Goal: Use online tool/utility: Utilize a website feature to perform a specific function

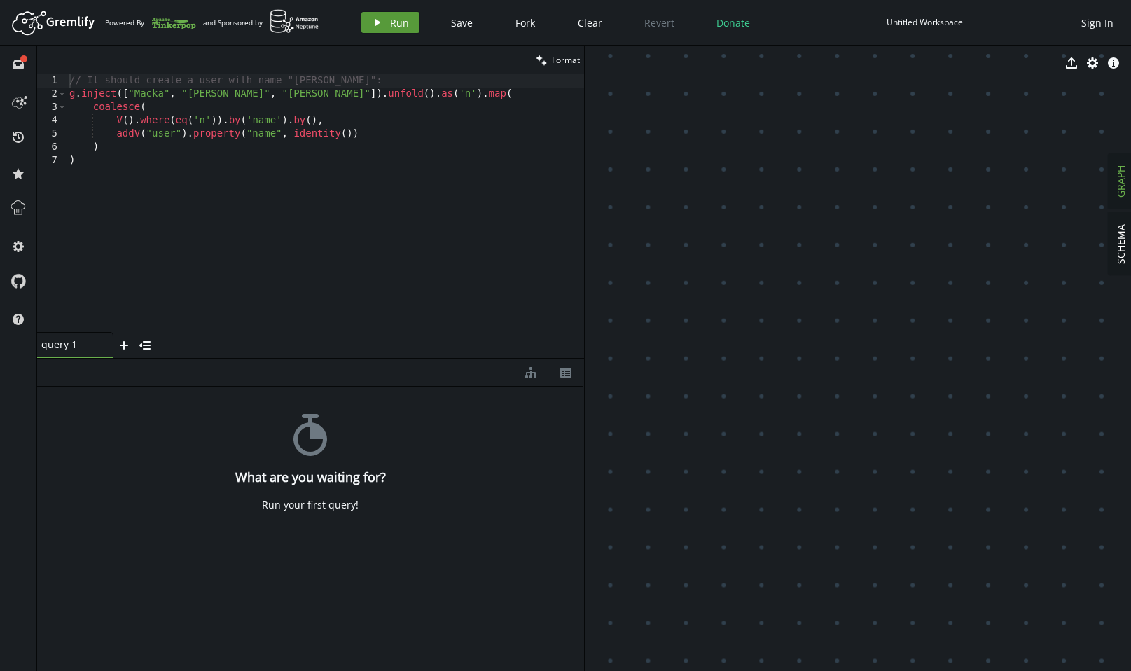
click at [393, 26] on span "Run" at bounding box center [399, 22] width 19 height 13
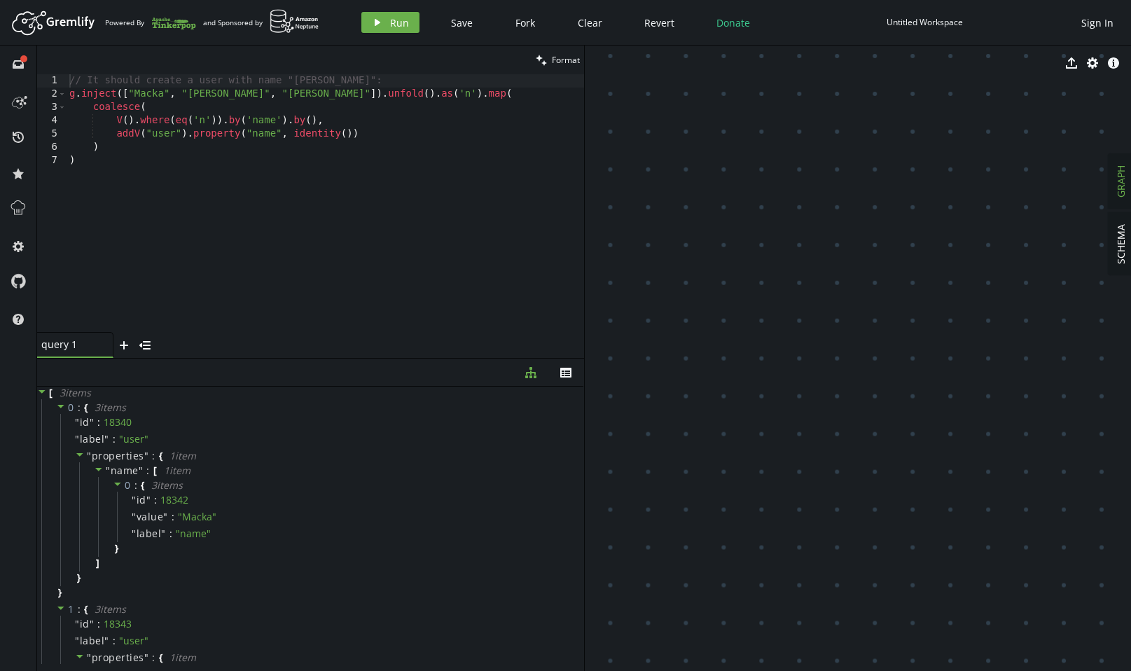
type textarea ")"
click at [83, 248] on div "// It should create a user with name "Albert": g . inject ([ "Macka" , "Pedro" …" at bounding box center [326, 216] width 518 height 284
click at [127, 348] on icon "plus" at bounding box center [123, 345] width 11 height 11
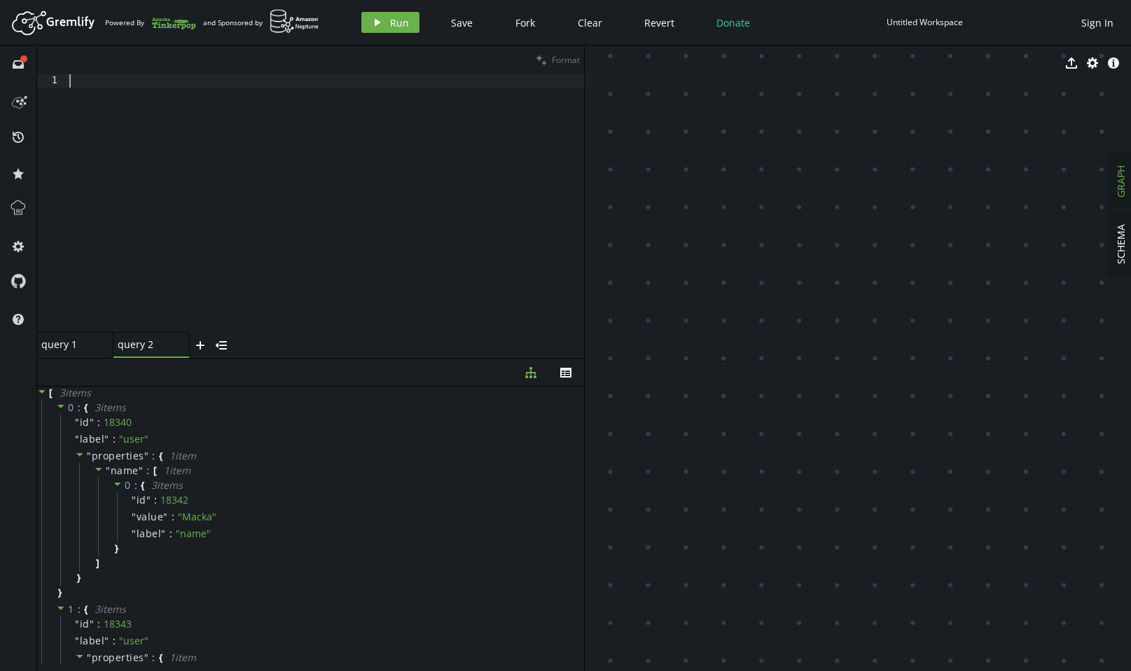
click at [103, 223] on div at bounding box center [326, 216] width 518 height 284
paste textarea "addE('connectsTo').from('newNode').to('existingNodes')"
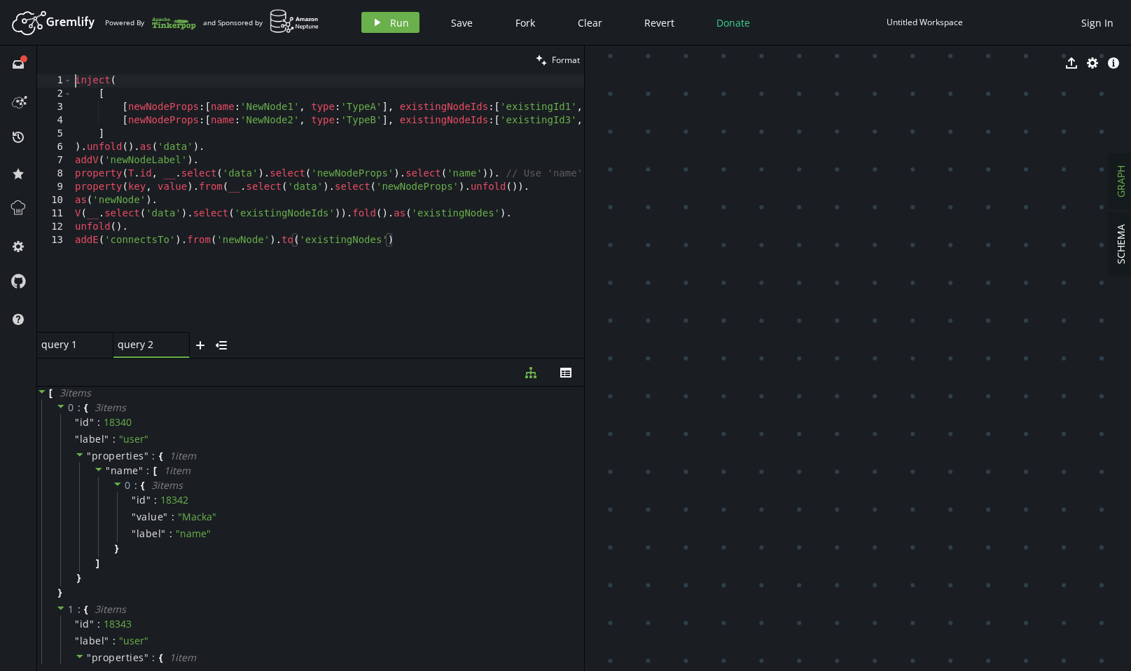
click at [76, 85] on div "inject ( [ [ newNodeProps : [ name : 'NewNode1' , type : 'TypeA' ] , existingNo…" at bounding box center [383, 213] width 623 height 279
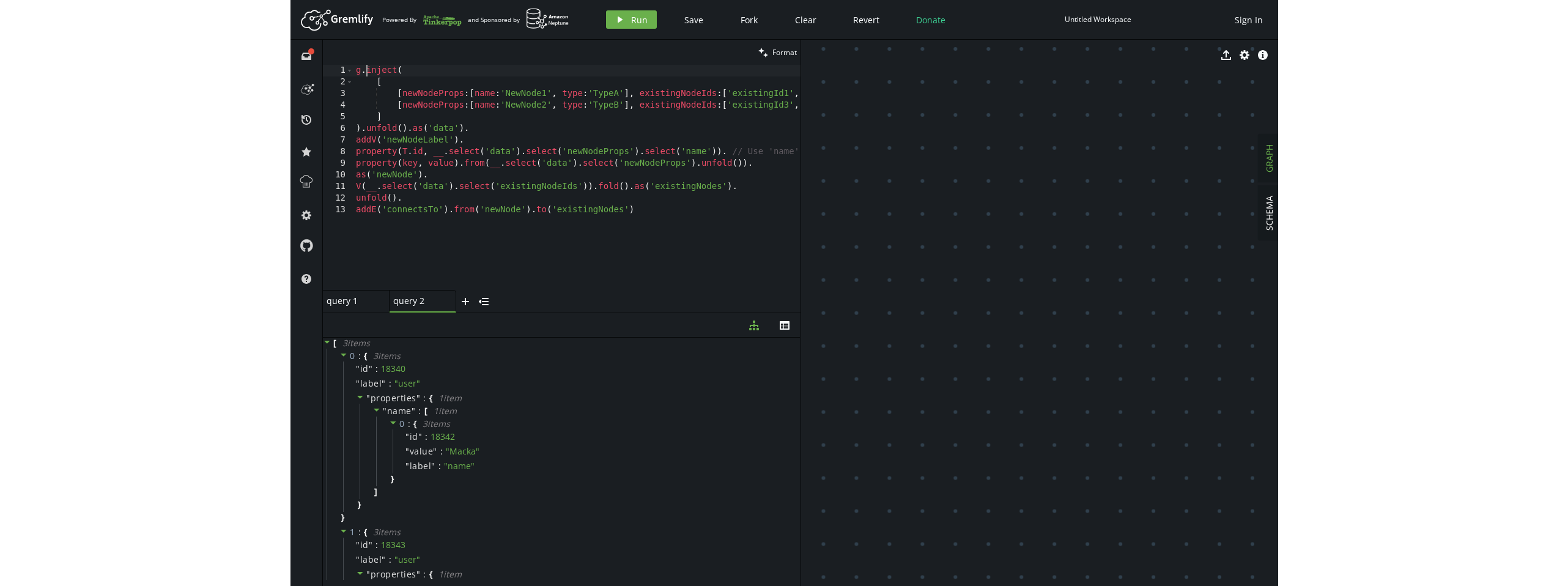
scroll to position [0, 10]
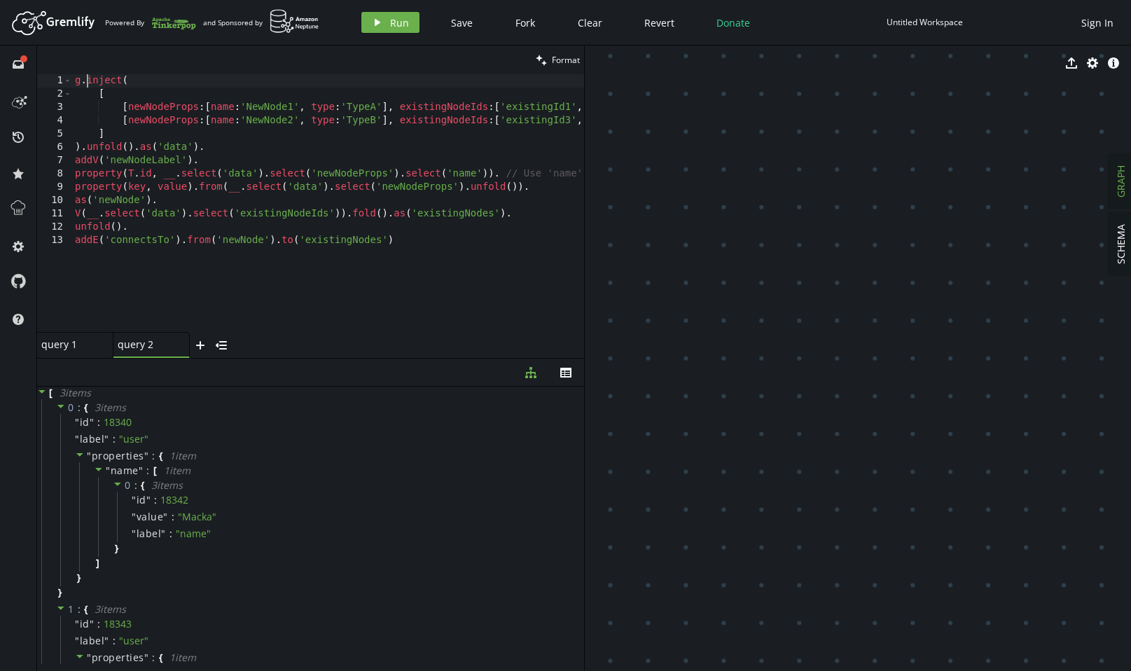
click at [205, 268] on div "g . inject ( [ [ newNodeProps : [ name : 'NewNode1' , type : 'TypeA' ] , existi…" at bounding box center [383, 213] width 623 height 279
click at [399, 20] on span "Run" at bounding box center [399, 22] width 19 height 13
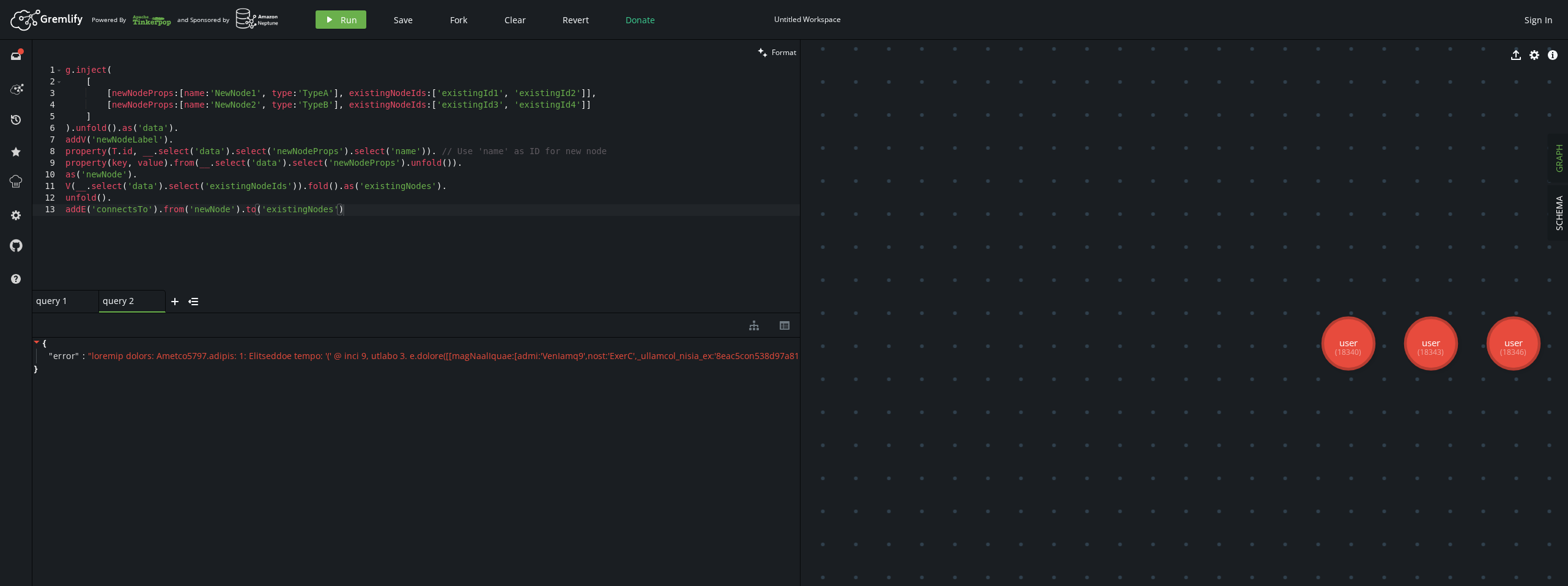
click at [64, 307] on div "query 1 small-cross" at bounding box center [65, 301] width 66 height 23
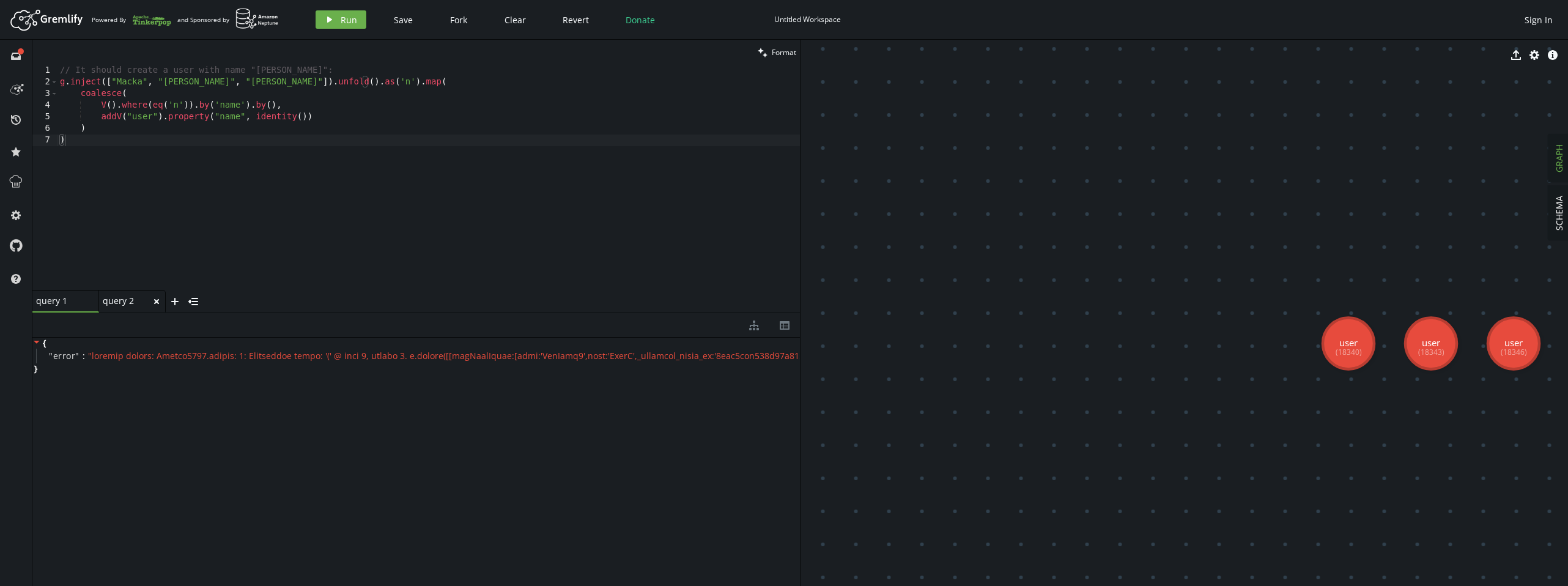
click at [125, 303] on div "query 2" at bounding box center [127, 300] width 49 height 11
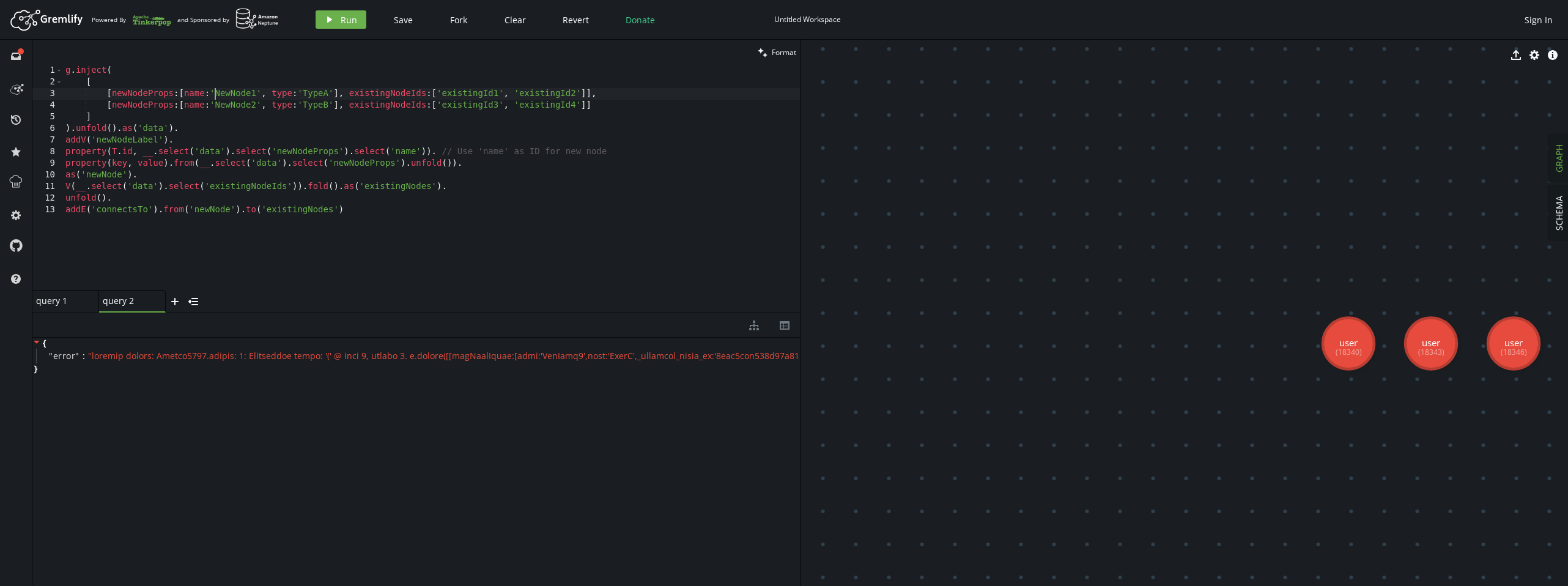
click at [216, 93] on div "g . inject ( [ [ newNodeProps : [ name : 'NewNode1' , type : 'TypeA' ] , existi…" at bounding box center [431, 189] width 737 height 248
click at [66, 107] on div "g . inject ( [ [ newNodeProps : [ name : 'NewNode1' , type : 'TypeA' ] , existi…" at bounding box center [431, 189] width 737 height 248
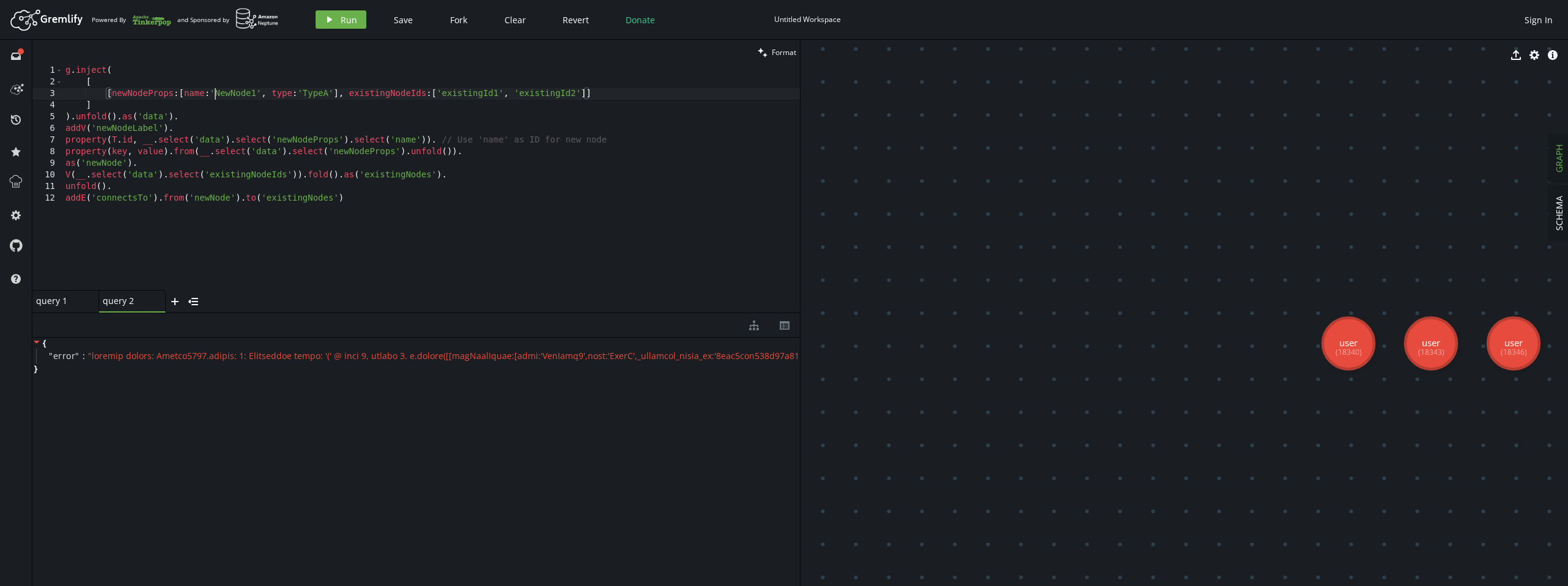
drag, startPoint x: 213, startPoint y: 94, endPoint x: 225, endPoint y: 121, distance: 29.5
click at [216, 98] on div "g . inject ( [ [ newNodeProps : [ name : 'NewNode1' , type : 'TypeA' ] , existi…" at bounding box center [431, 189] width 737 height 248
click at [346, 17] on span "Run" at bounding box center [348, 19] width 17 height 11
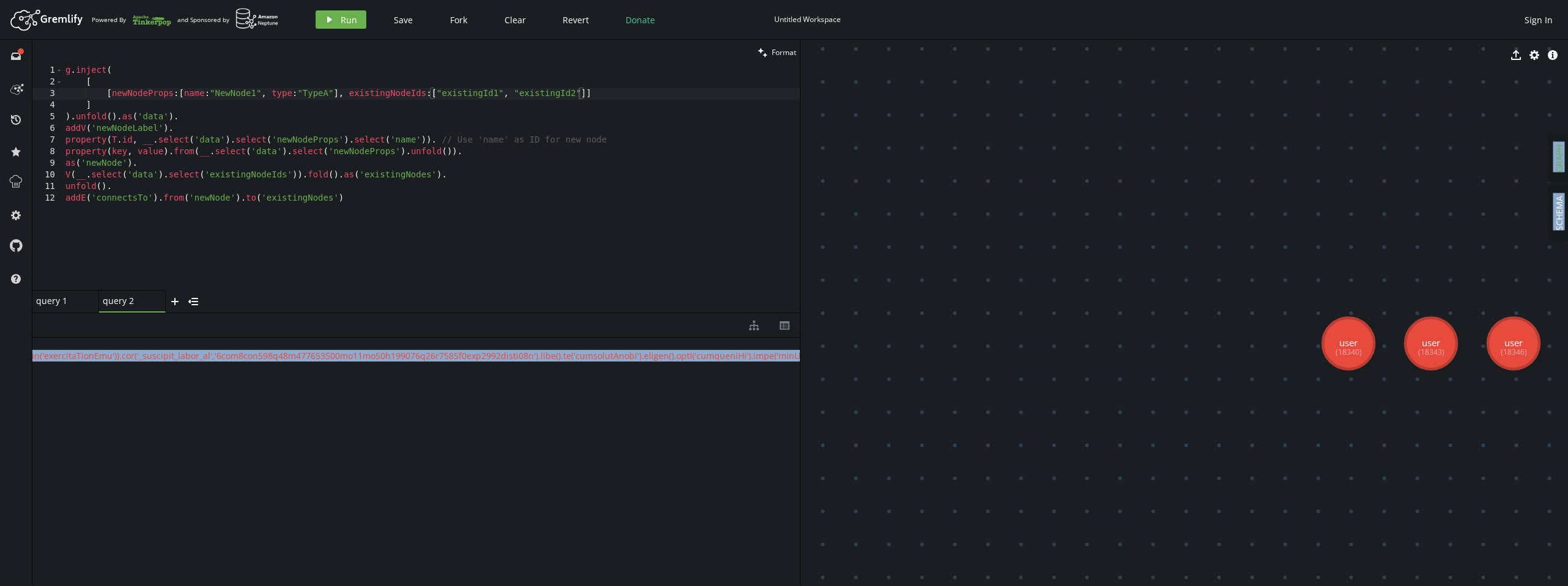
scroll to position [0, 3801]
drag, startPoint x: 633, startPoint y: 358, endPoint x: 803, endPoint y: 361, distance: 170.0
click at [803, 361] on div "clean Format [newNodeProps:[name:"NewNode1", type:"TypeA"], existingNodeIds:["e…" at bounding box center [800, 313] width 1536 height 546
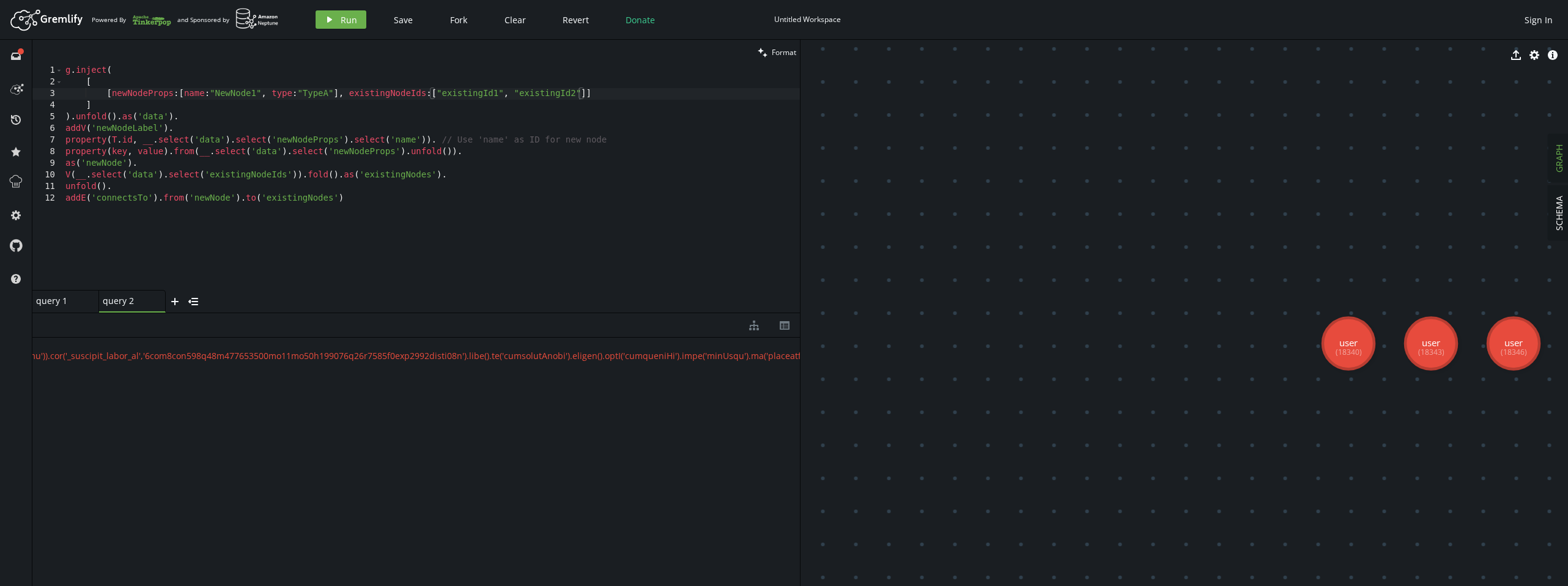
click at [740, 428] on div "{ " error " : " " }" at bounding box center [416, 458] width 767 height 242
click at [66, 306] on div "query 1 small-cross" at bounding box center [65, 301] width 66 height 23
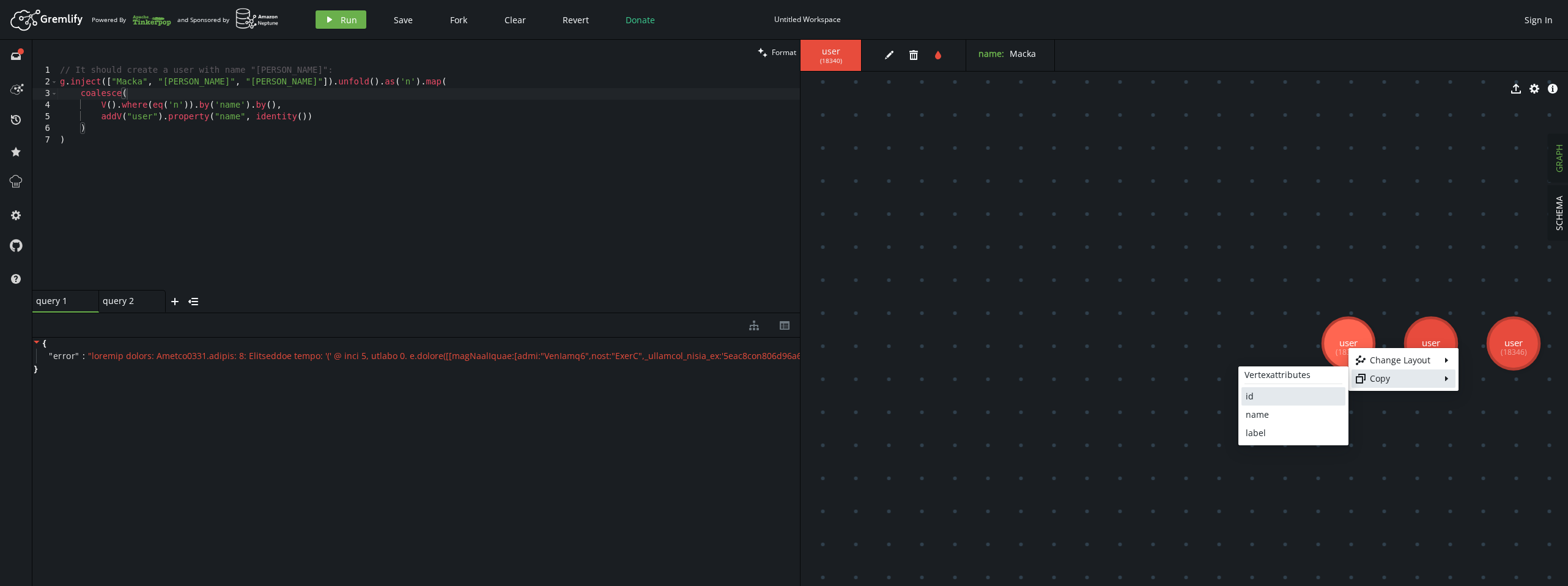
click at [1278, 399] on div "id" at bounding box center [1293, 396] width 95 height 12
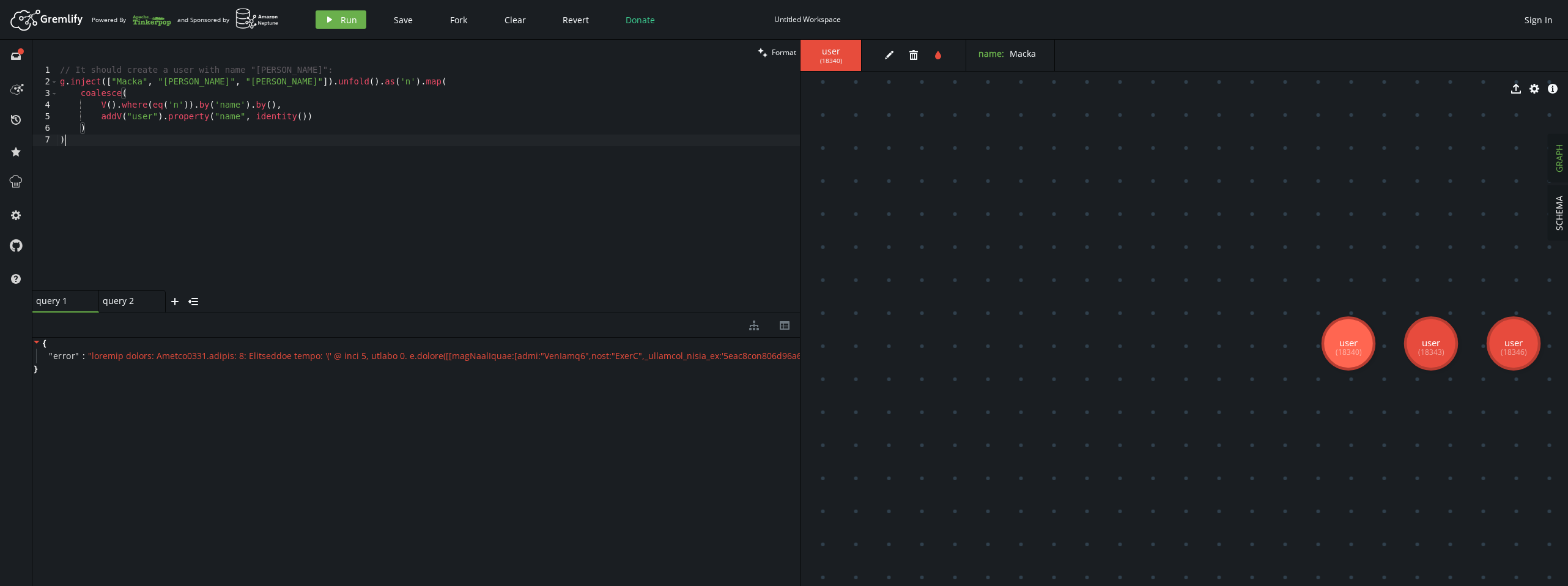
scroll to position [0, 4]
click at [79, 224] on div "// It should create a user with name "Albert": g . inject ([ "Macka" , "Pedro" …" at bounding box center [429, 189] width 742 height 248
paste textarea "18340"
drag, startPoint x: 65, startPoint y: 140, endPoint x: 91, endPoint y: 140, distance: 26.0
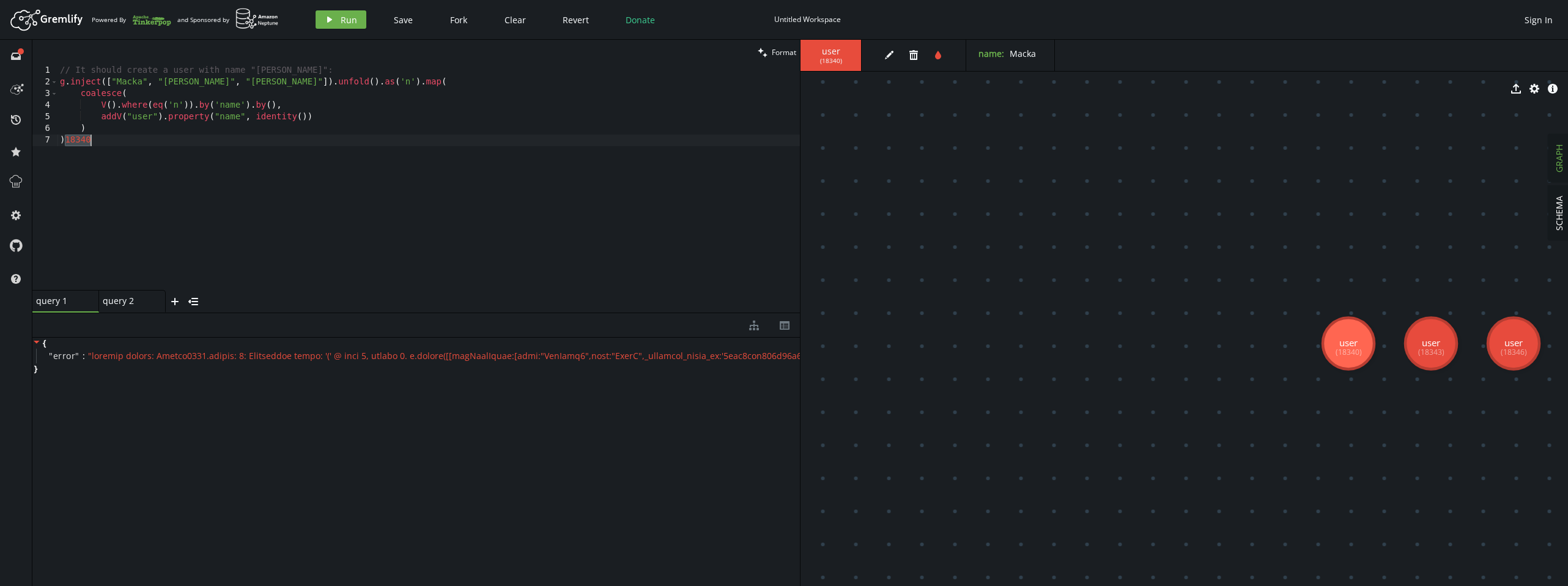
click at [91, 140] on div "// It should create a user with name "Albert": g . inject ([ "Macka" , "Pedro" …" at bounding box center [429, 189] width 742 height 248
click at [125, 304] on div "query 2" at bounding box center [127, 300] width 49 height 11
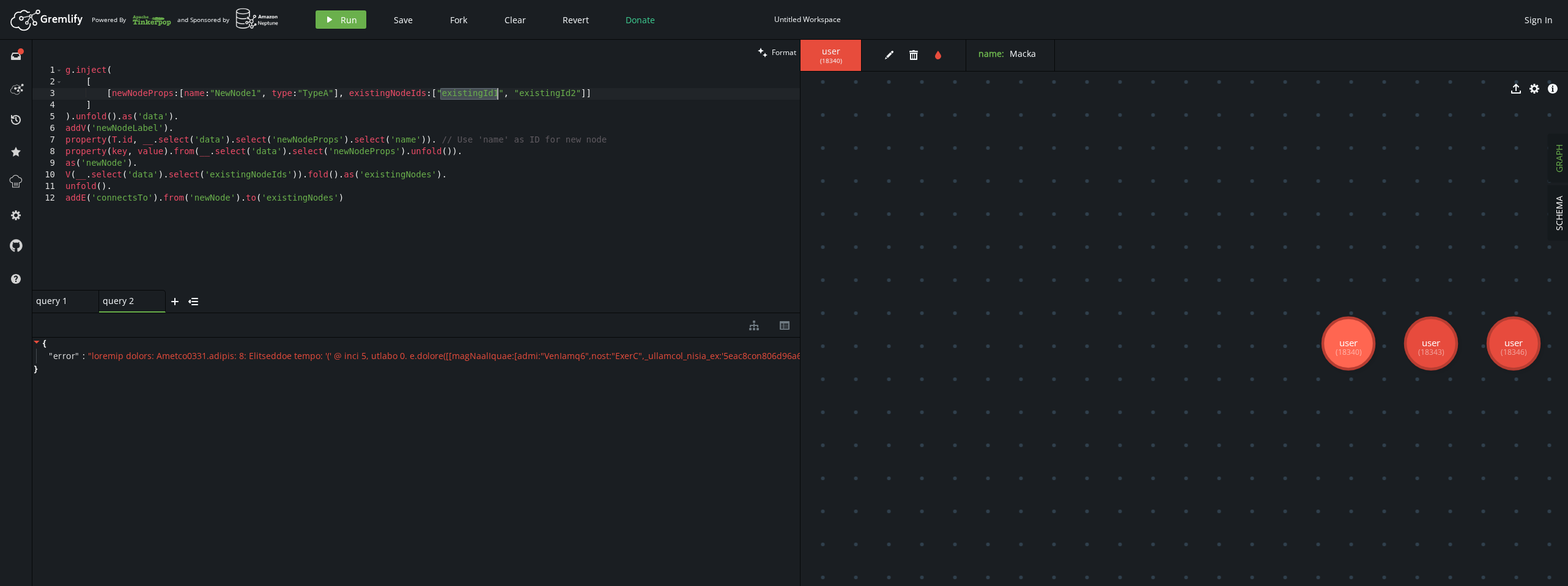
drag, startPoint x: 440, startPoint y: 93, endPoint x: 496, endPoint y: 90, distance: 56.1
click at [496, 90] on div "g . inject ( [ [ newNodeProps : [ name : "NewNode1" , type : "TypeA" ] , existi…" at bounding box center [431, 189] width 737 height 248
paste textarea "18340"
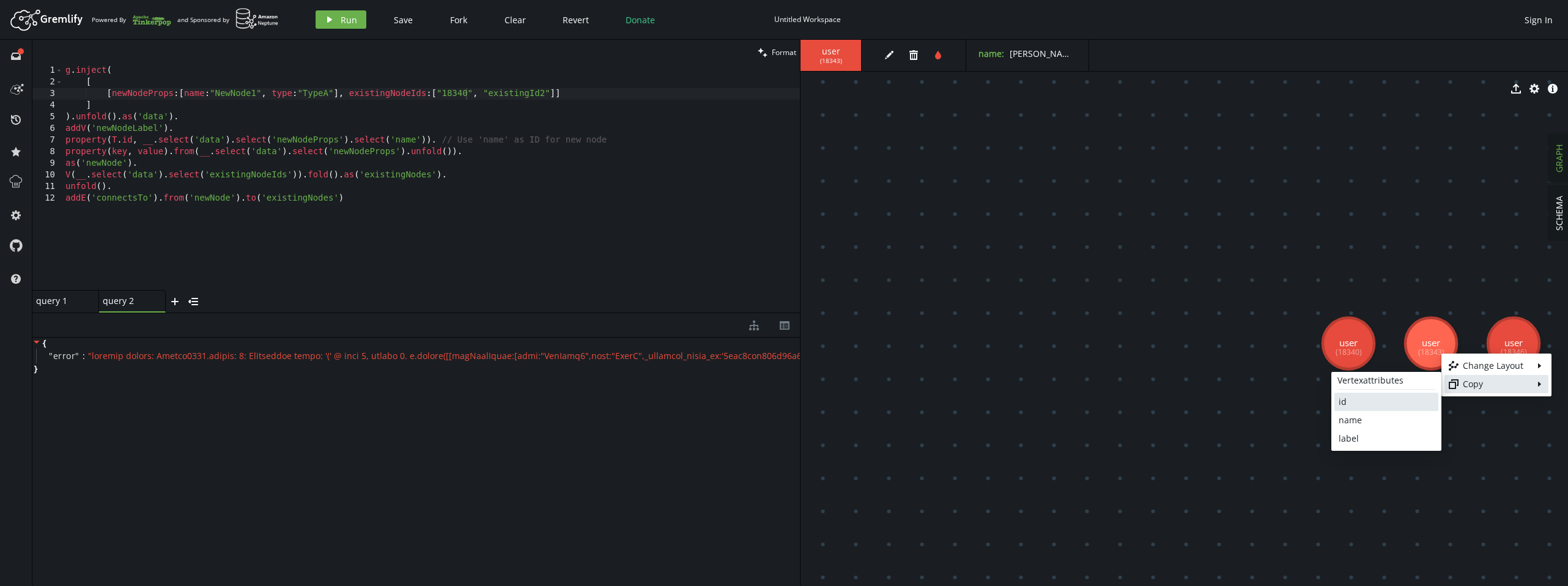
click at [1396, 399] on div "id" at bounding box center [1386, 402] width 95 height 12
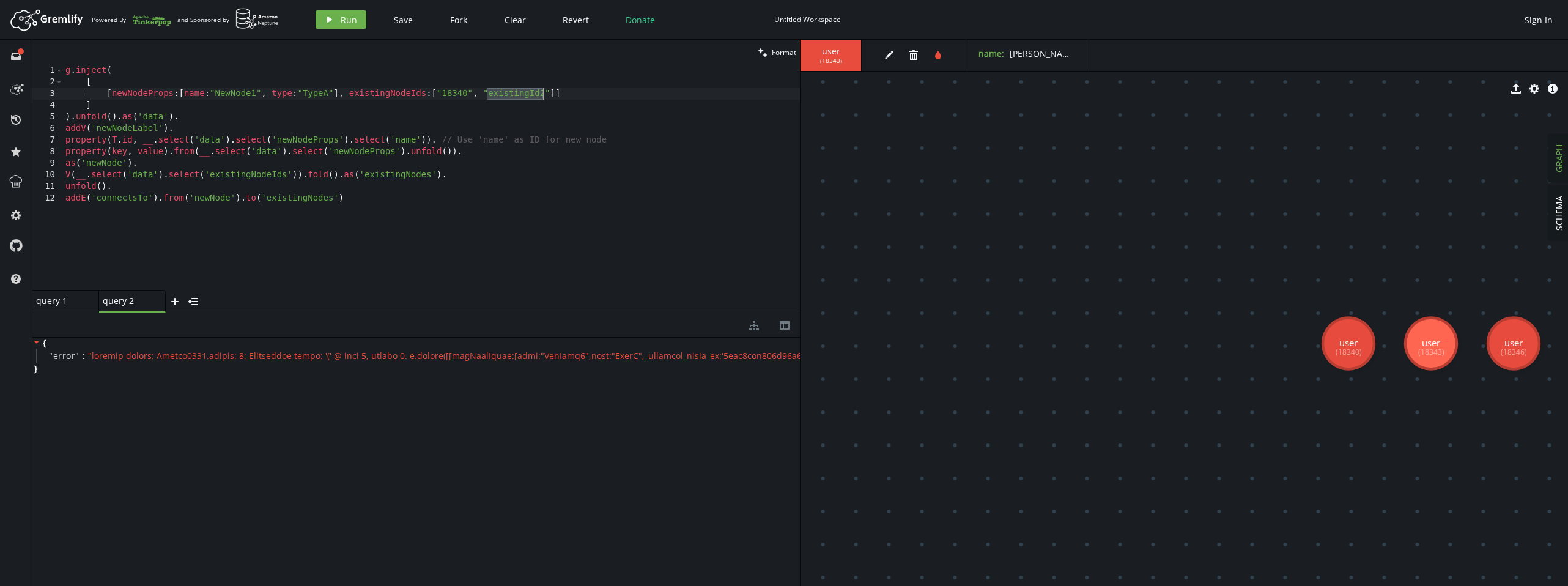
drag, startPoint x: 487, startPoint y: 96, endPoint x: 541, endPoint y: 93, distance: 54.1
click at [541, 93] on div "g . inject ( [ [ newNodeProps : [ name : "NewNode1" , type : "TypeA" ] , existi…" at bounding box center [431, 189] width 737 height 248
paste textarea "18343"
click at [430, 256] on div "g . inject ( [ [ newNodeProps : [ name : "NewNode1" , type : "TypeA" ] , existi…" at bounding box center [431, 189] width 737 height 248
click at [51, 301] on div "query 1" at bounding box center [60, 300] width 49 height 11
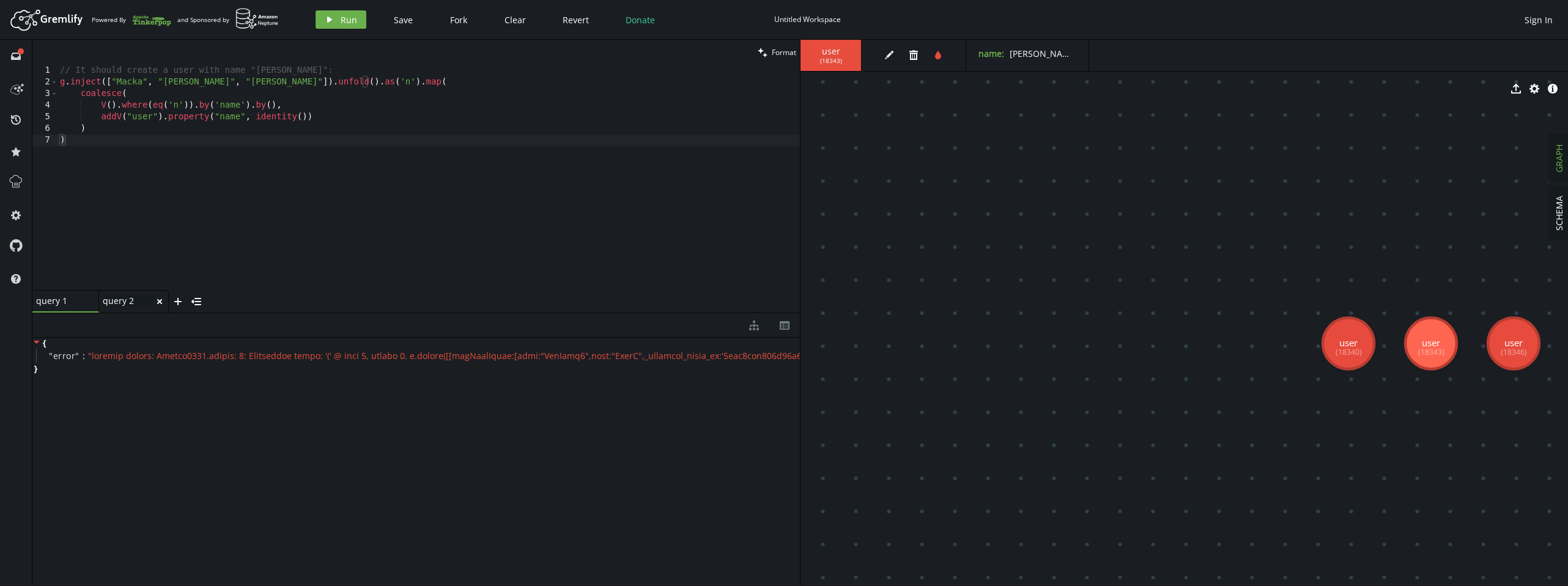
click at [123, 302] on div "query 2 query 2" at bounding box center [129, 300] width 52 height 11
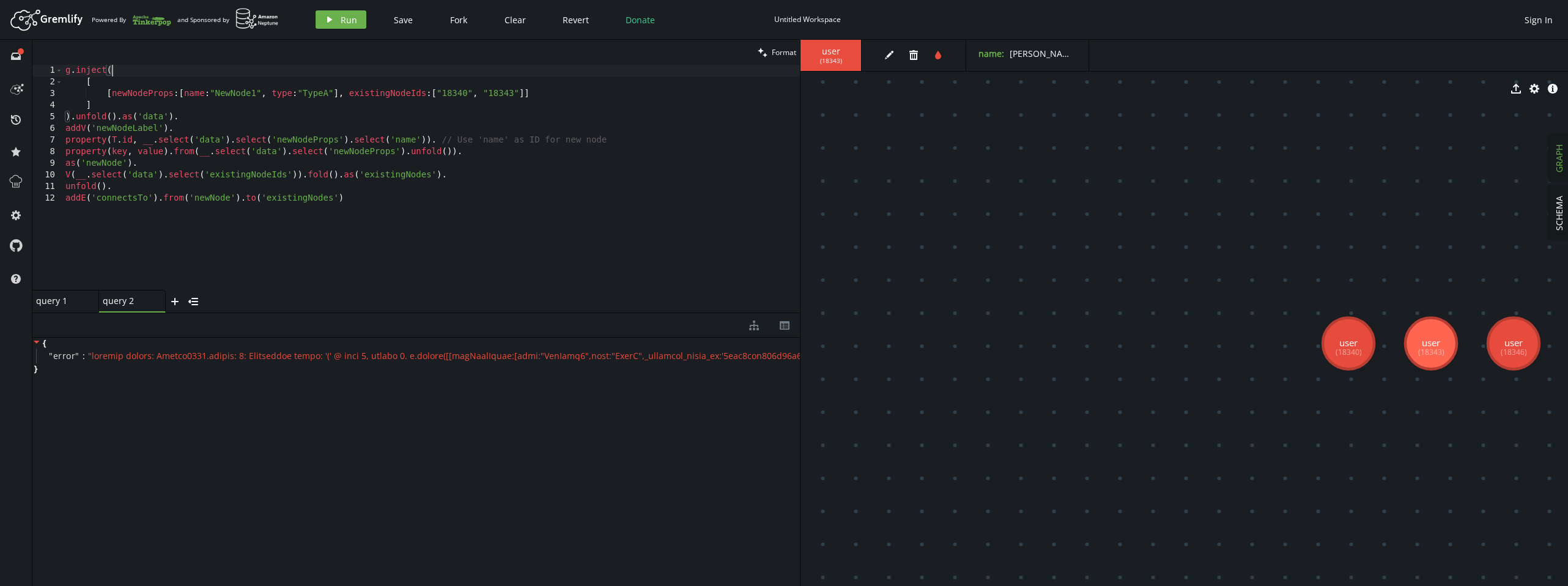
click at [119, 69] on div "g . inject ( [ [ newNodeProps : [ name : "NewNode1" , type : "TypeA" ] , existi…" at bounding box center [431, 189] width 737 height 248
click at [124, 72] on div "g . inject ([ [ newNodeProps : [ name : "NewNode1" , type : "TypeA" ] , existin…" at bounding box center [431, 189] width 737 height 248
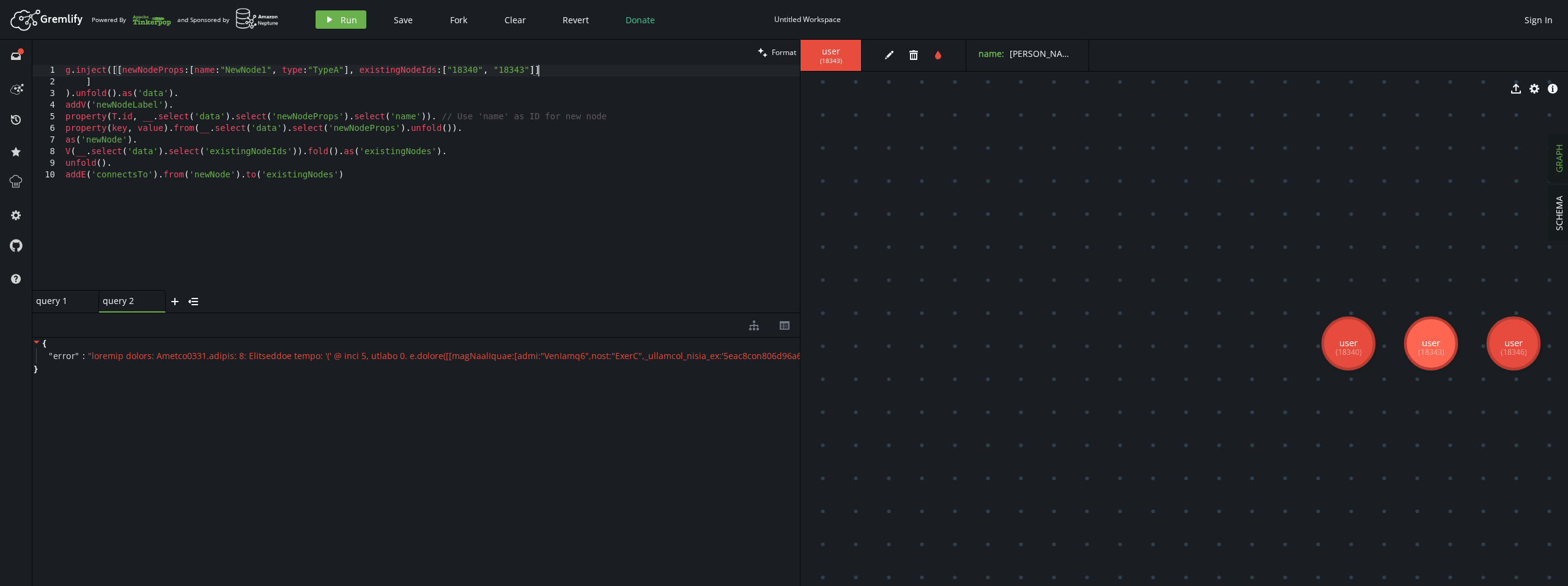
click at [556, 72] on div "g . inject ([[ newNodeProps : [ name : "NewNode1" , type : "TypeA" ] , existing…" at bounding box center [431, 189] width 737 height 248
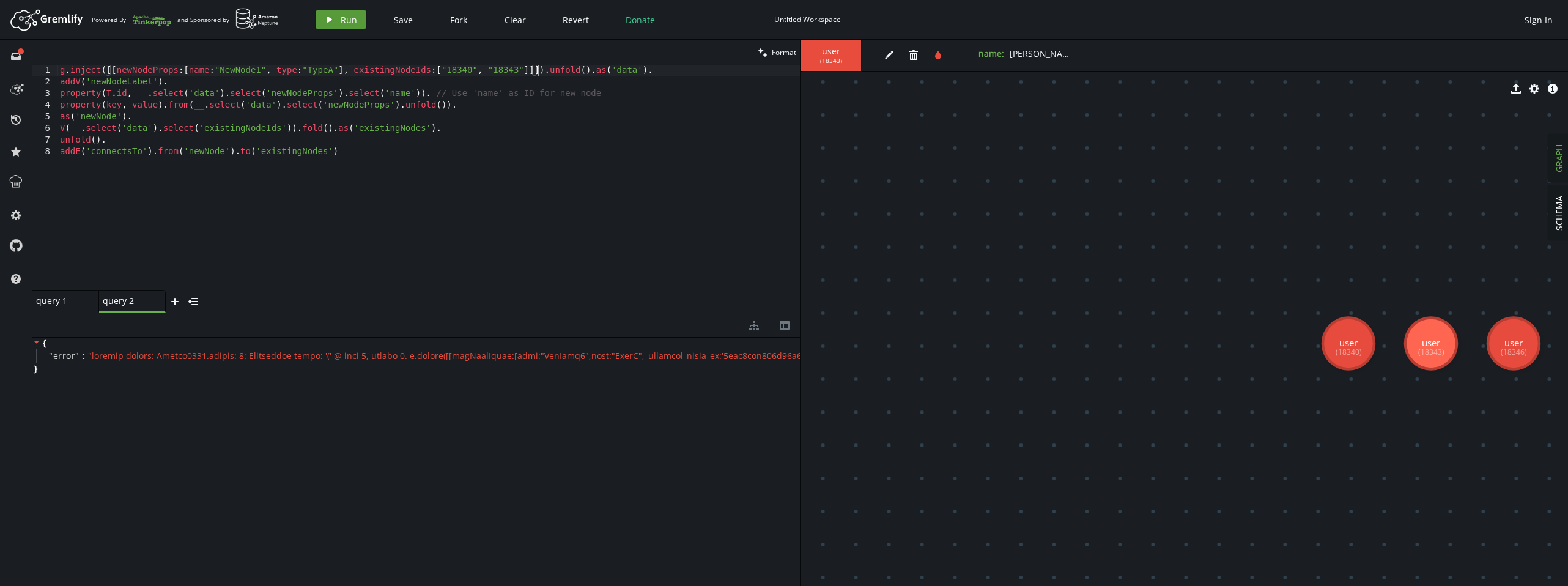
click at [332, 21] on icon "play" at bounding box center [329, 19] width 10 height 10
click at [52, 307] on div "query 1 small-cross" at bounding box center [65, 301] width 66 height 23
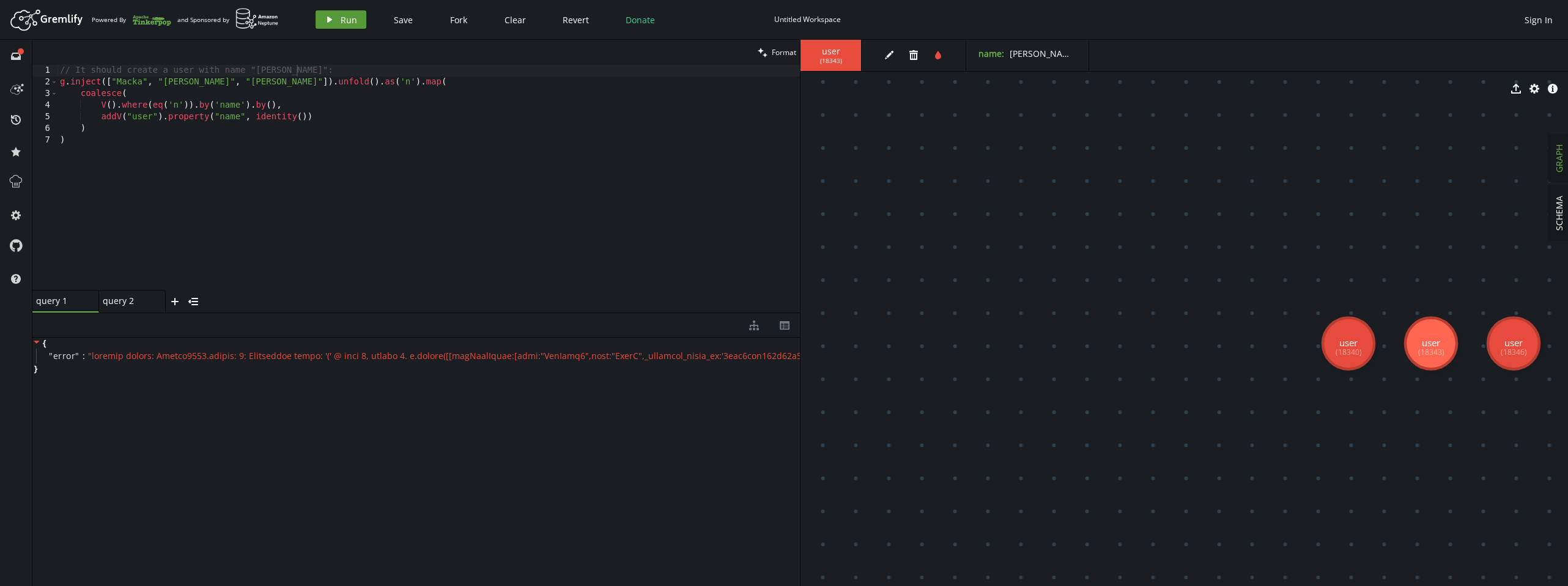
click at [342, 22] on span "Run" at bounding box center [348, 19] width 17 height 11
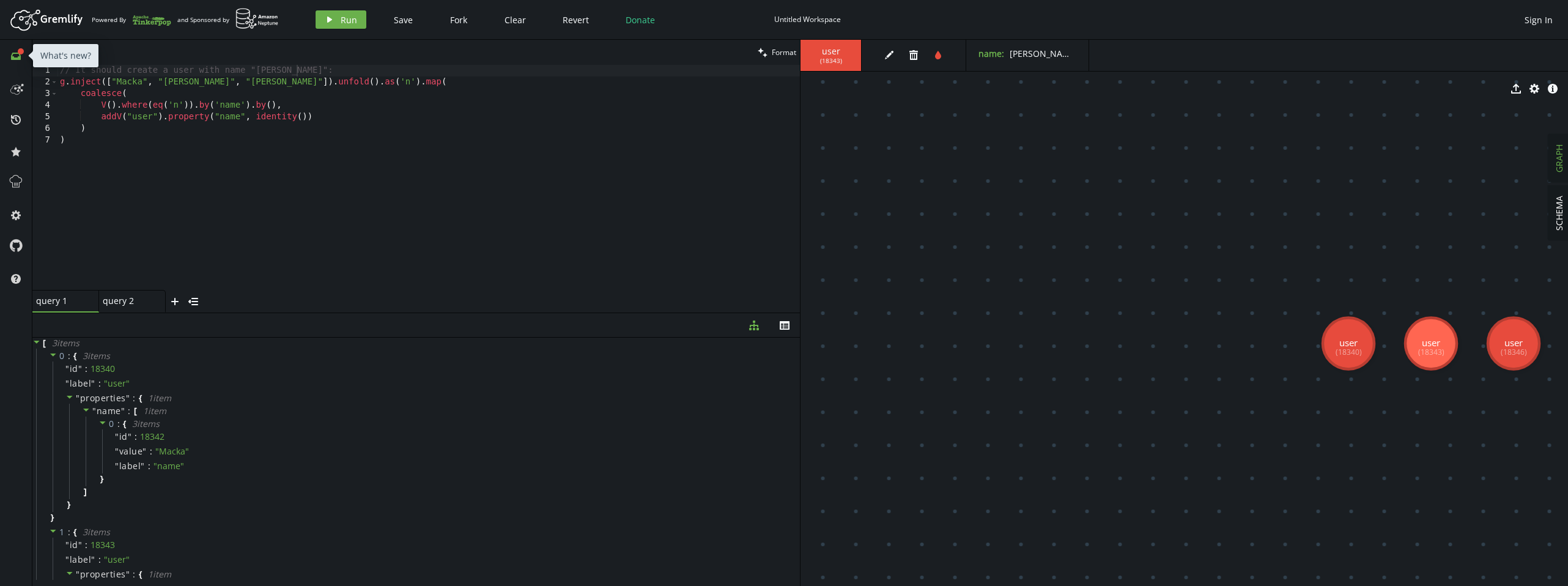
click at [17, 57] on icon at bounding box center [16, 56] width 10 height 7
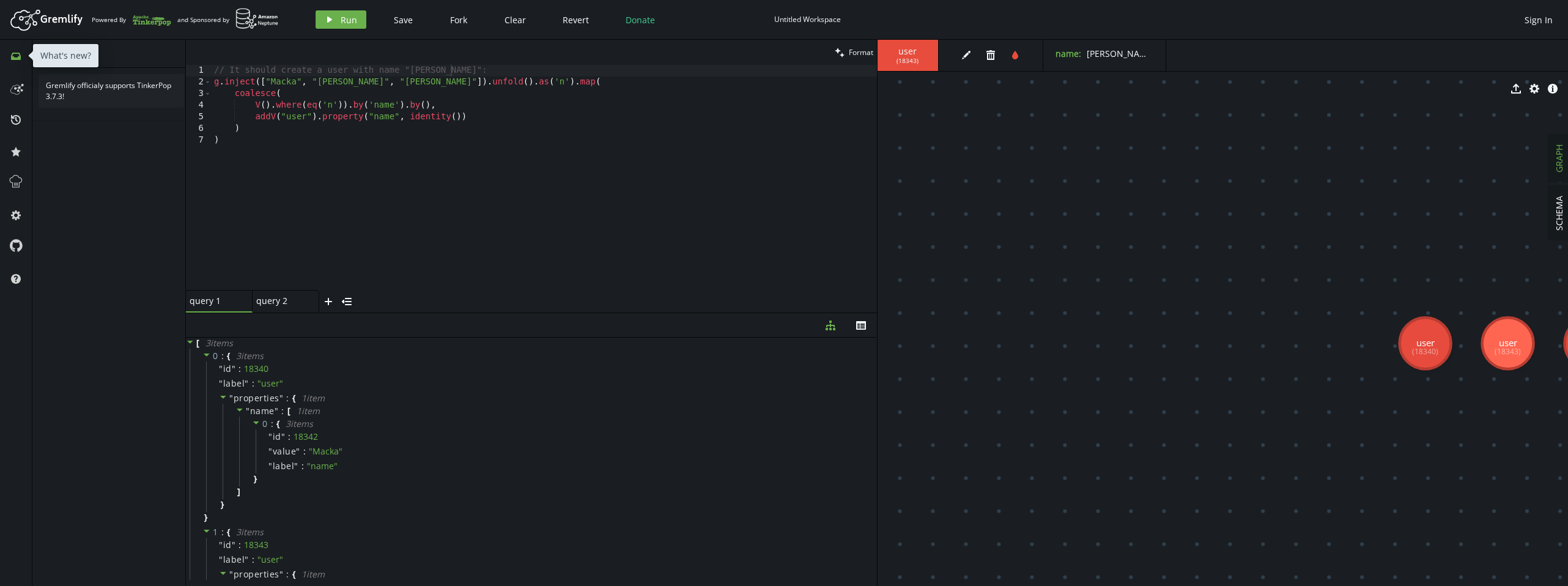
click at [17, 56] on icon at bounding box center [16, 56] width 10 height 7
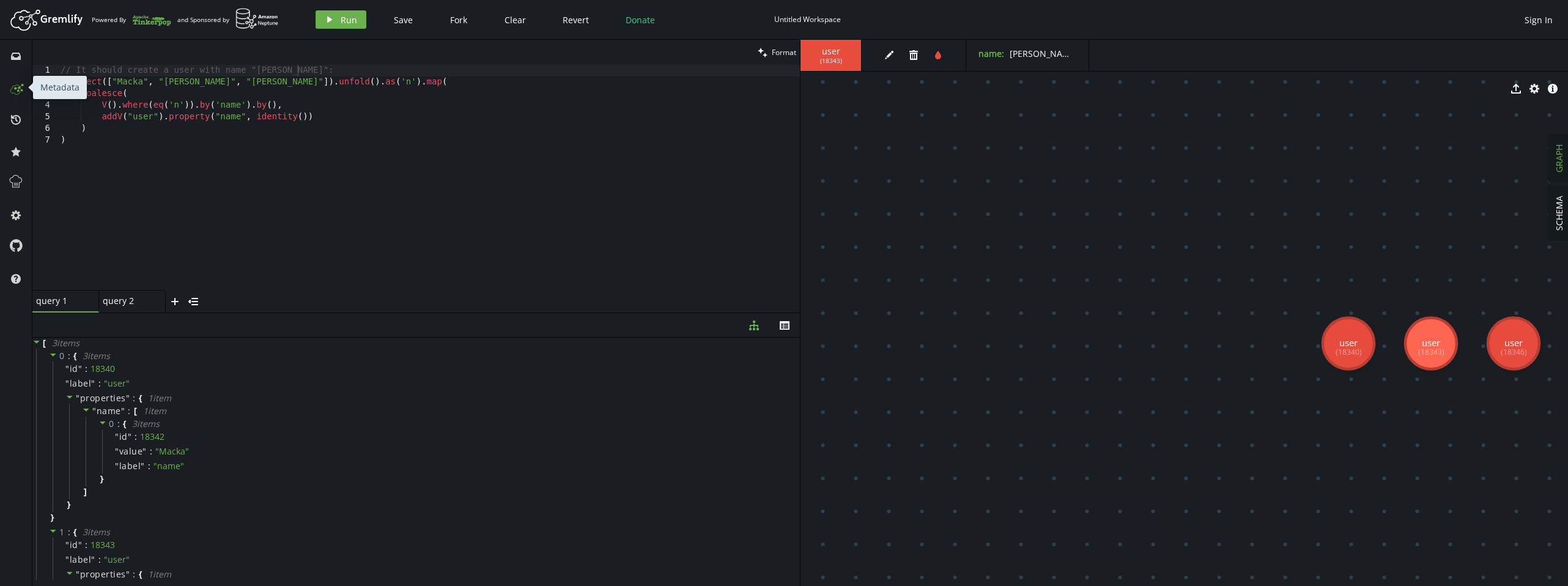
click at [12, 93] on icon at bounding box center [15, 89] width 10 height 10
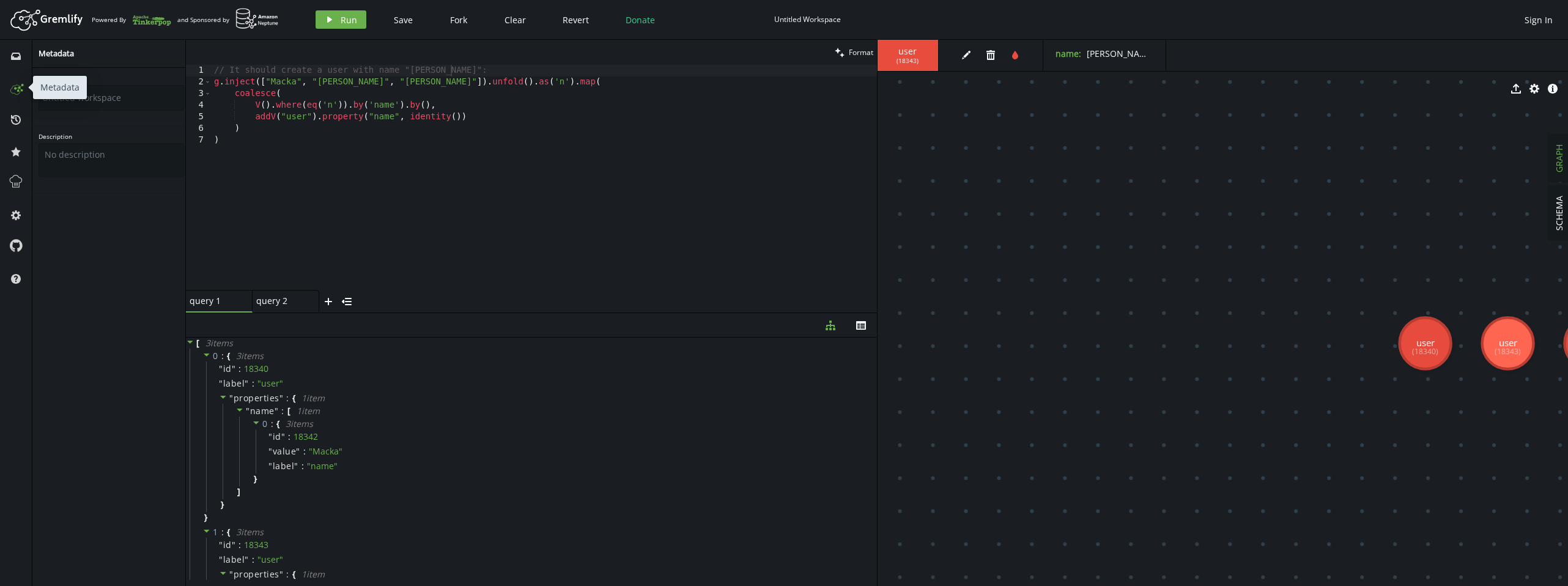
click at [12, 93] on icon at bounding box center [15, 89] width 10 height 10
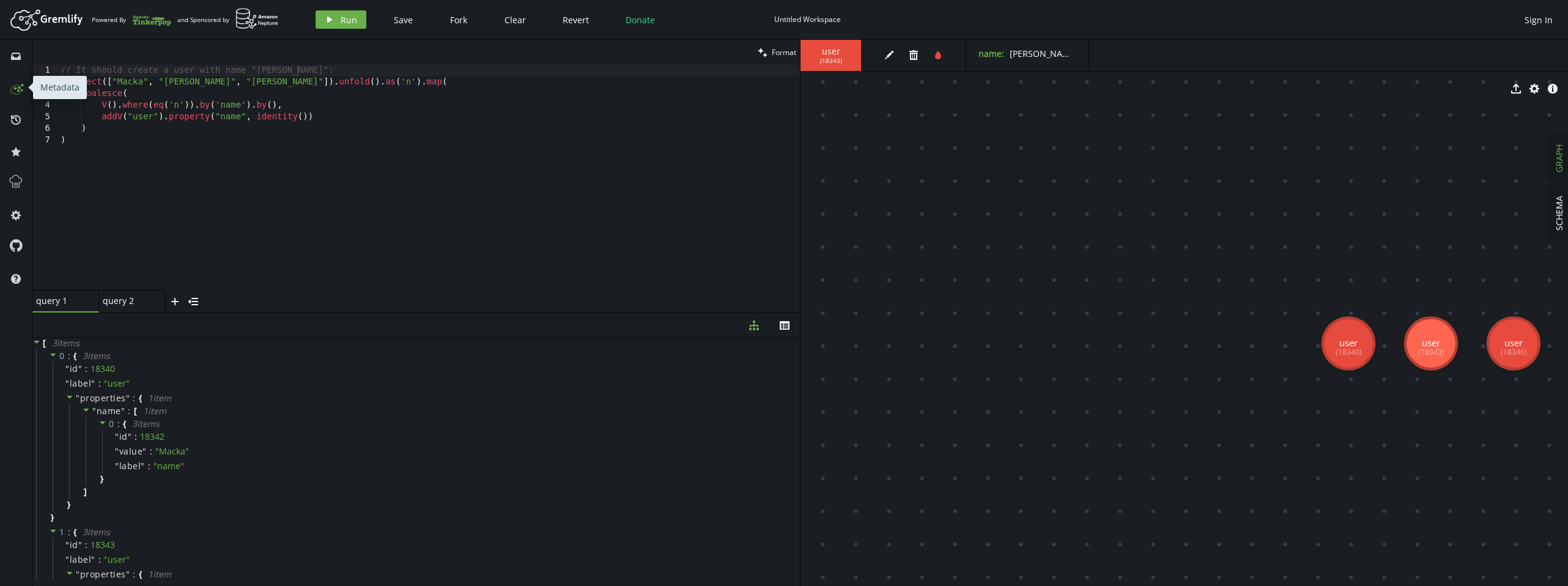
click at [12, 93] on icon at bounding box center [15, 89] width 10 height 10
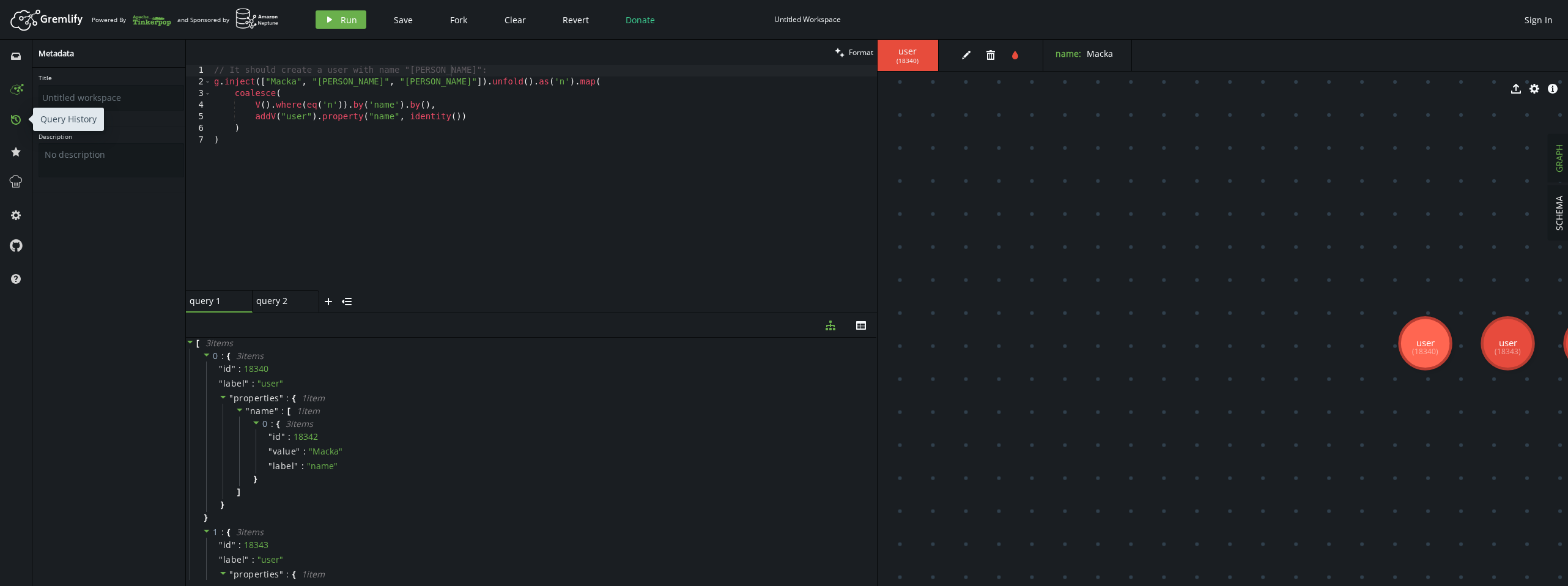
click at [17, 125] on button "history" at bounding box center [16, 119] width 19 height 19
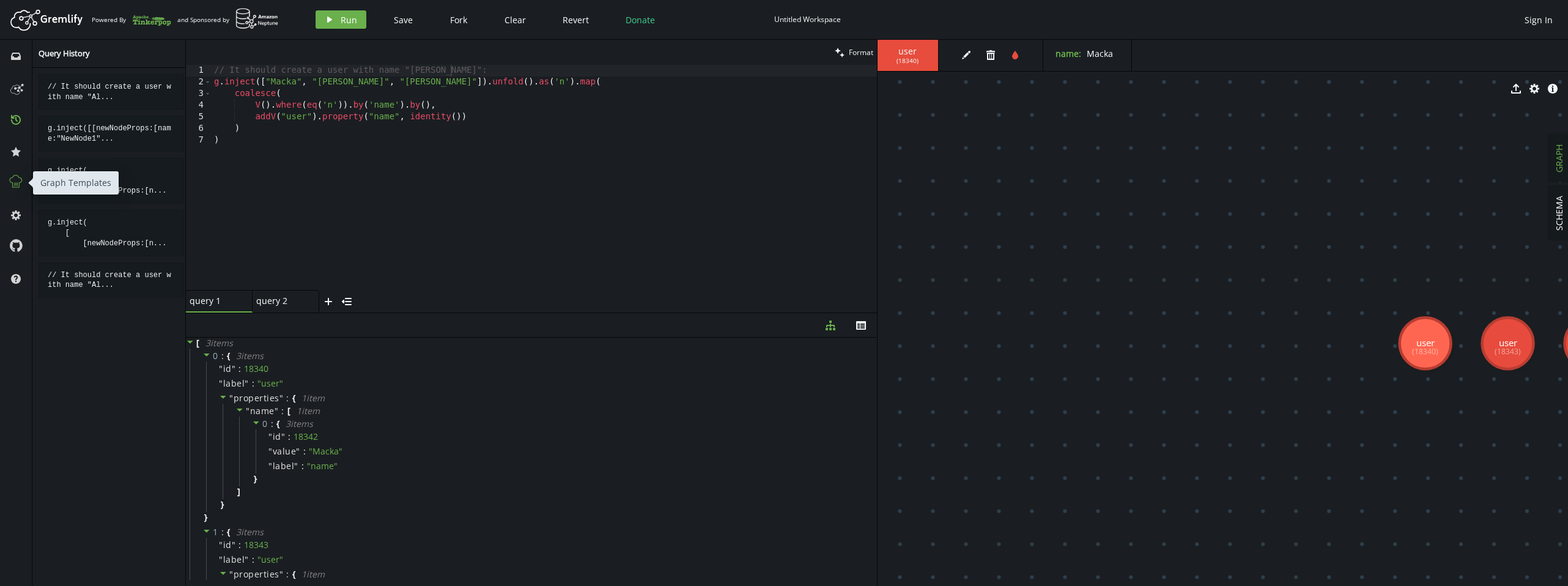
click at [18, 179] on icon at bounding box center [16, 182] width 16 height 16
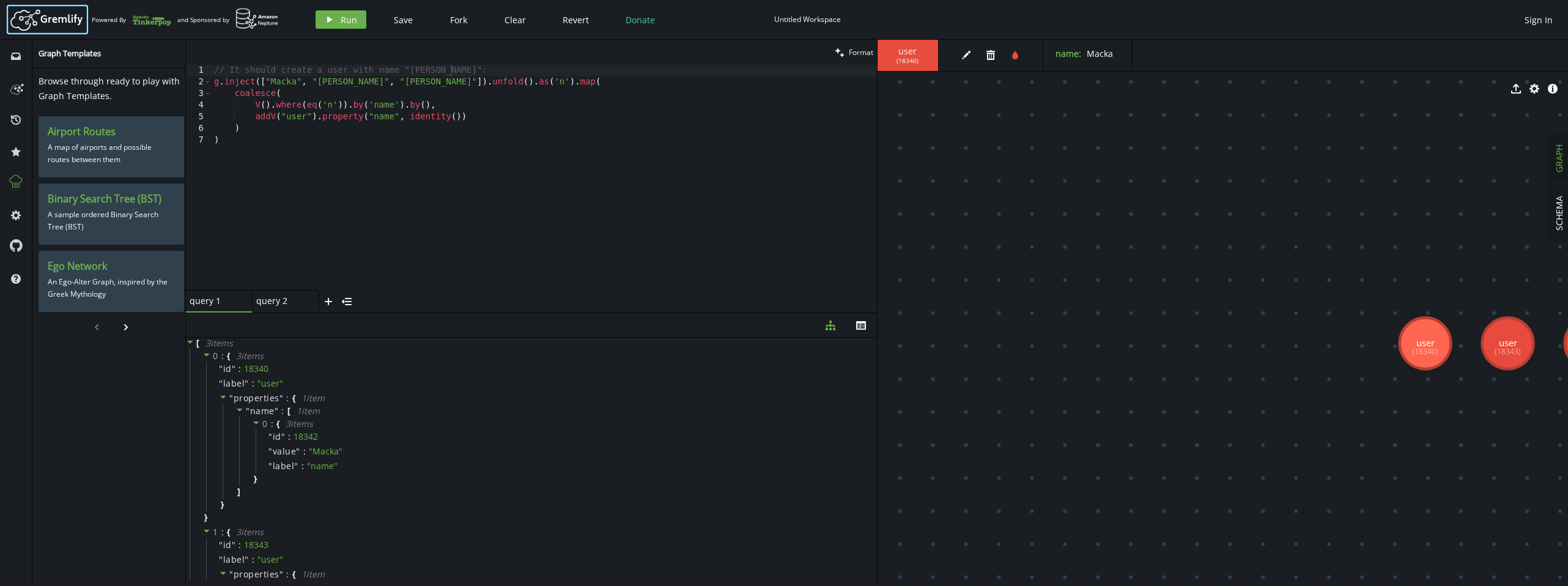
click at [54, 21] on icon at bounding box center [62, 19] width 42 height 11
click at [17, 216] on icon "cog" at bounding box center [16, 215] width 10 height 10
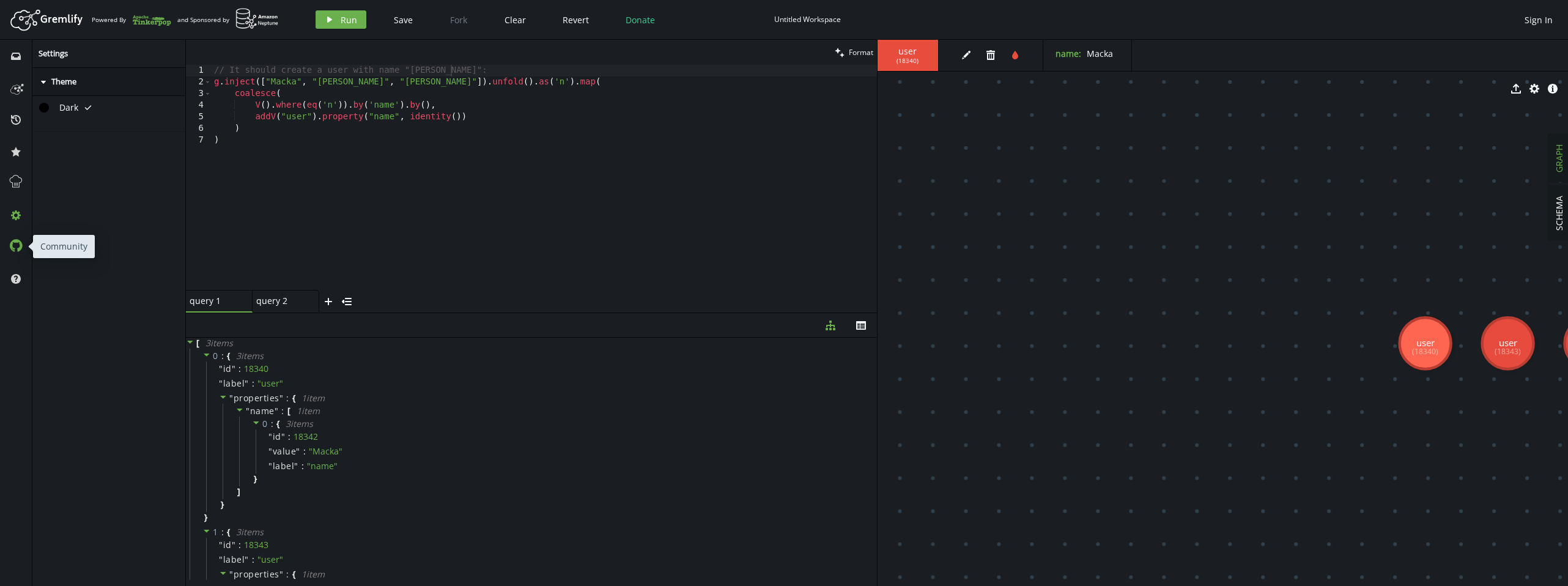
click at [17, 246] on icon at bounding box center [16, 245] width 13 height 13
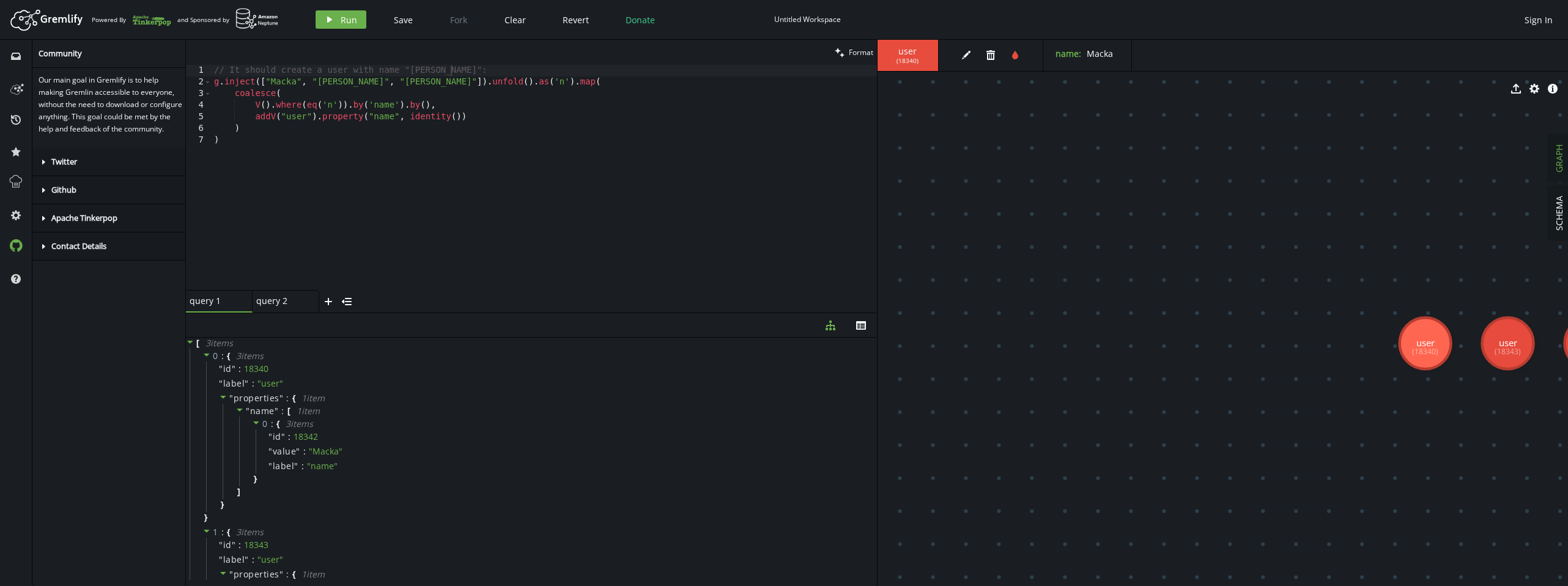
click at [44, 193] on icon at bounding box center [44, 190] width 3 height 5
click at [279, 303] on div "query 2 query 2" at bounding box center [282, 300] width 52 height 11
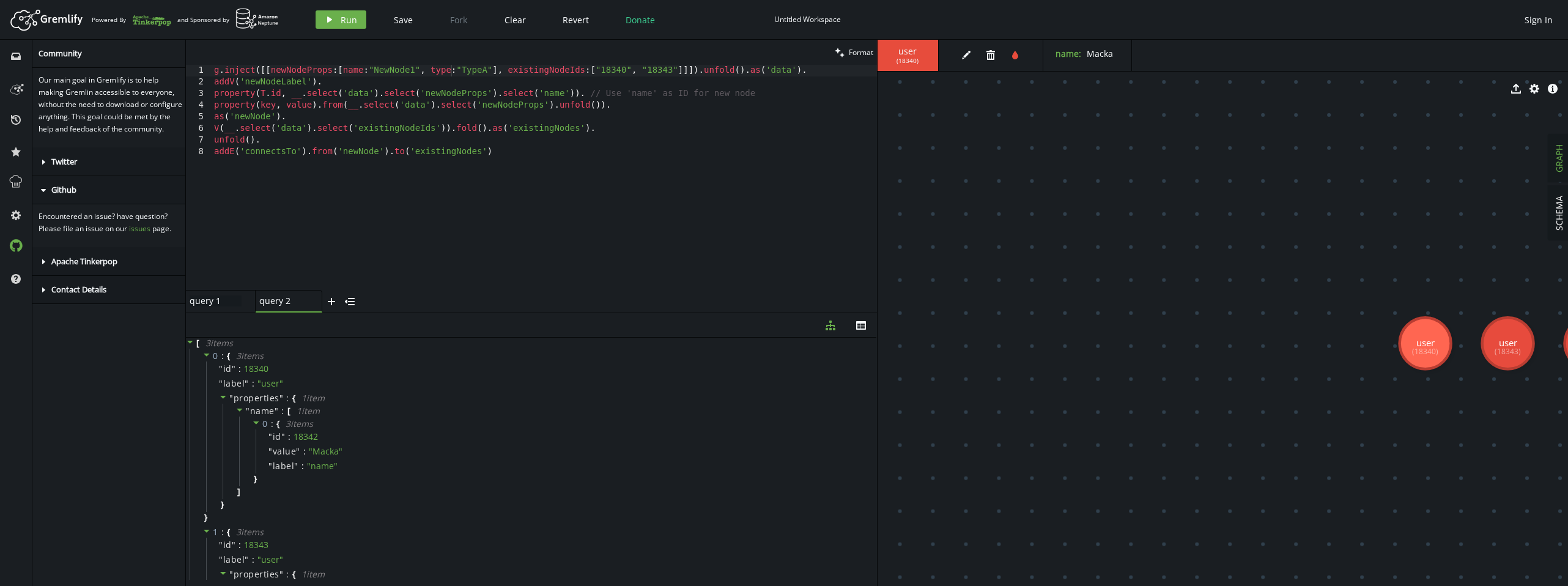
click at [214, 301] on div "query 1 query 1" at bounding box center [216, 300] width 52 height 11
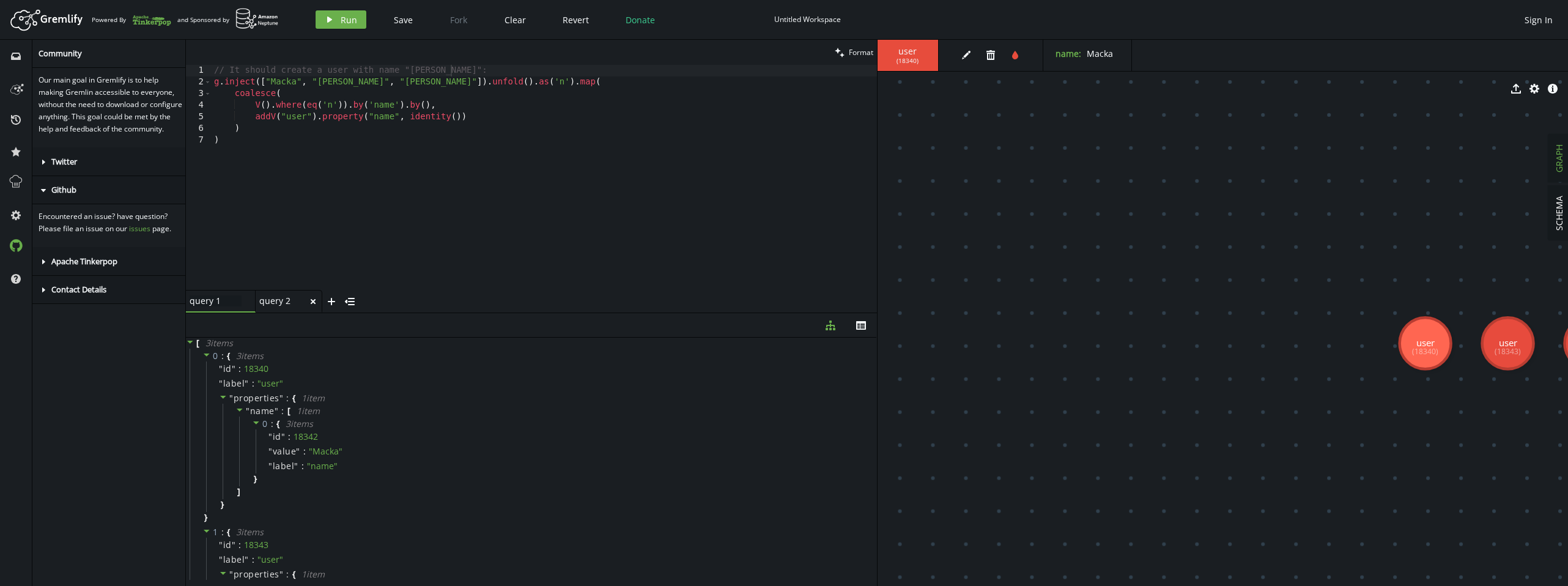
click at [279, 301] on div "query 2" at bounding box center [284, 300] width 49 height 11
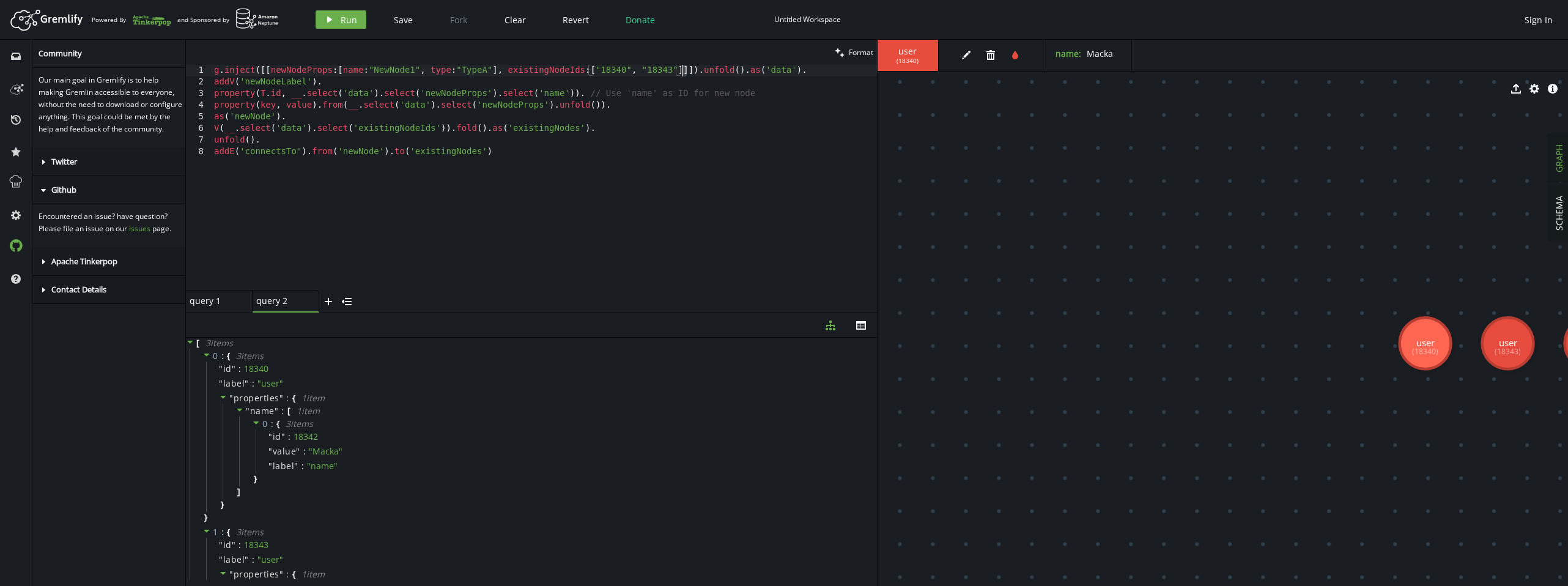
click at [683, 72] on div "g . inject ([[ newNodeProps : [ name : "NewNode1" , type : "TypeA" ] , existing…" at bounding box center [544, 189] width 665 height 248
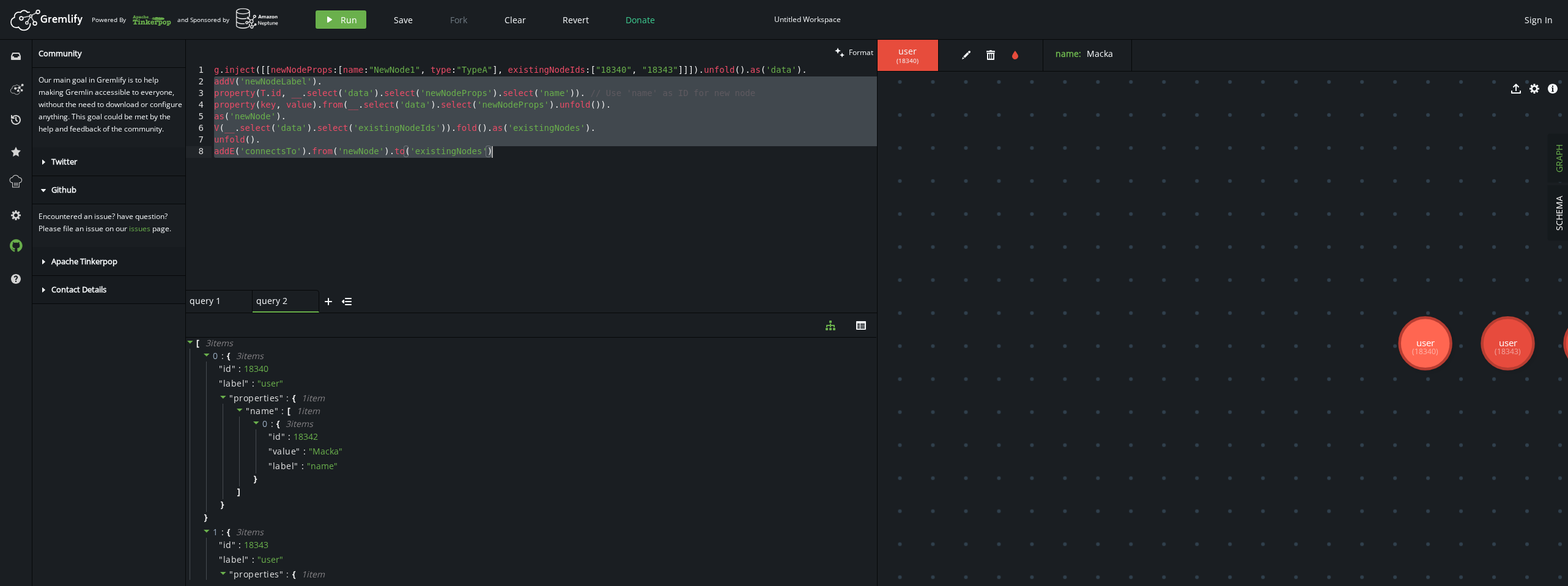
drag, startPoint x: 216, startPoint y: 83, endPoint x: 541, endPoint y: 155, distance: 332.9
click at [541, 155] on div "g . inject ([[ newNodeProps : [ name : "NewNode1" , type : "TypeA" ] , existing…" at bounding box center [544, 189] width 665 height 248
drag, startPoint x: 800, startPoint y: 71, endPoint x: 809, endPoint y: 158, distance: 87.5
click at [809, 160] on div "g . inject ([[ newNodeProps : [ name : "NewNode1" , type : "TypeA" ] , existing…" at bounding box center [544, 189] width 665 height 248
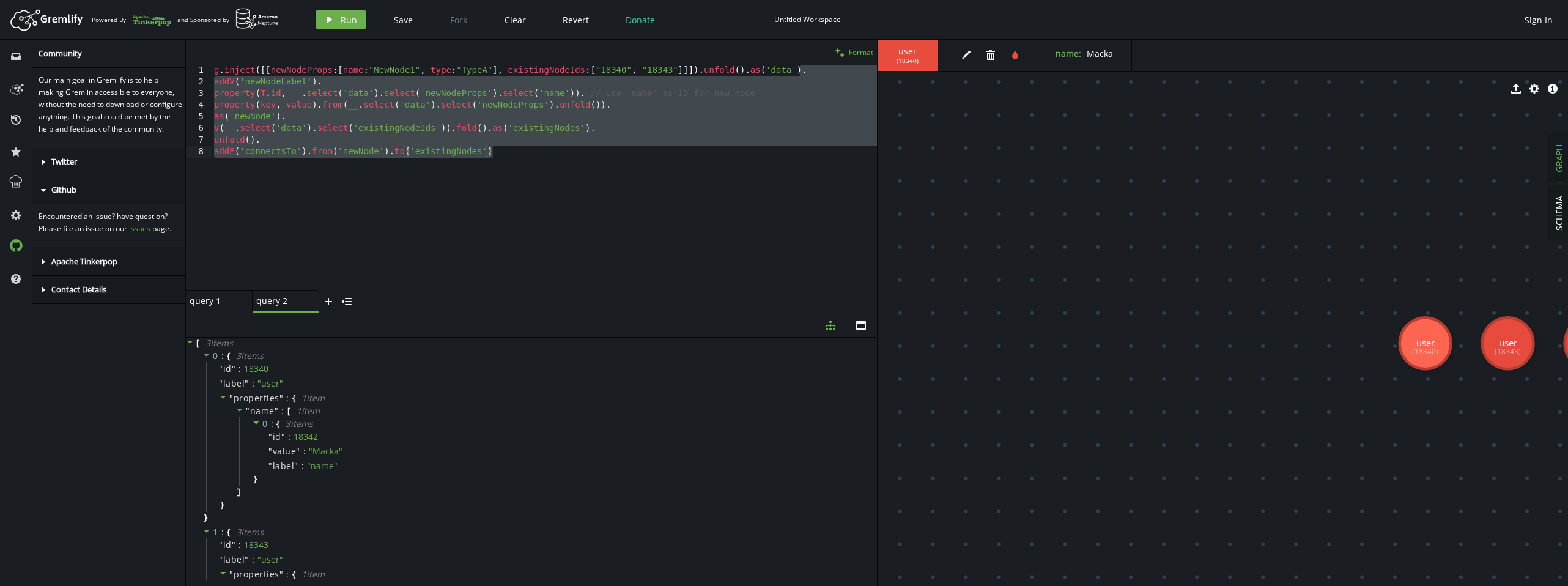
click at [858, 50] on span "Format" at bounding box center [861, 52] width 24 height 10
click at [750, 176] on div "g . inject ([[ newNodeProps : [ name : "NewNode1" , type : "TypeA" ] , existing…" at bounding box center [544, 189] width 665 height 248
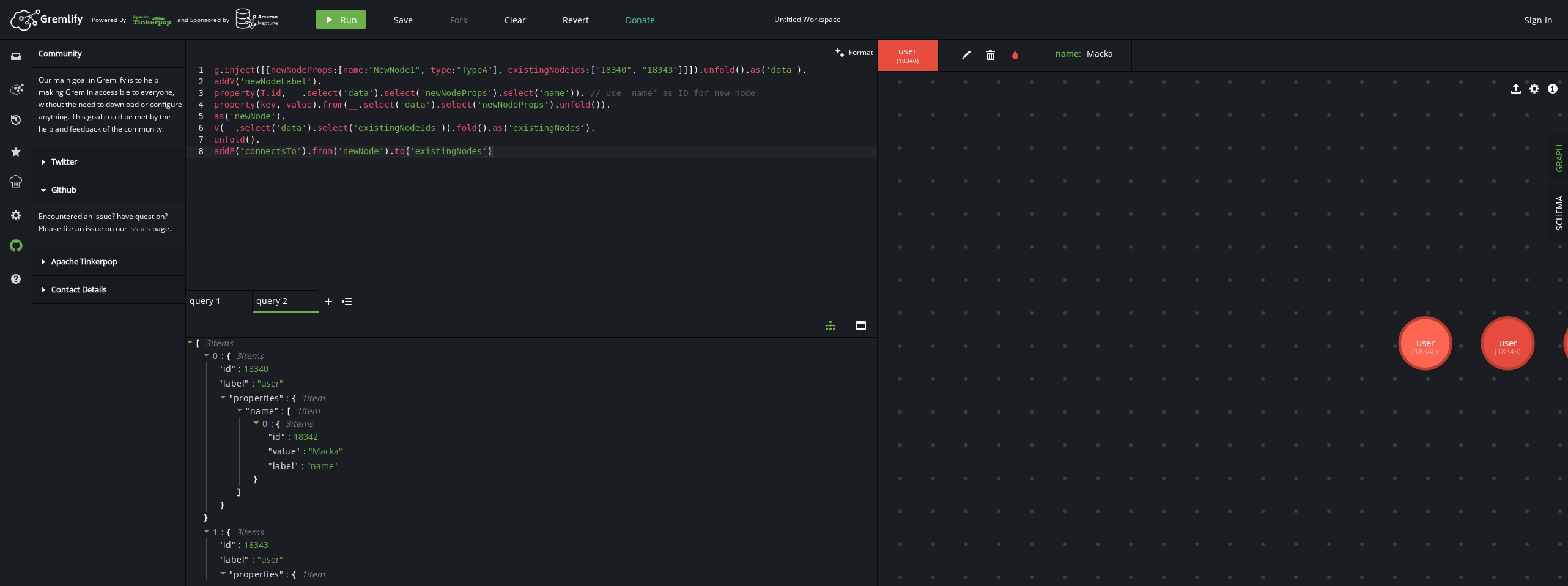
click at [374, 62] on div "clean Format" at bounding box center [531, 52] width 691 height 25
click at [391, 72] on div "g . inject ([[ newNodeProps : [ name : "NewNode1" , type : "TypeA" ] , existing…" at bounding box center [544, 189] width 665 height 248
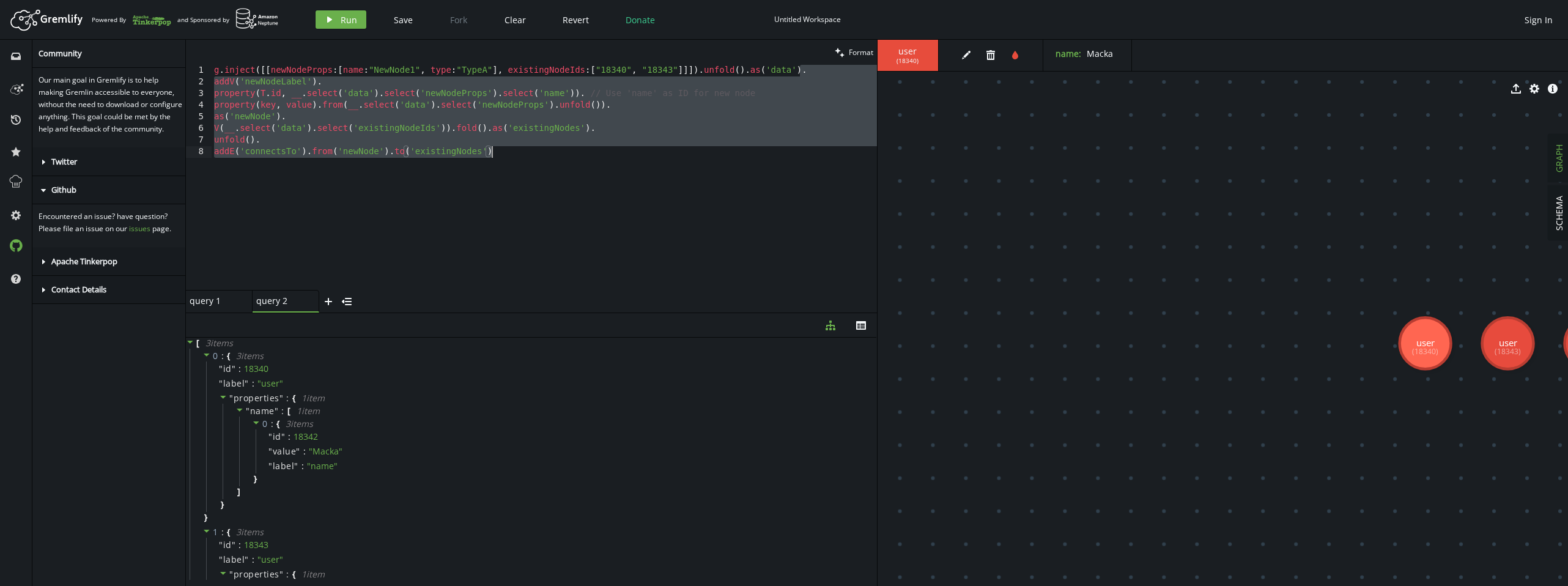
drag, startPoint x: 801, startPoint y: 72, endPoint x: 807, endPoint y: 166, distance: 94.2
click at [807, 166] on div "g . inject ([[ newNodeProps : [ name : "NewNode1" , type : "TypeA" ] , existing…" at bounding box center [544, 189] width 665 height 248
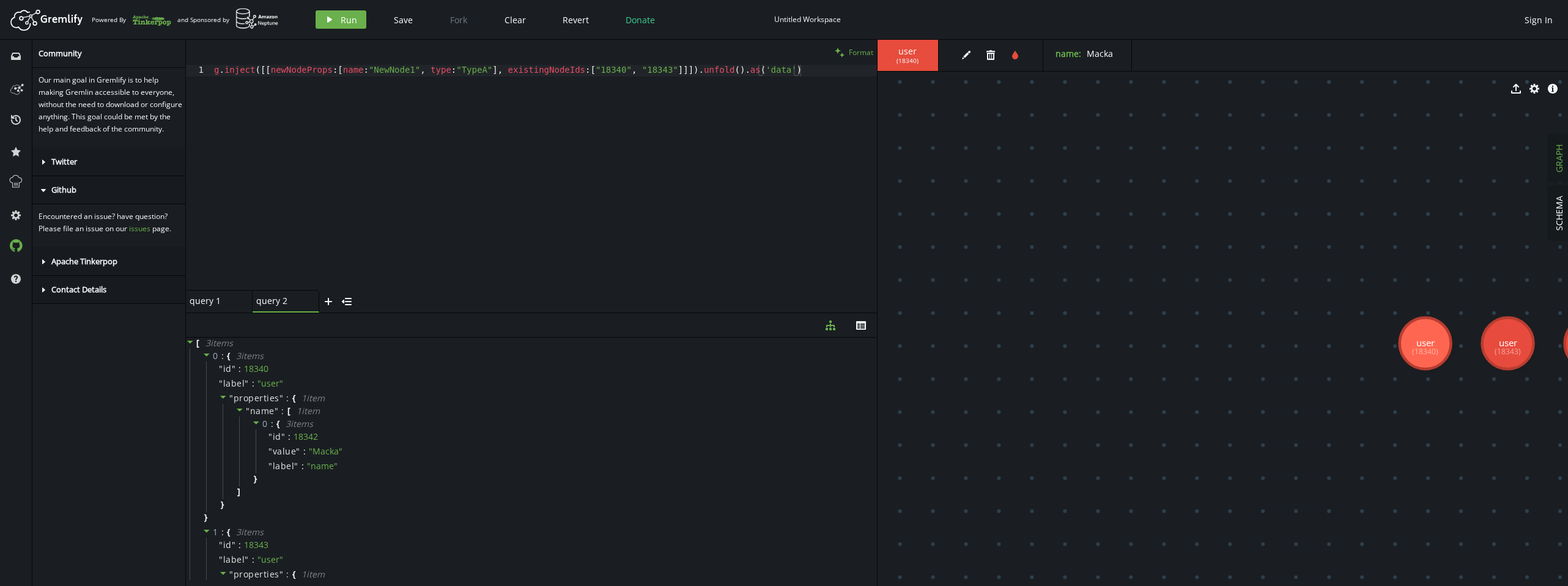
click at [855, 58] on button "clean Format" at bounding box center [854, 52] width 46 height 25
drag, startPoint x: 313, startPoint y: 71, endPoint x: 272, endPoint y: 68, distance: 41.1
click at [272, 69] on div "g . inject ([[ newNodeProps : [ name : "NewNode1" , type : "TypeA" ] , existing…" at bounding box center [544, 189] width 665 height 248
click at [856, 54] on span "Format" at bounding box center [861, 52] width 24 height 10
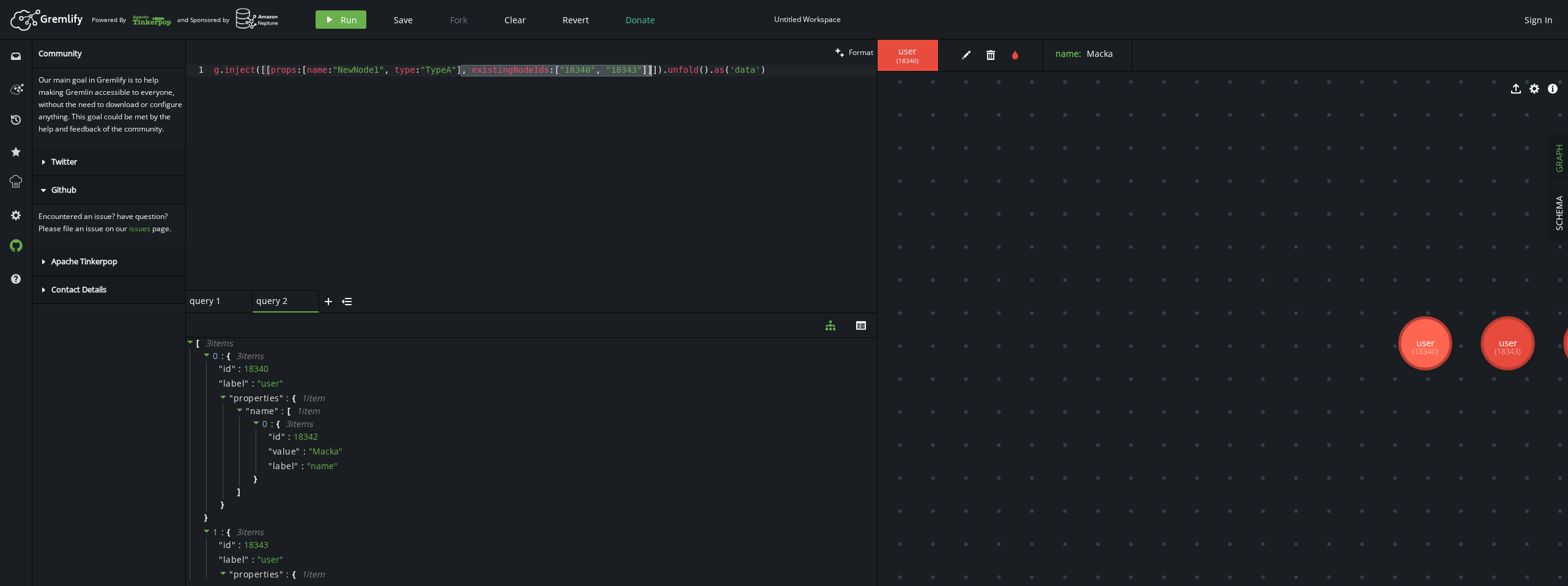
drag, startPoint x: 461, startPoint y: 72, endPoint x: 650, endPoint y: 74, distance: 189.0
click at [650, 74] on div "g . inject ([[ props : [ name : "NewNode1" , type : "TypeA" ] , existingNodeIds…" at bounding box center [544, 189] width 665 height 248
click at [859, 48] on span "Format" at bounding box center [861, 52] width 24 height 10
drag, startPoint x: 385, startPoint y: 72, endPoint x: 455, endPoint y: 71, distance: 70.0
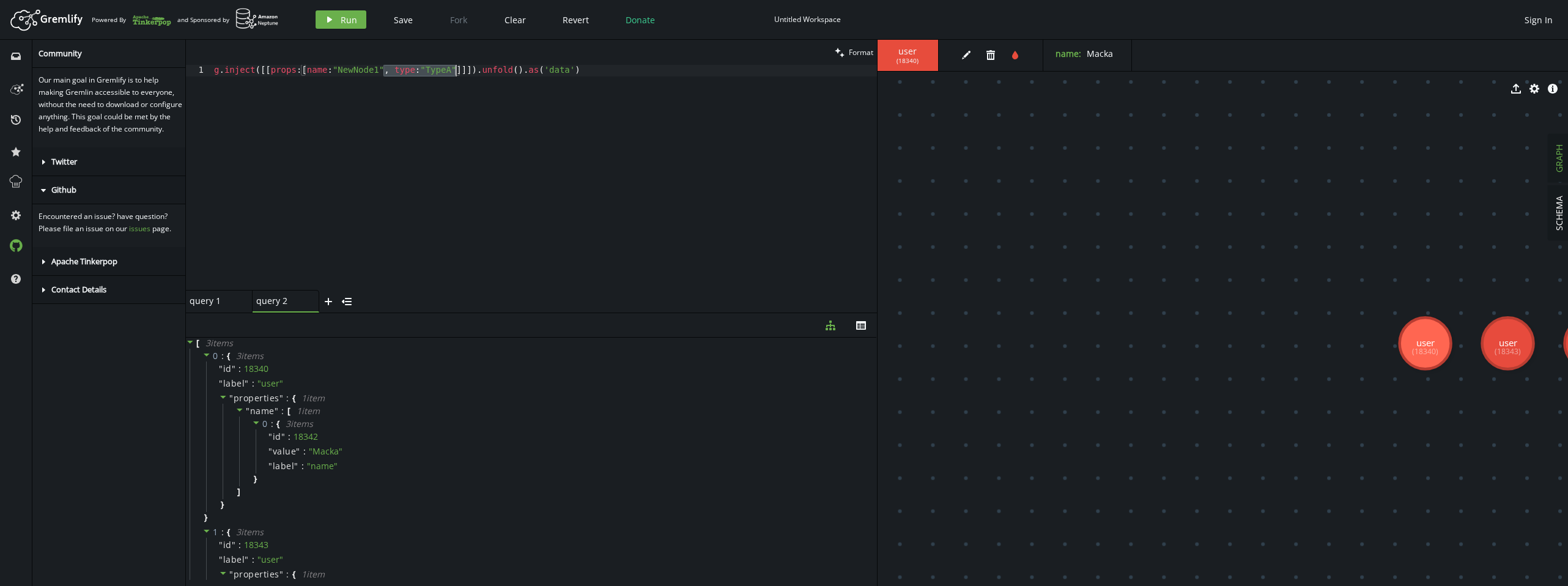
click at [455, 71] on div "g . inject ([[ props : [ name : "NewNode1" , type : "TypeA" ]]]) . unfold ( ) .…" at bounding box center [544, 189] width 665 height 248
click at [863, 56] on button "clean Format" at bounding box center [854, 52] width 46 height 25
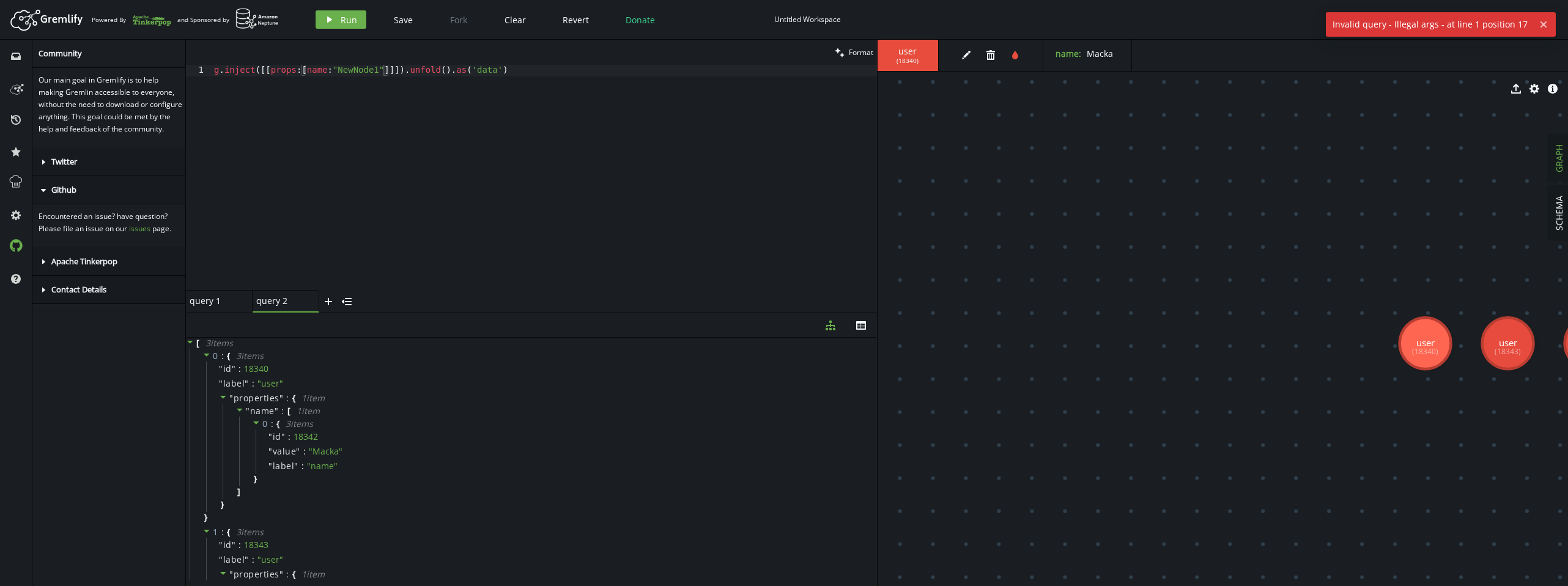
click at [508, 188] on div "g . inject ([[ props : [ name : "NewNode1" ]]]) . unfold ( ) . as ( 'data' )" at bounding box center [544, 189] width 665 height 248
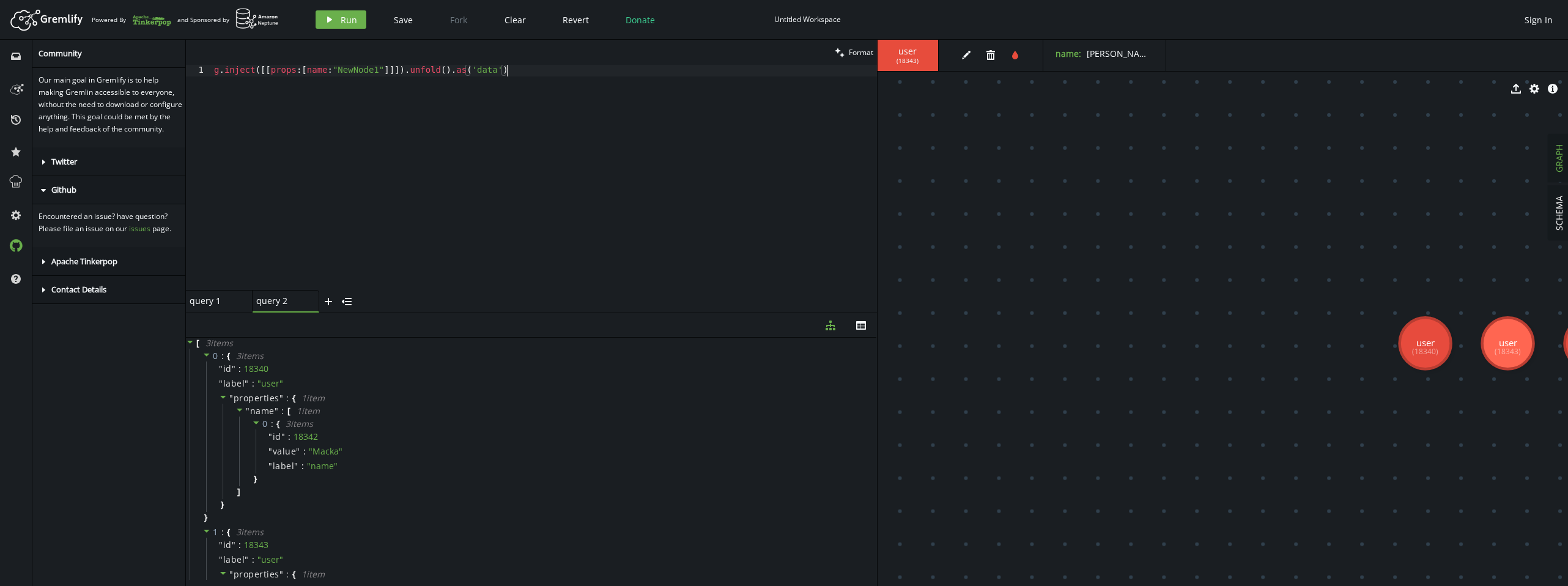
click at [482, 186] on div "g . inject ([[ props : [ name : "NewNode1" ]]]) . unfold ( ) . as ( 'data' )" at bounding box center [544, 189] width 665 height 248
drag, startPoint x: 266, startPoint y: 72, endPoint x: 395, endPoint y: 71, distance: 129.0
click at [395, 71] on div "g . inject ([[ props : [ name : "NewNode1" ]]]) . unfold ( ) . as ( 'data' )" at bounding box center [544, 189] width 665 height 248
click at [527, 70] on div "g . inject ([[ props : [ name : "NewNode1" ]]]) . unfold ( ) . as ( 'data' )" at bounding box center [544, 189] width 665 height 248
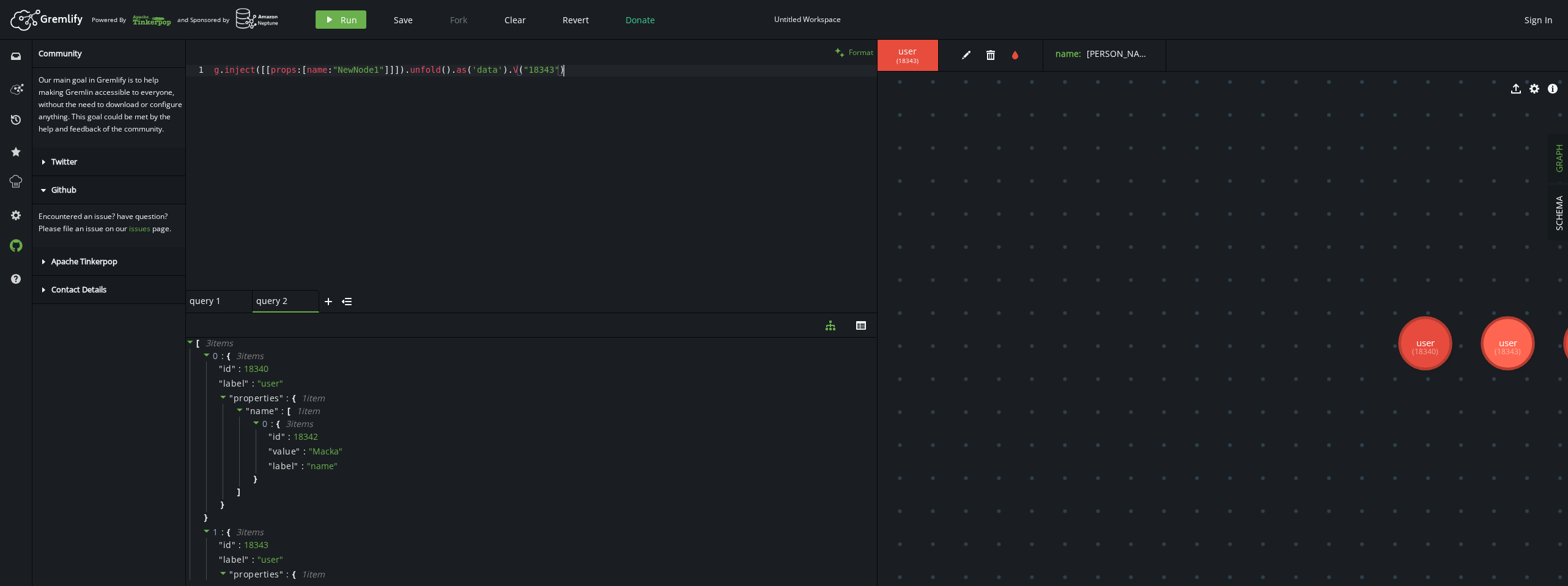
click at [866, 54] on span "Format" at bounding box center [861, 52] width 24 height 10
click at [268, 71] on div "g . inject ([[ props : [ name : "NewNode1" ]]]) . unfold ( ) . as ( 'data' ) . …" at bounding box center [544, 189] width 665 height 248
drag, startPoint x: 260, startPoint y: 71, endPoint x: 301, endPoint y: 71, distance: 41.0
click at [301, 71] on div "g . inject ([[ props : [ name : "NewNode1" ]]]) . unfold ( ) . as ( 'data' ) . …" at bounding box center [544, 189] width 665 height 248
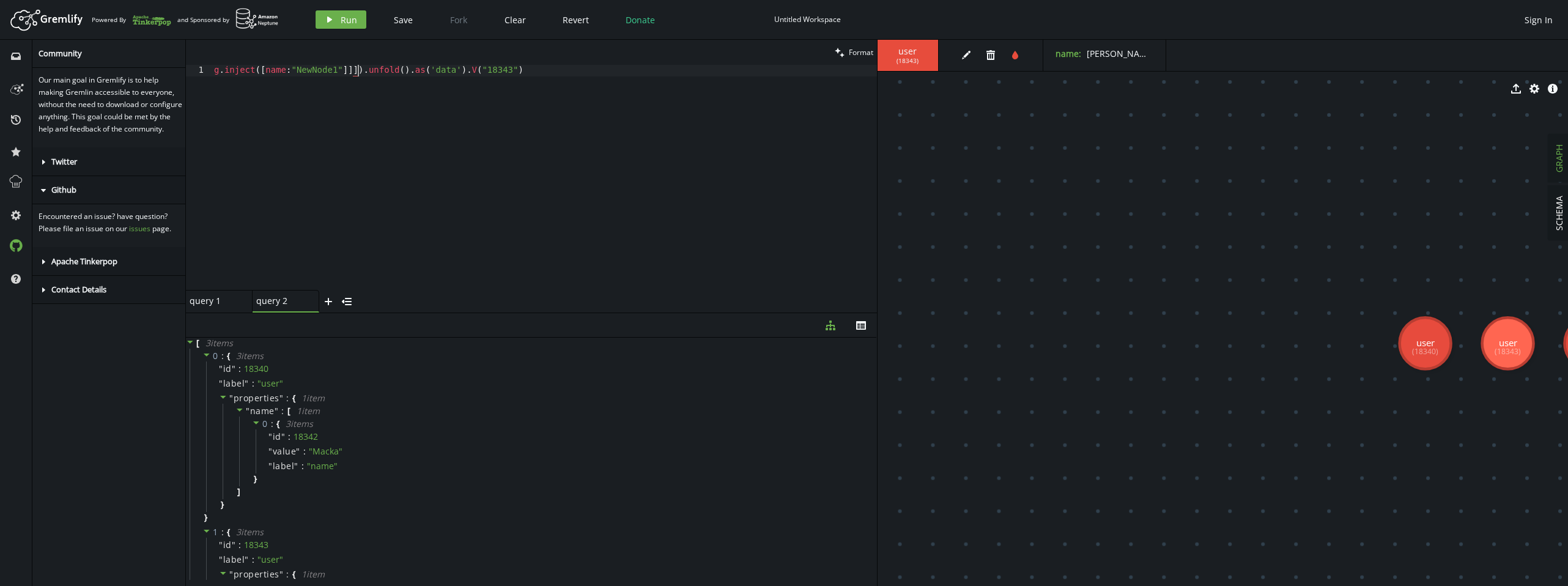
click at [359, 71] on div "g . inject ([ name : "NewNode1" ]]]) . unfold ( ) . as ( 'data' ) . V ( "18343"…" at bounding box center [544, 189] width 665 height 248
click at [870, 52] on span "Format" at bounding box center [861, 52] width 24 height 10
click at [425, 70] on div "g . inject ([ name : "NewNode1" ]) . unfold ( ) . as ( 'data' ) . V ( "18343" )" at bounding box center [544, 189] width 665 height 248
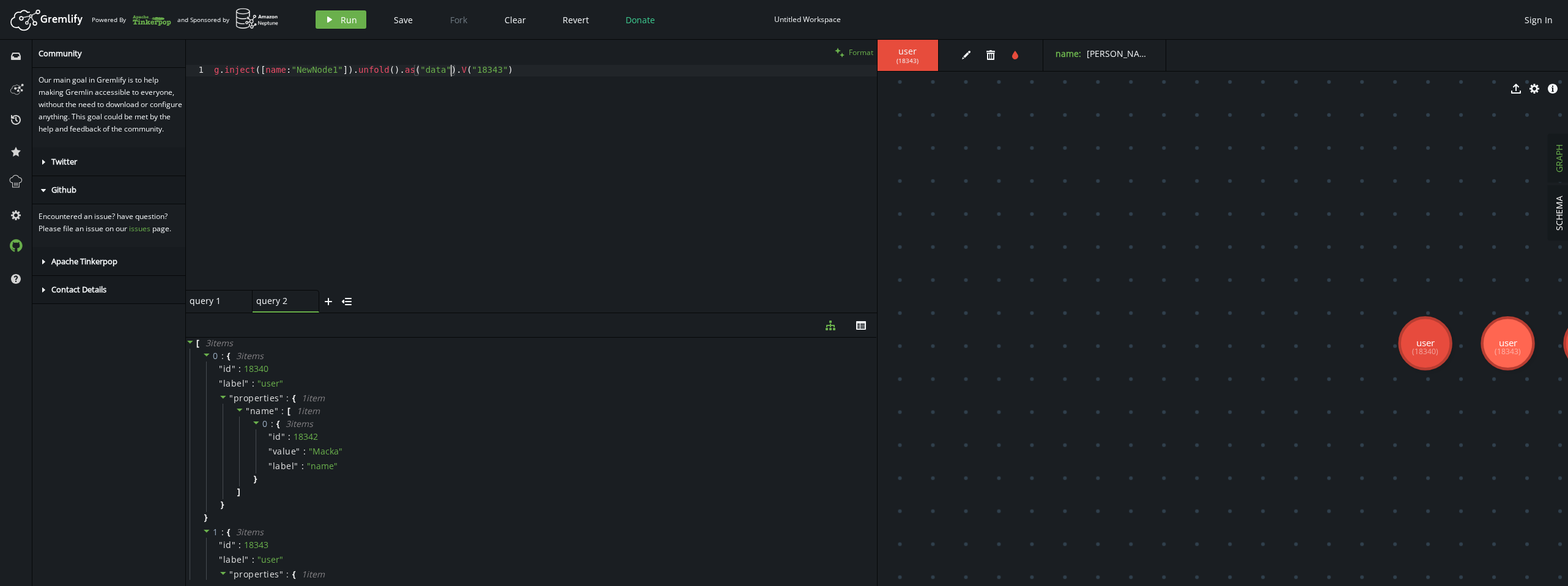
click at [860, 56] on span "Format" at bounding box center [861, 52] width 24 height 10
click at [217, 72] on div "g . inject ([ name : "NewNode1" ]) . unfold ( ) . as ( "data" ) . V ( "18343" )" at bounding box center [544, 189] width 665 height 248
click at [212, 301] on div "query 1" at bounding box center [214, 300] width 49 height 11
click at [864, 52] on span "Format" at bounding box center [861, 52] width 24 height 10
click at [272, 303] on div "query 2" at bounding box center [280, 300] width 49 height 11
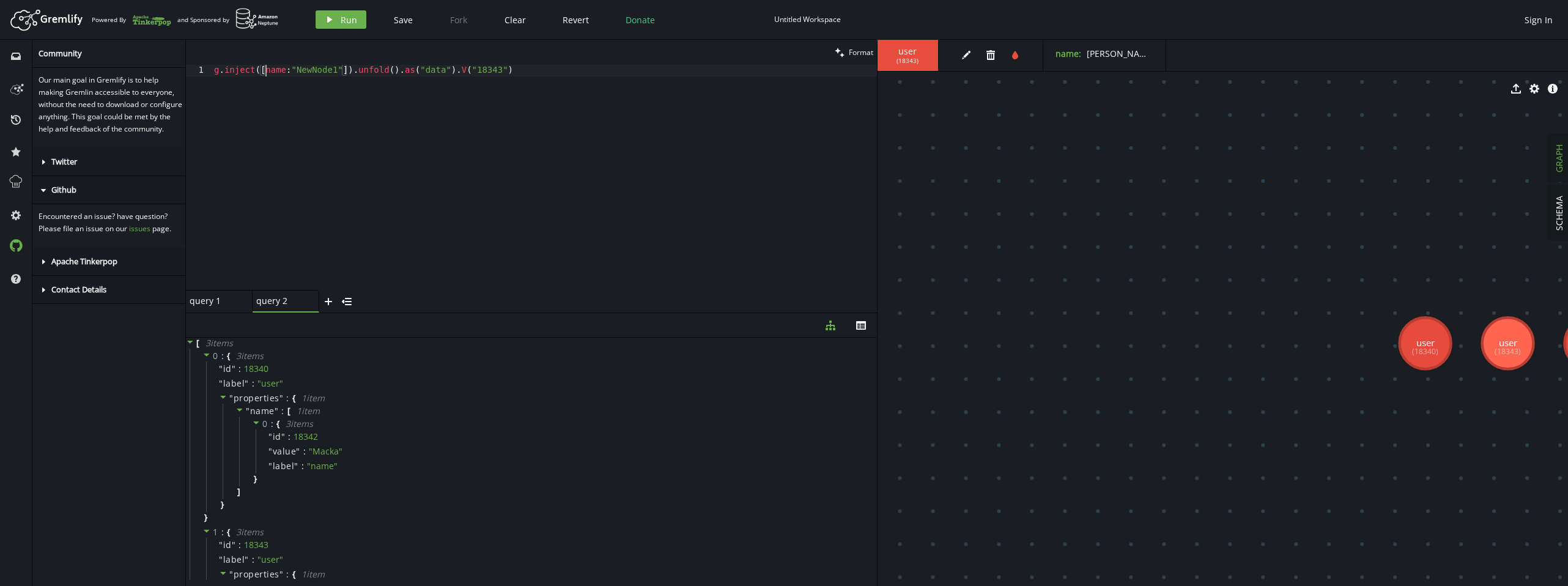
click at [266, 72] on div "g . inject ([ name : "NewNode1" ]) . unfold ( ) . as ( "data" ) . V ( "18343" )" at bounding box center [544, 189] width 665 height 248
click at [855, 54] on span "Format" at bounding box center [861, 52] width 24 height 10
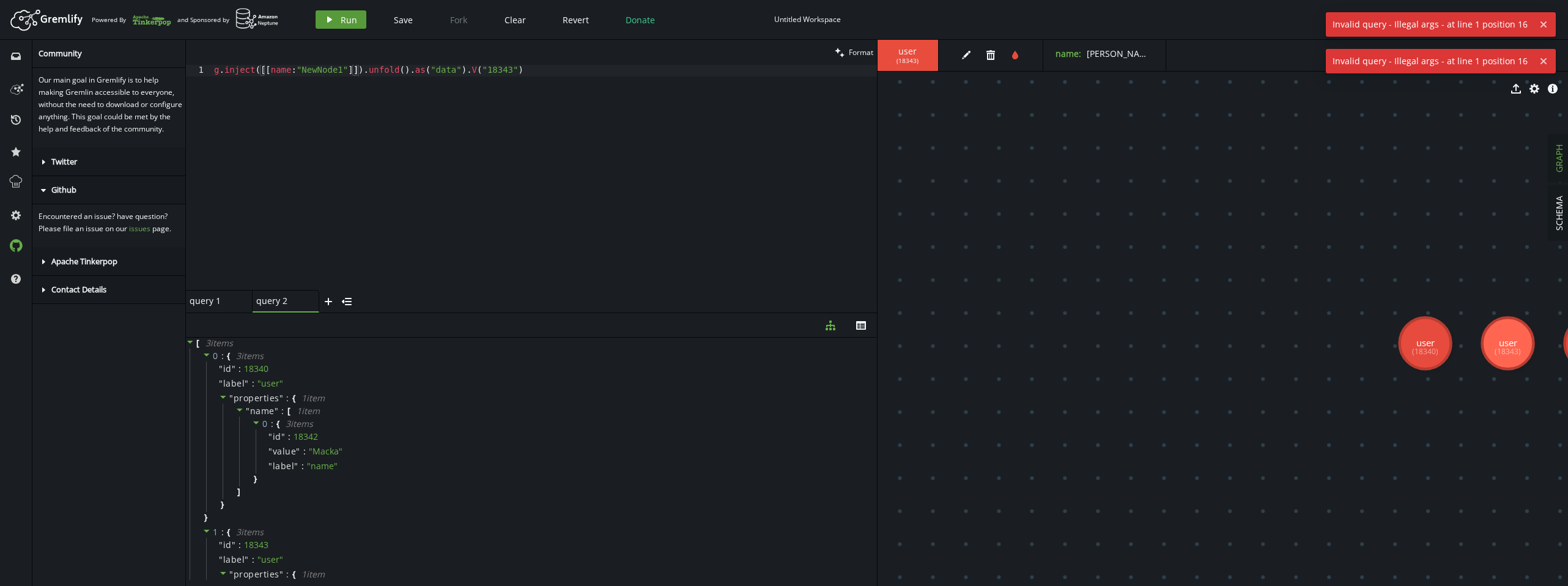
click at [340, 20] on span "Run" at bounding box center [348, 19] width 17 height 11
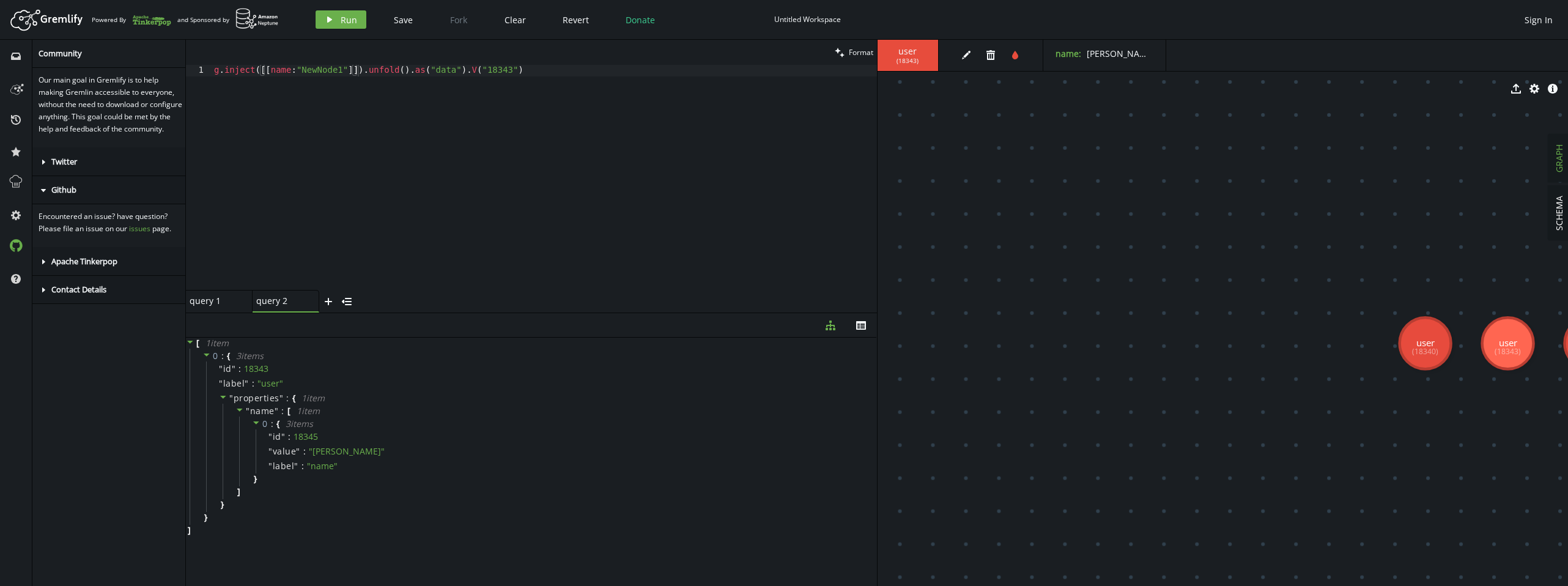
click at [348, 71] on div "g . inject ([[ name : "NewNode1" ]]) . unfold ( ) . as ( "data" ) . V ( "18343"…" at bounding box center [544, 189] width 665 height 248
click at [350, 22] on span "Run" at bounding box center [348, 19] width 17 height 11
click at [385, 70] on div "g . inject ([[ name : "NewNode1" , ids : [ "18342" ]]]) . unfold ( ) . as ( "da…" at bounding box center [544, 189] width 665 height 248
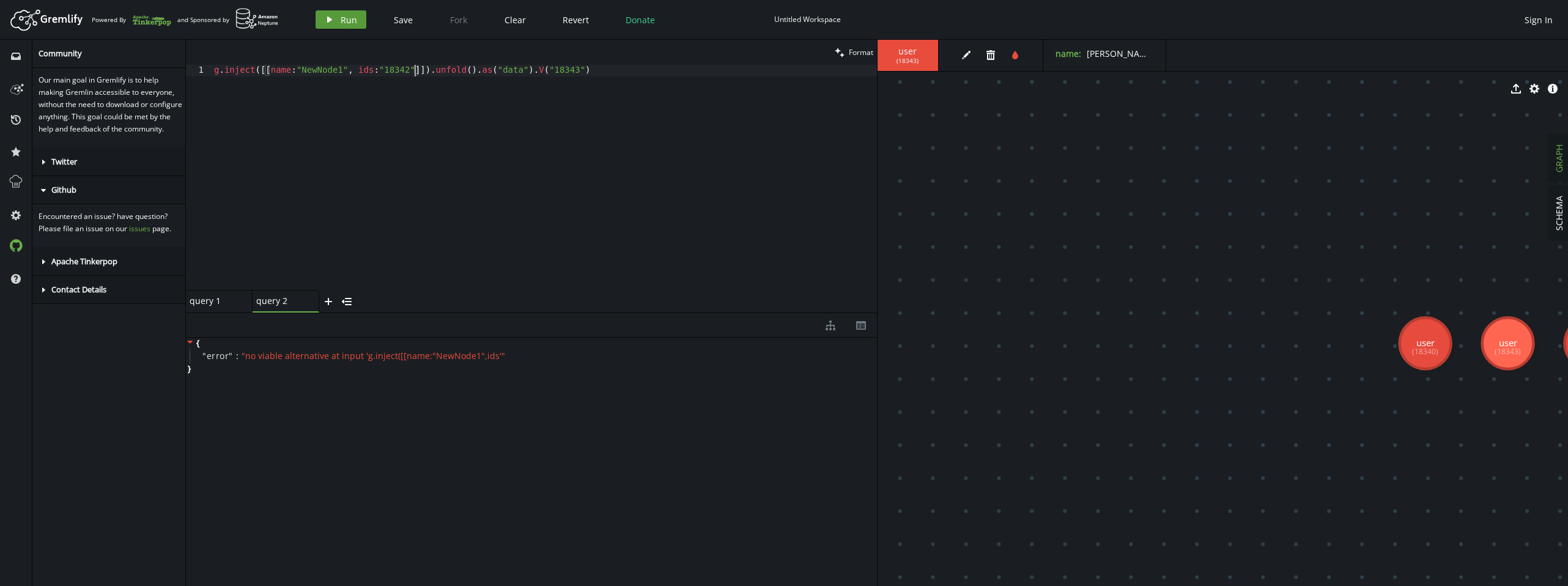
click at [348, 22] on span "Run" at bounding box center [348, 19] width 17 height 11
click at [422, 71] on div "g . inject ([[ name : "NewNode1" , ids : "18342" ]]) . unfold ( ) . as ( "data"…" at bounding box center [544, 189] width 665 height 248
click at [340, 19] on span "Run" at bounding box center [348, 19] width 17 height 11
drag, startPoint x: 266, startPoint y: 74, endPoint x: 344, endPoint y: 71, distance: 78.1
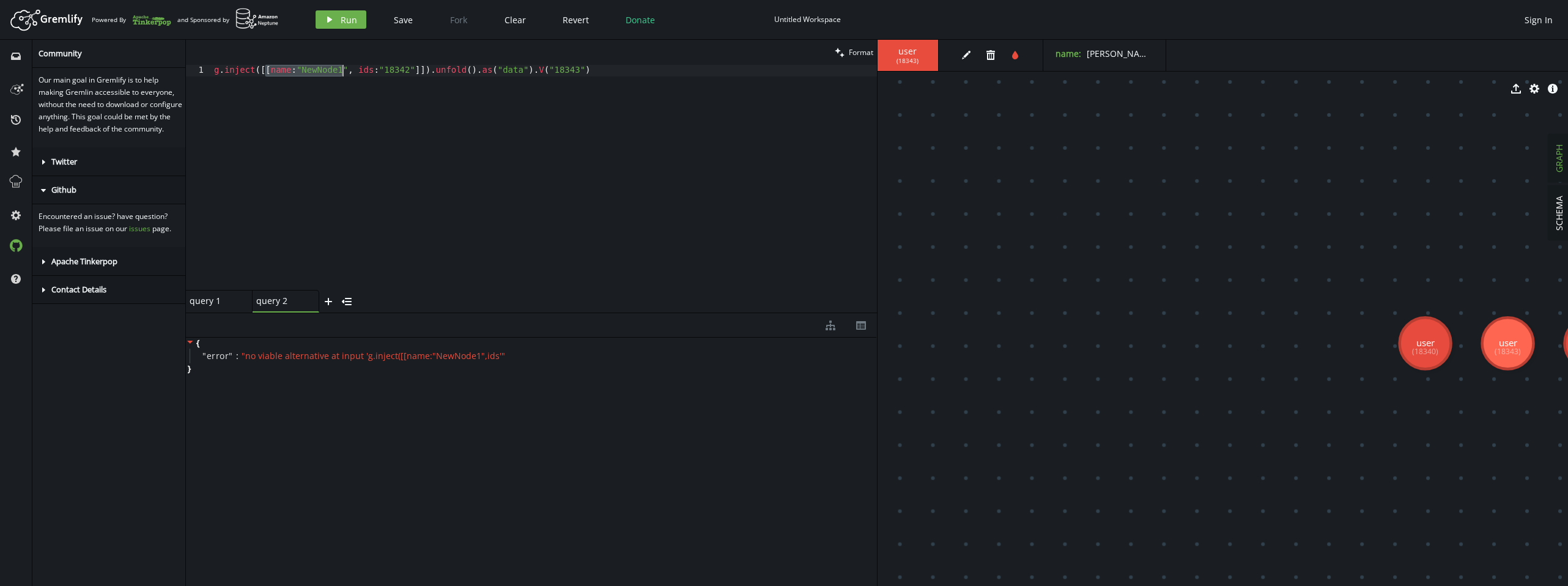
click at [344, 71] on div "g . inject ([[ name : "NewNode1" , ids : "18342" ]]) . unfold ( ) . as ( "data"…" at bounding box center [544, 189] width 665 height 248
click at [348, 72] on div "g . inject ([[ name : "NewNode1" , ids : "18342" ]]) . unfold ( ) . as ( "data"…" at bounding box center [544, 189] width 665 height 248
drag, startPoint x: 347, startPoint y: 71, endPoint x: 413, endPoint y: 69, distance: 66.0
click at [413, 69] on div "g . inject ([[ name : "NewNode1" , ids : "18342" ]]) . unfold ( ) . as ( "data"…" at bounding box center [544, 189] width 665 height 248
click at [342, 22] on span "Run" at bounding box center [348, 19] width 17 height 11
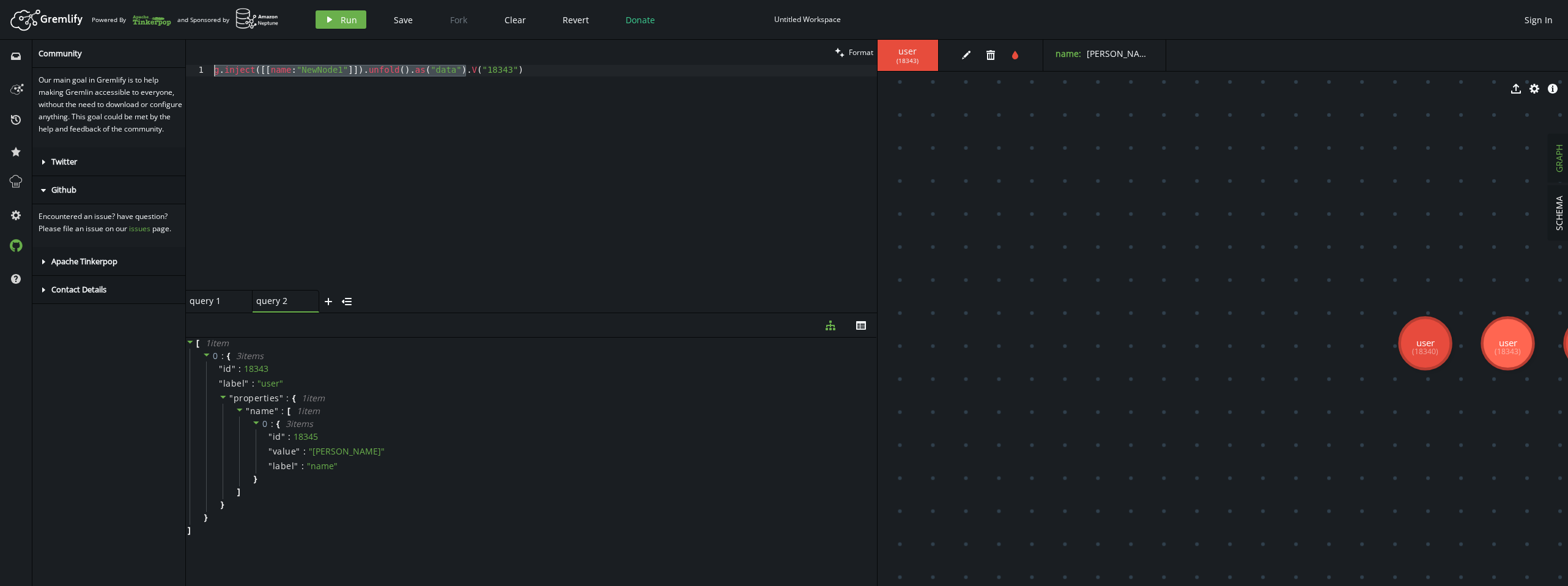
drag, startPoint x: 468, startPoint y: 72, endPoint x: 170, endPoint y: 72, distance: 298.0
click at [170, 72] on div "inbox history star cog help Community Our main goal in Gremlify is to help maki…" at bounding box center [784, 313] width 1568 height 546
paste textarea "unfold().as('properties')."
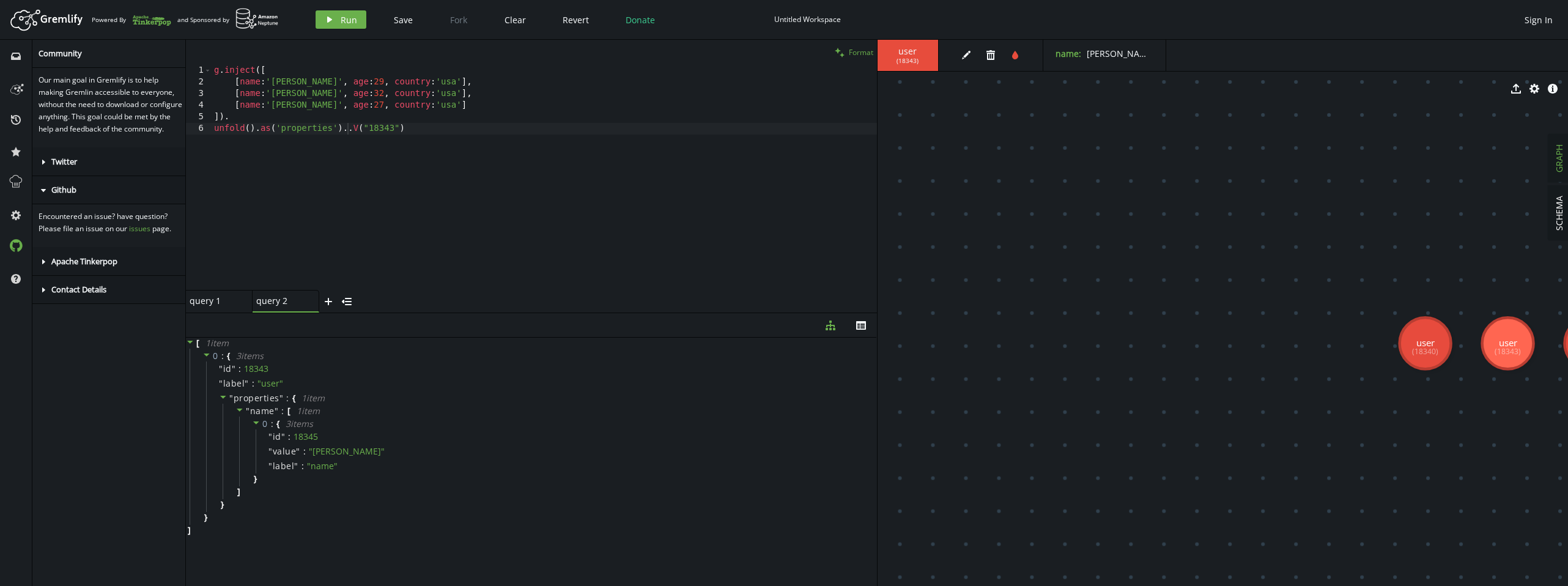
click at [858, 54] on span "Format" at bounding box center [861, 52] width 24 height 10
click at [343, 18] on span "Run" at bounding box center [348, 19] width 17 height 11
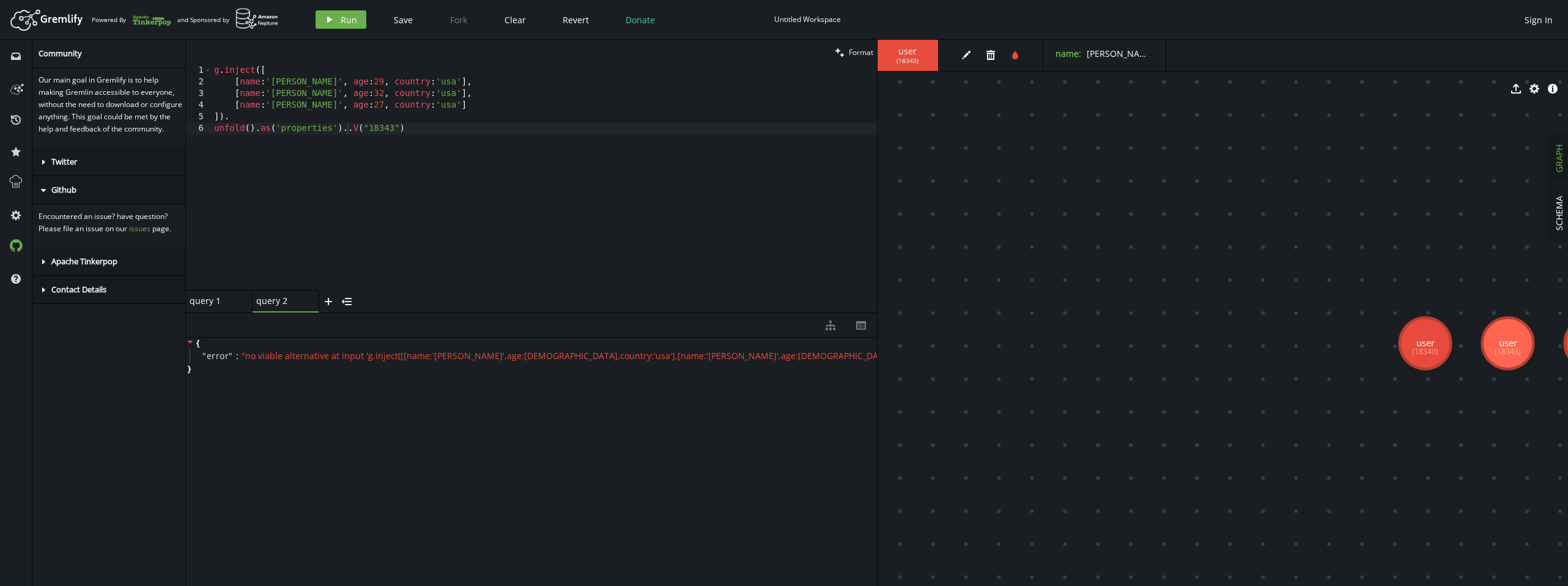
scroll to position [0, 15]
click at [249, 115] on div "g . inject ([ [ name : 'marko' , age : 29 , country : 'usa' ] , [ name : 'josh'…" at bounding box center [544, 189] width 665 height 248
click at [337, 20] on button "play Run" at bounding box center [340, 19] width 51 height 18
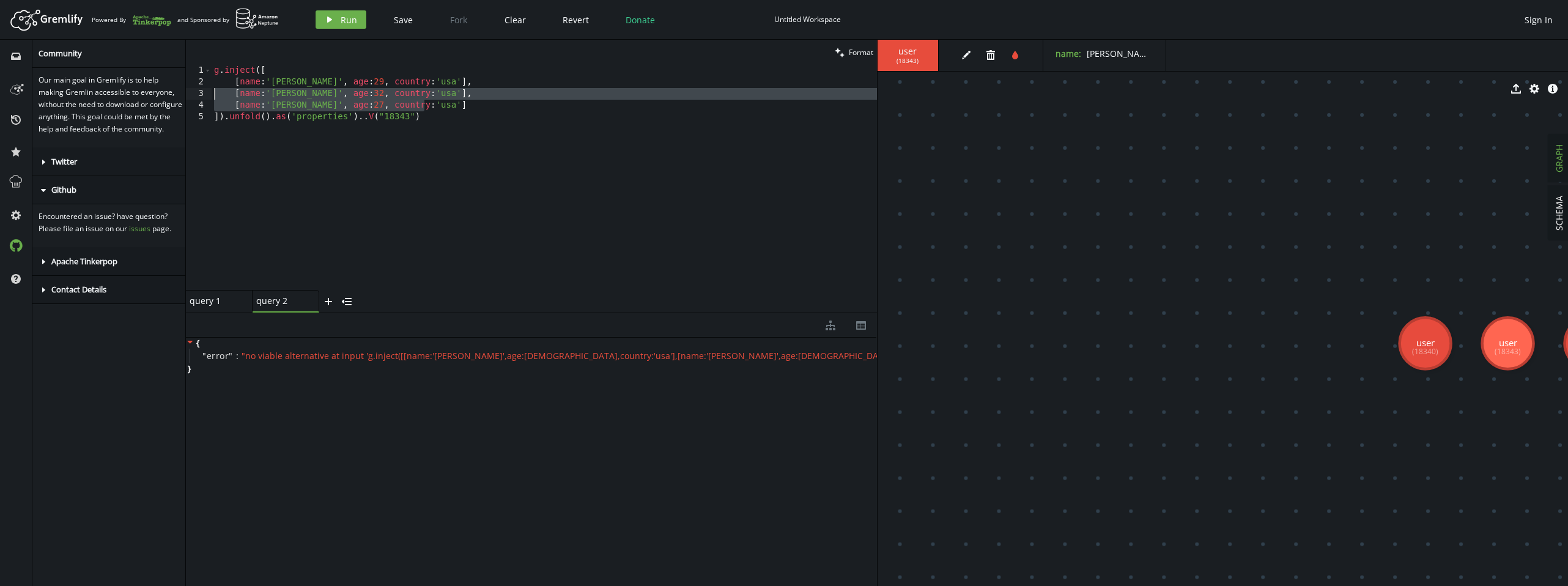
drag, startPoint x: 442, startPoint y: 107, endPoint x: 204, endPoint y: 97, distance: 238.2
click at [204, 97] on div "[name:'vadas', age:27, country:'usa'] 1 2 3 4 5 g . inject ([ [ name : 'marko' …" at bounding box center [531, 177] width 691 height 225
type textarea "[name:'josh', age:32, country:'usa'], [name:'vadas', age:27, country:'usa']"
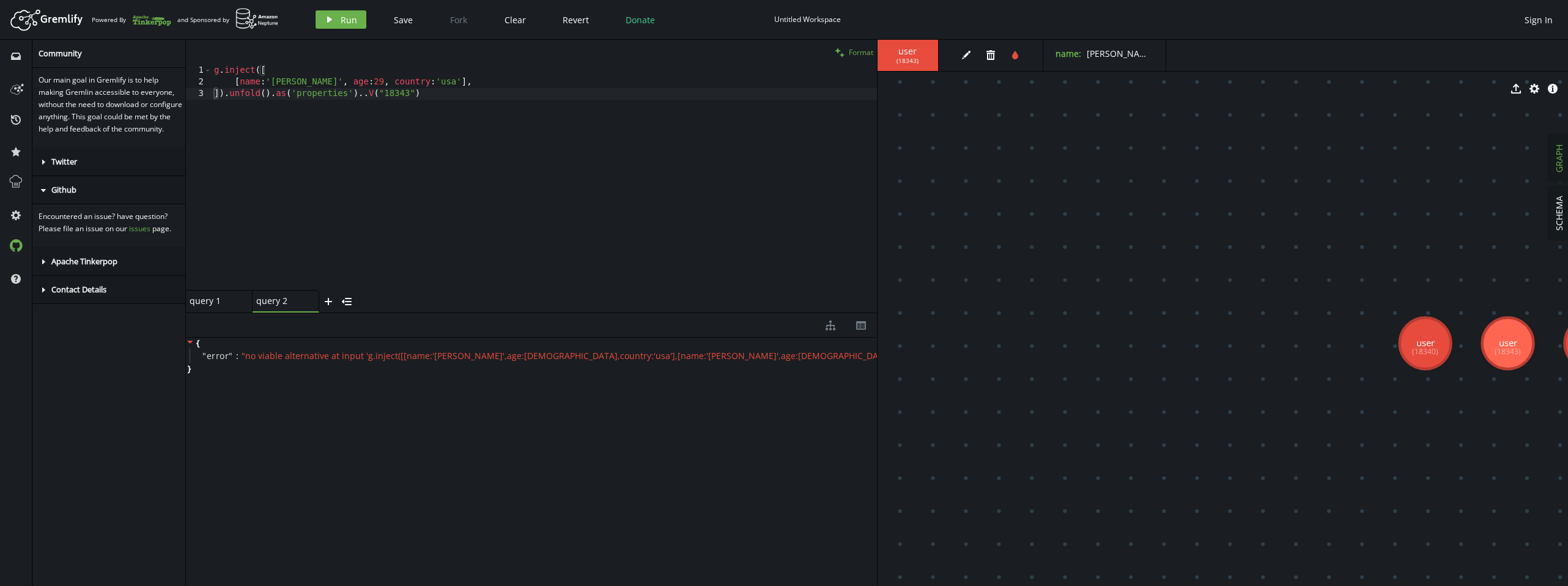
click at [856, 48] on span "Format" at bounding box center [861, 52] width 24 height 10
click at [336, 22] on button "play Run" at bounding box center [340, 19] width 51 height 18
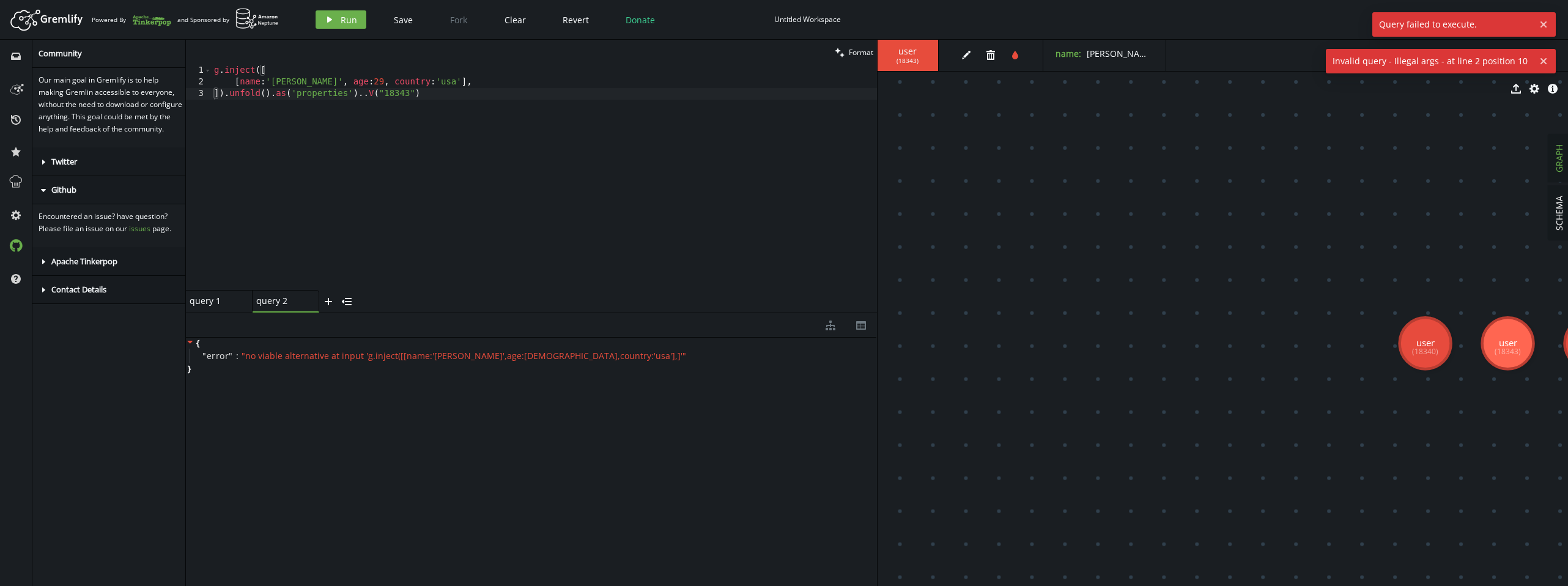
click at [330, 68] on div "g . inject ([ [ name : 'marko' , age : 29 , country : 'usa' ] , ]) . unfold ( )…" at bounding box center [544, 189] width 665 height 248
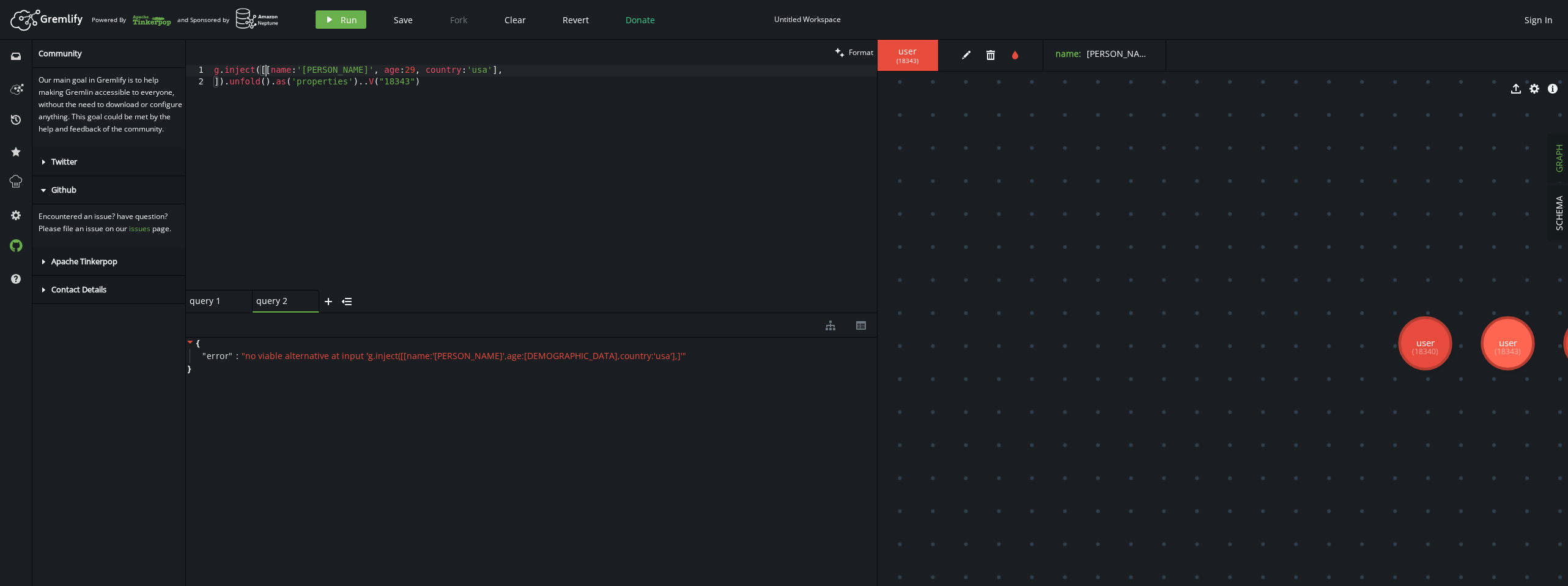
click at [457, 73] on div "g . inject ([[ name : 'marko' , age : 29 , country : 'usa' ] , ]) . unfold ( ) …" at bounding box center [544, 189] width 665 height 248
click at [607, 71] on div "g . inject ([[ name : 'marko' , age : 29 , country : 'usa' ]]) . unfold ( ) . a…" at bounding box center [544, 189] width 665 height 248
click at [341, 19] on span "Run" at bounding box center [348, 19] width 17 height 11
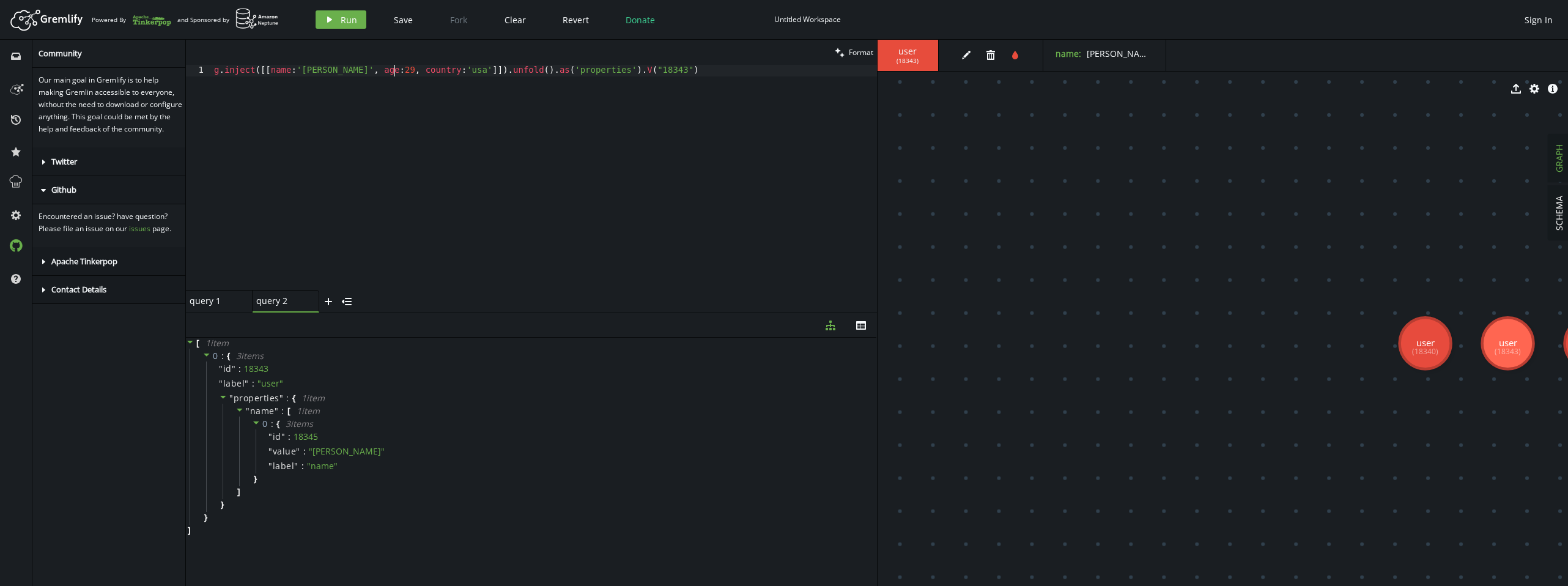
click at [395, 71] on div "g . inject ([[ name : 'marko' , age : 29 , country : 'usa' ]]) . unfold ( ) . a…" at bounding box center [544, 189] width 665 height 248
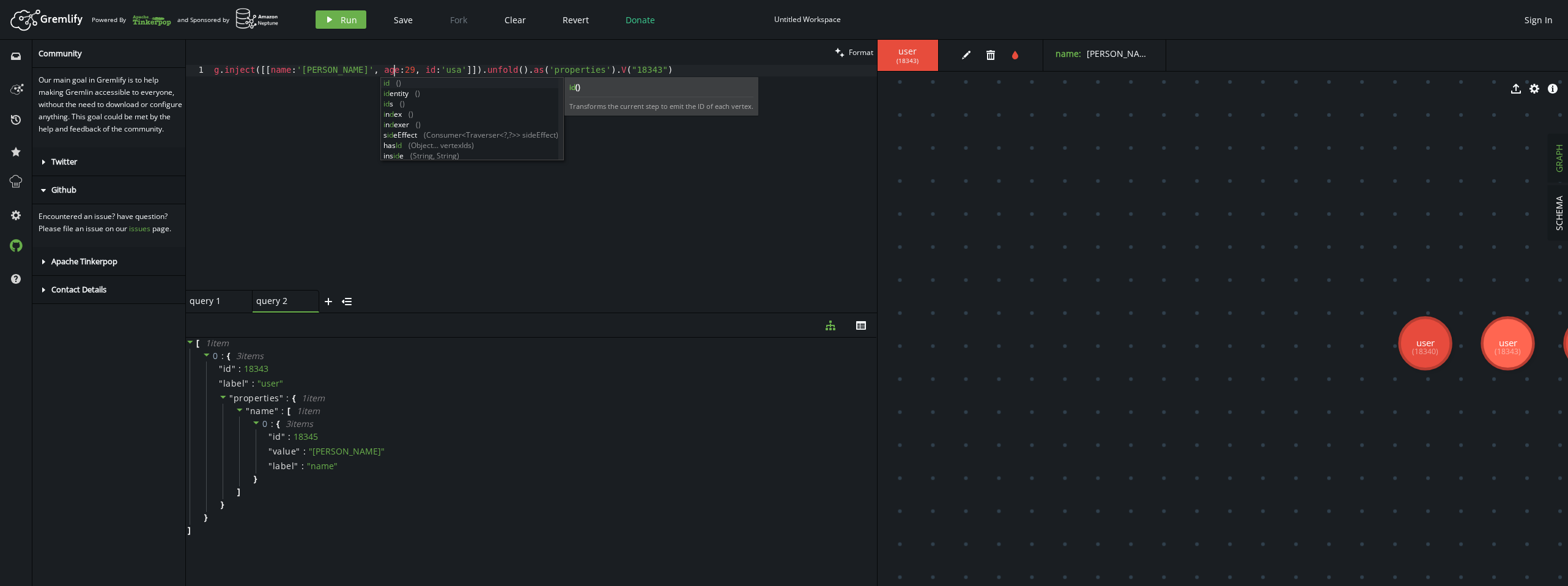
scroll to position [0, 185]
click at [408, 144] on div "g . inject ([[ name : 'marko' , age : 29 , ids : 'usa' ]]) . unfold ( ) . as ( …" at bounding box center [544, 189] width 665 height 248
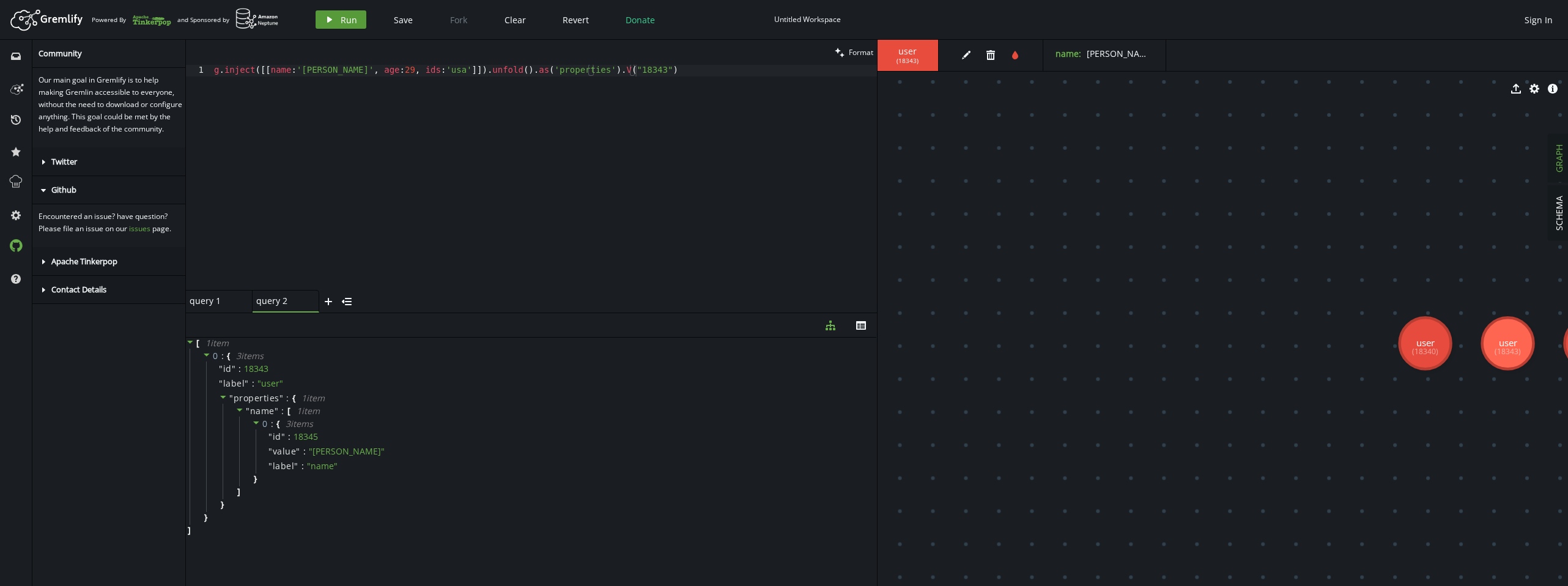
click at [350, 23] on span "Run" at bounding box center [348, 19] width 17 height 11
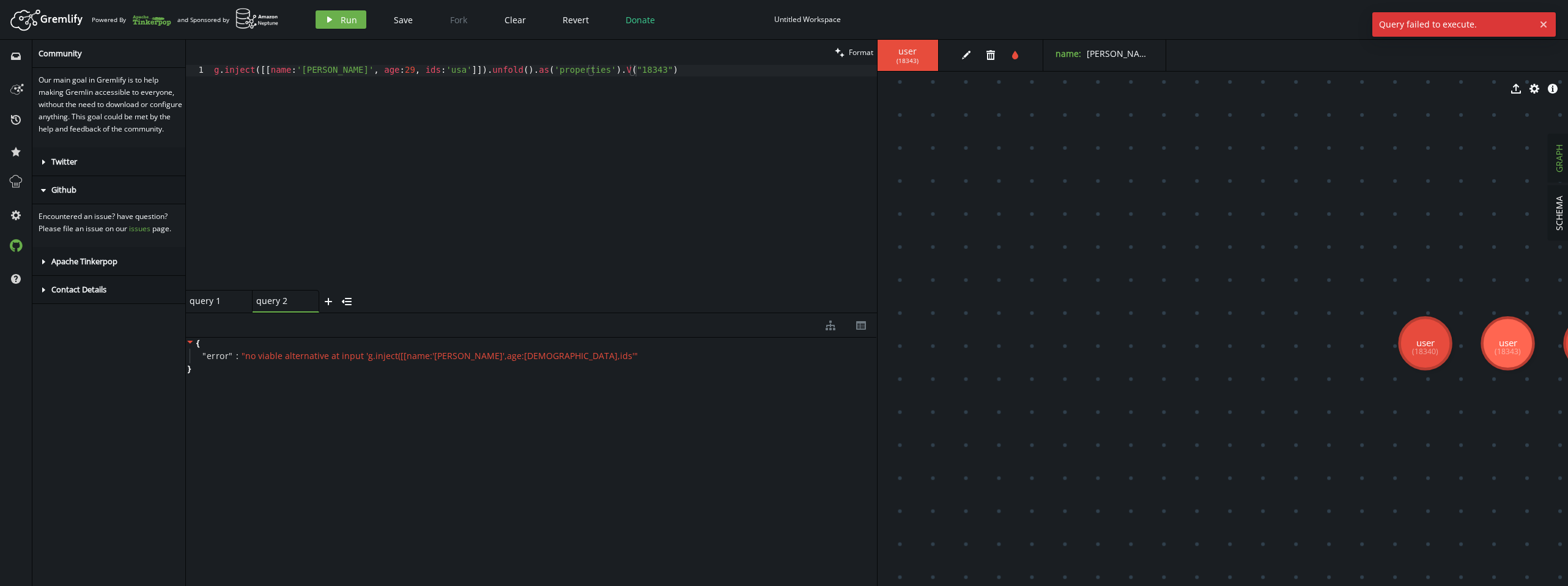
click at [393, 71] on div "g . inject ([[ name : 'marko' , age : 29 , ids : 'usa' ]]) . unfold ( ) . as ( …" at bounding box center [544, 189] width 665 height 248
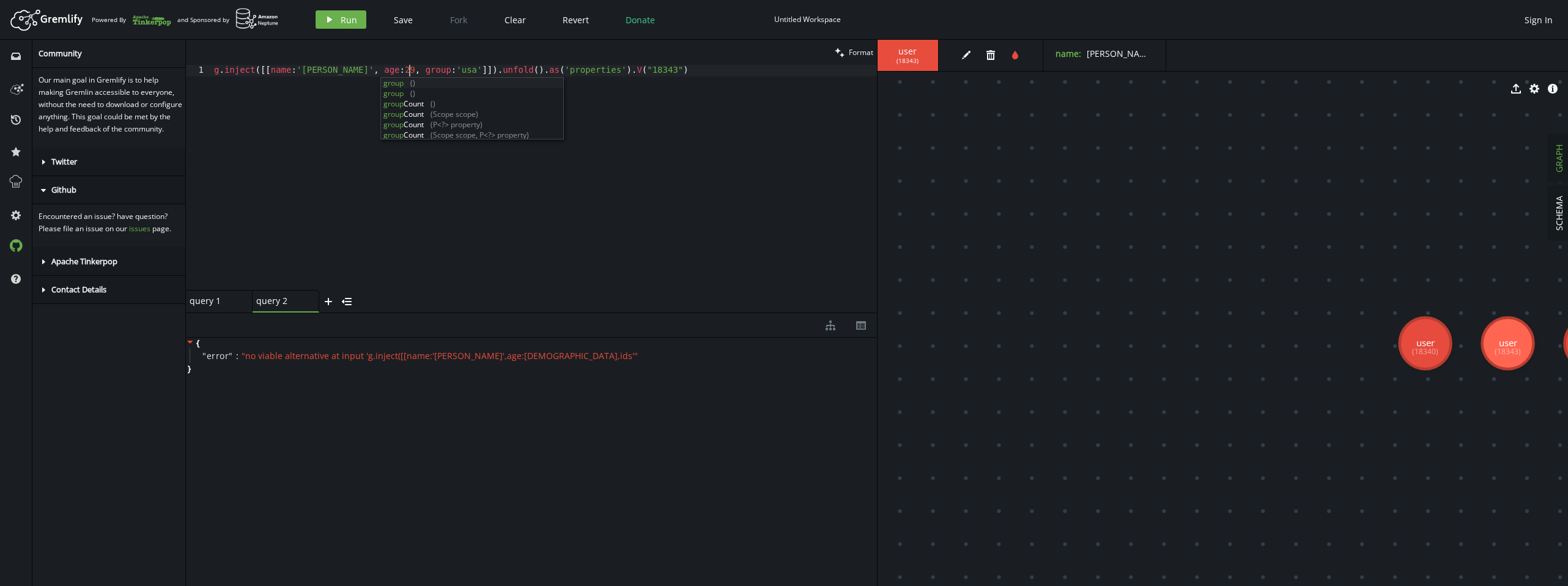
scroll to position [0, 200]
click at [343, 22] on span "Run" at bounding box center [348, 19] width 17 height 11
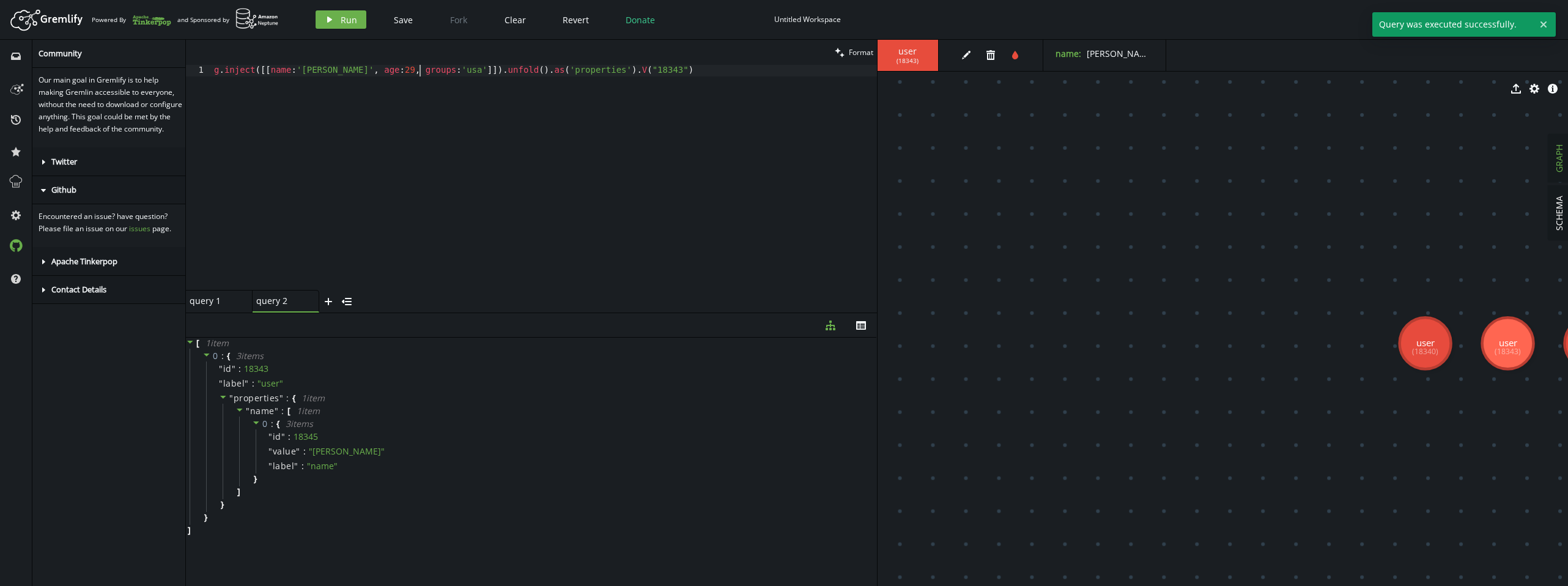
click at [420, 71] on div "g . inject ([[ name : 'marko' , age : 29 , groups : 'usa' ]]) . unfold ( ) . as…" at bounding box center [544, 189] width 665 height 248
click at [340, 20] on span "Run" at bounding box center [348, 19] width 17 height 11
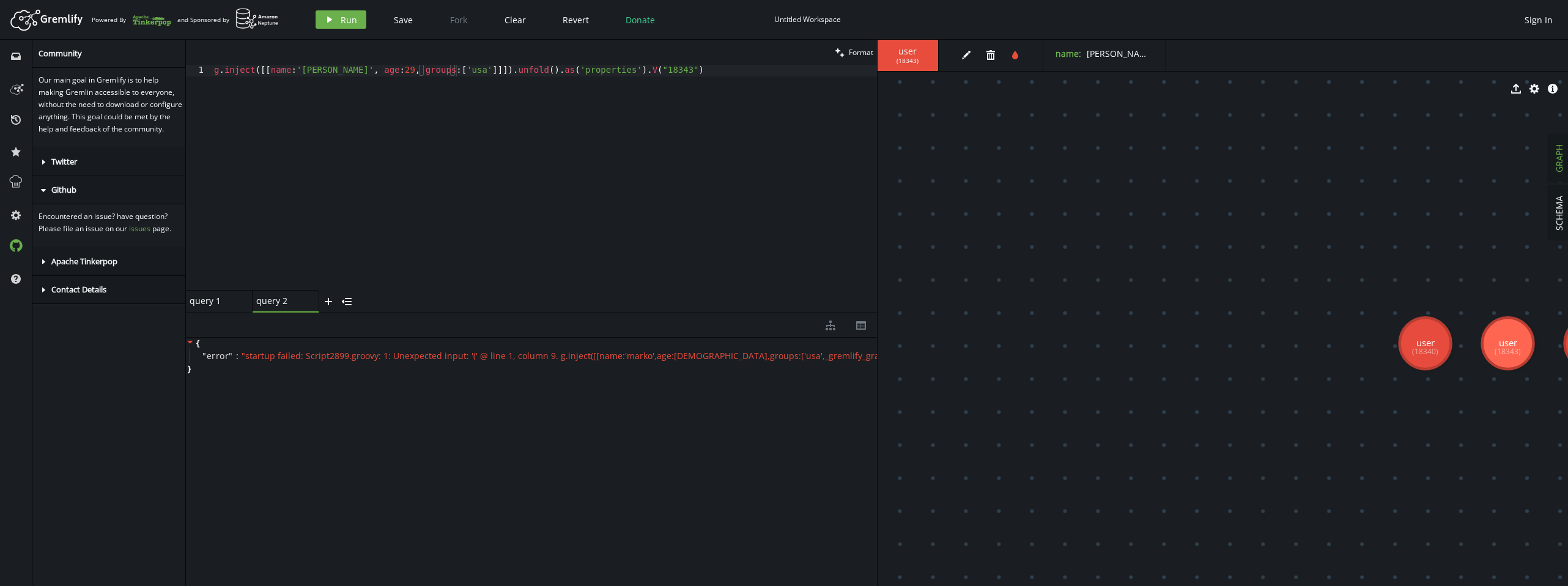
drag, startPoint x: 448, startPoint y: 72, endPoint x: 448, endPoint y: 82, distance: 10.0
click at [448, 74] on div "g . inject ([[ name : 'marko' , age : 29 , groups : [ 'usa' ]]]) . unfold ( ) .…" at bounding box center [544, 189] width 665 height 248
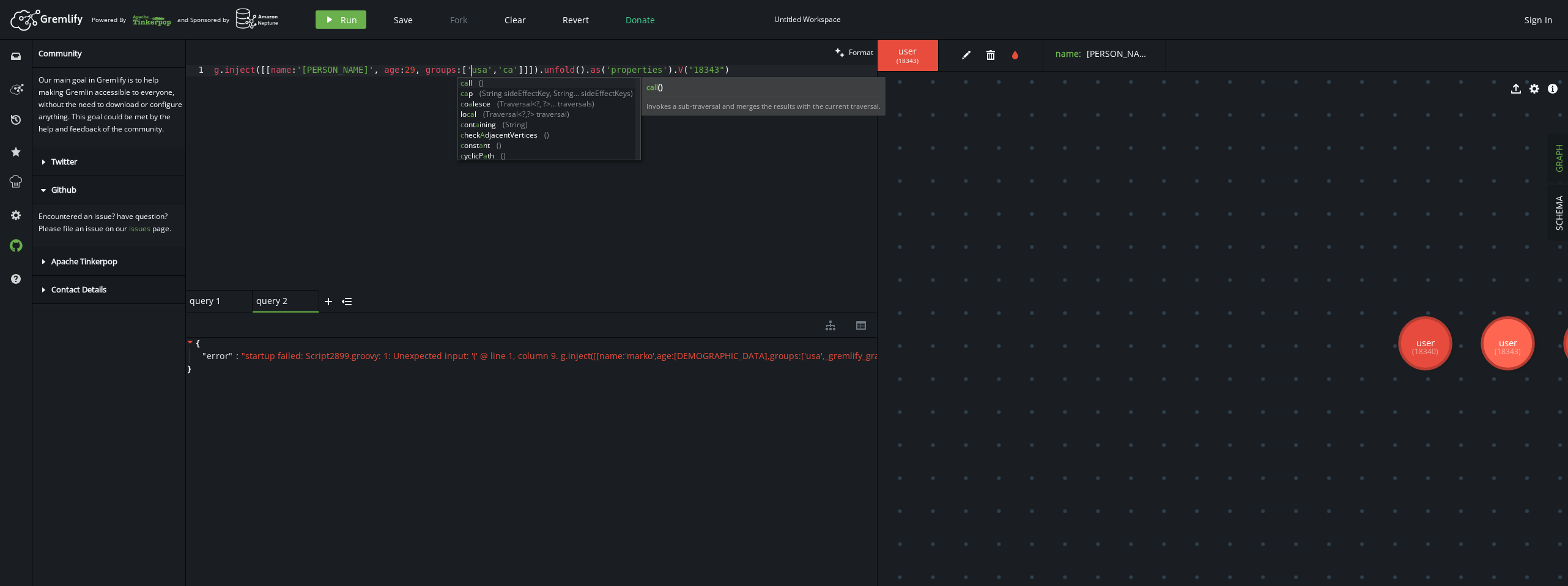
scroll to position [0, 262]
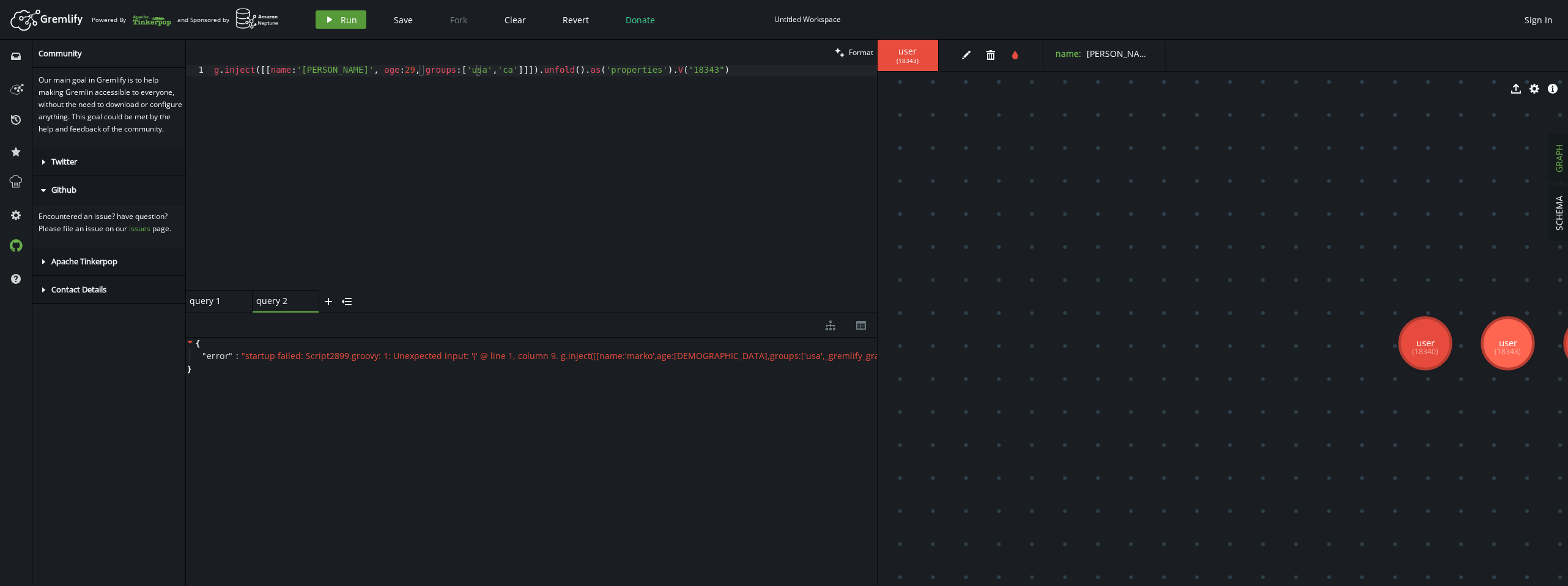
click at [338, 17] on button "play Run" at bounding box center [340, 19] width 51 height 18
click at [426, 68] on div "g . inject ([[ name : 'marko' , age : 29 , groups : [ 'usa' , 'ca' ]]]) . unfol…" at bounding box center [544, 189] width 665 height 248
drag, startPoint x: 632, startPoint y: 72, endPoint x: 199, endPoint y: 72, distance: 433.0
click at [199, 72] on div "g.inject([[name:'marko', age:29, groups:['usa','ca']]]).unfold().as('properties…" at bounding box center [531, 177] width 691 height 225
click at [199, 72] on div "1" at bounding box center [198, 70] width 25 height 11
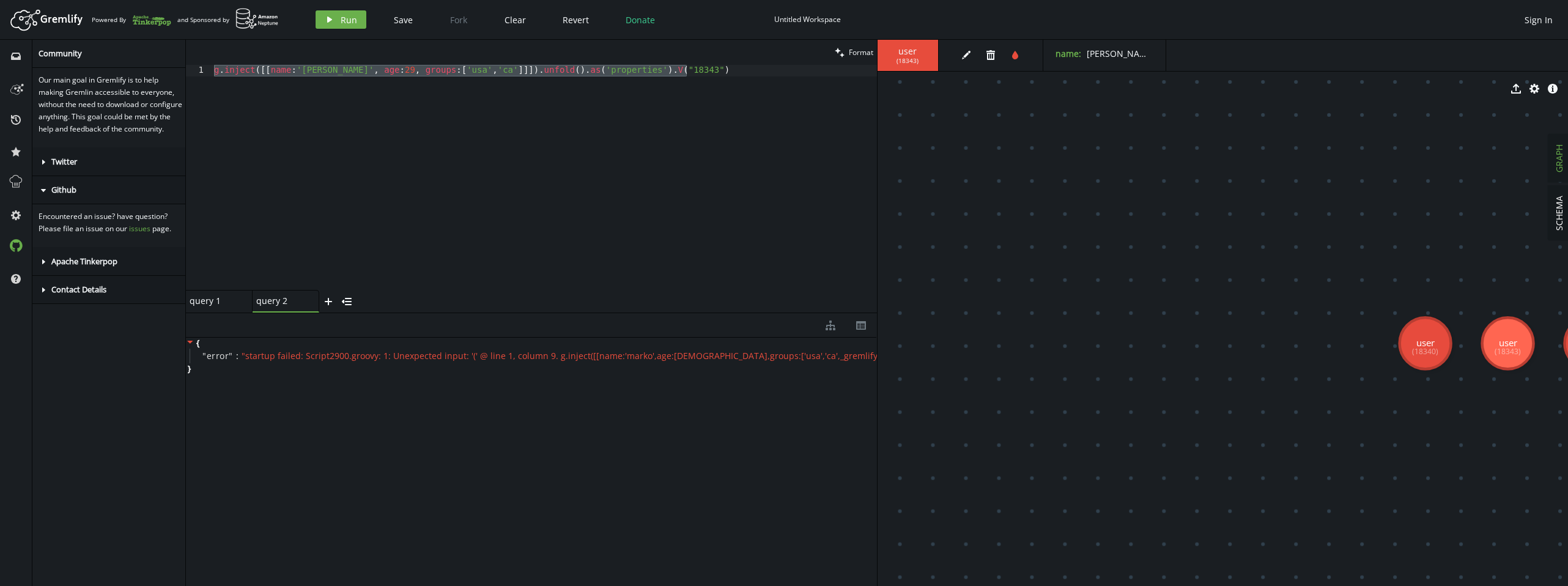
click at [714, 73] on div "g . inject ([[ name : 'marko' , age : 29 , groups : [ 'usa' , 'ca' ]]]) . unfol…" at bounding box center [544, 189] width 665 height 248
drag, startPoint x: 714, startPoint y: 73, endPoint x: 115, endPoint y: 43, distance: 599.8
click at [115, 43] on div "inbox history star cog help Community Our main goal in Gremlify is to help maki…" at bounding box center [784, 313] width 1568 height 546
paste textarea "props:[name:"Bla"], groups:["1","2"]]]).unfold("
type textarea "g.inject([[props:[name:"Bla"], groups:["1","2"]]]).unfold()"
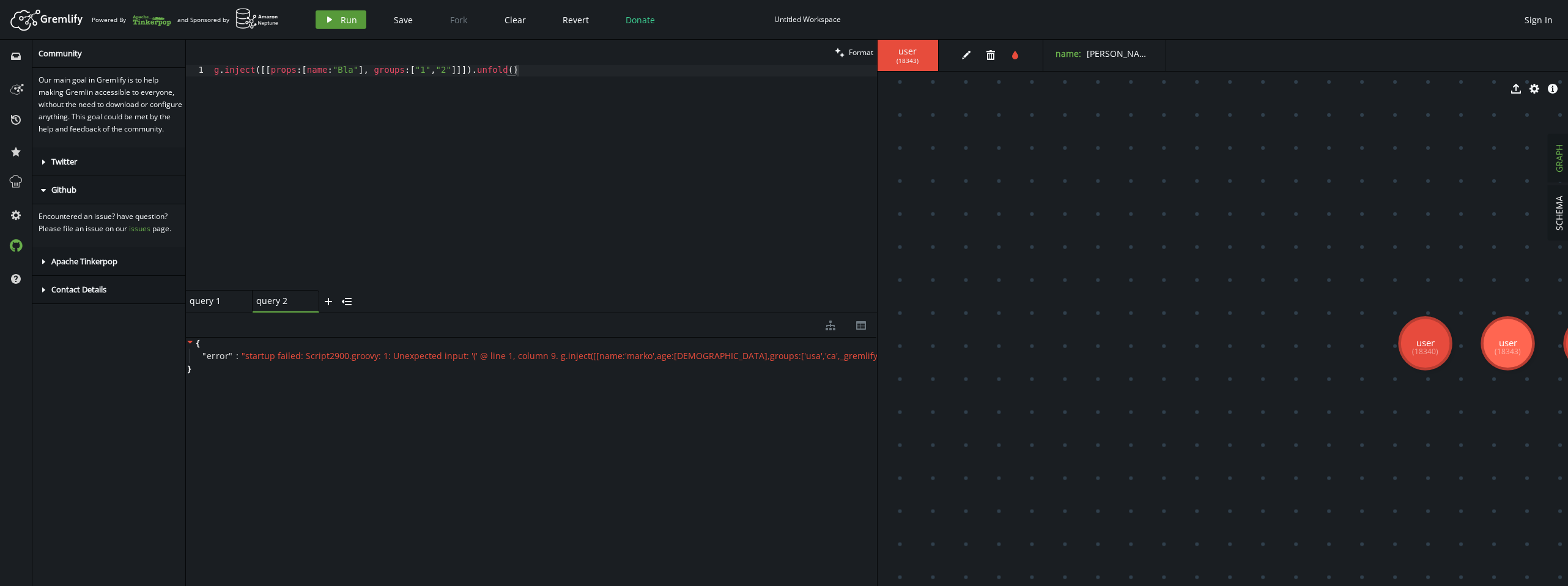
click at [340, 22] on span "Run" at bounding box center [348, 19] width 17 height 11
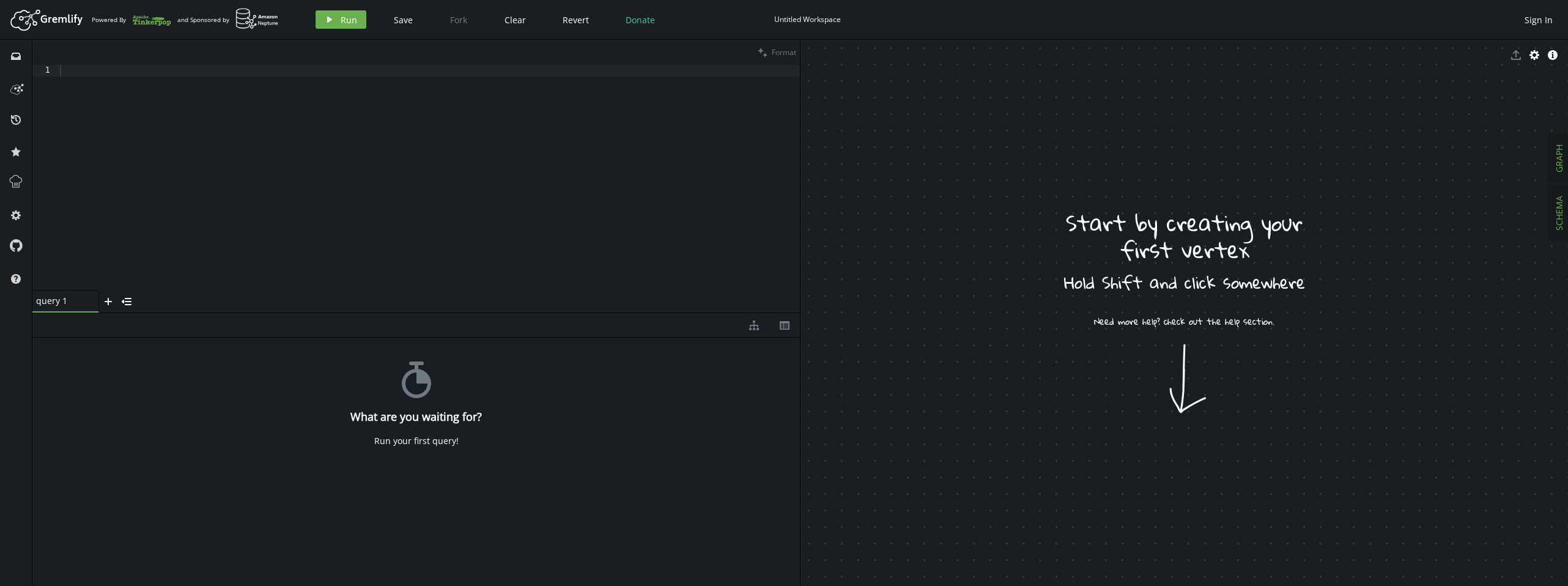
click at [1558, 214] on span "SCHEMA" at bounding box center [1558, 213] width 11 height 35
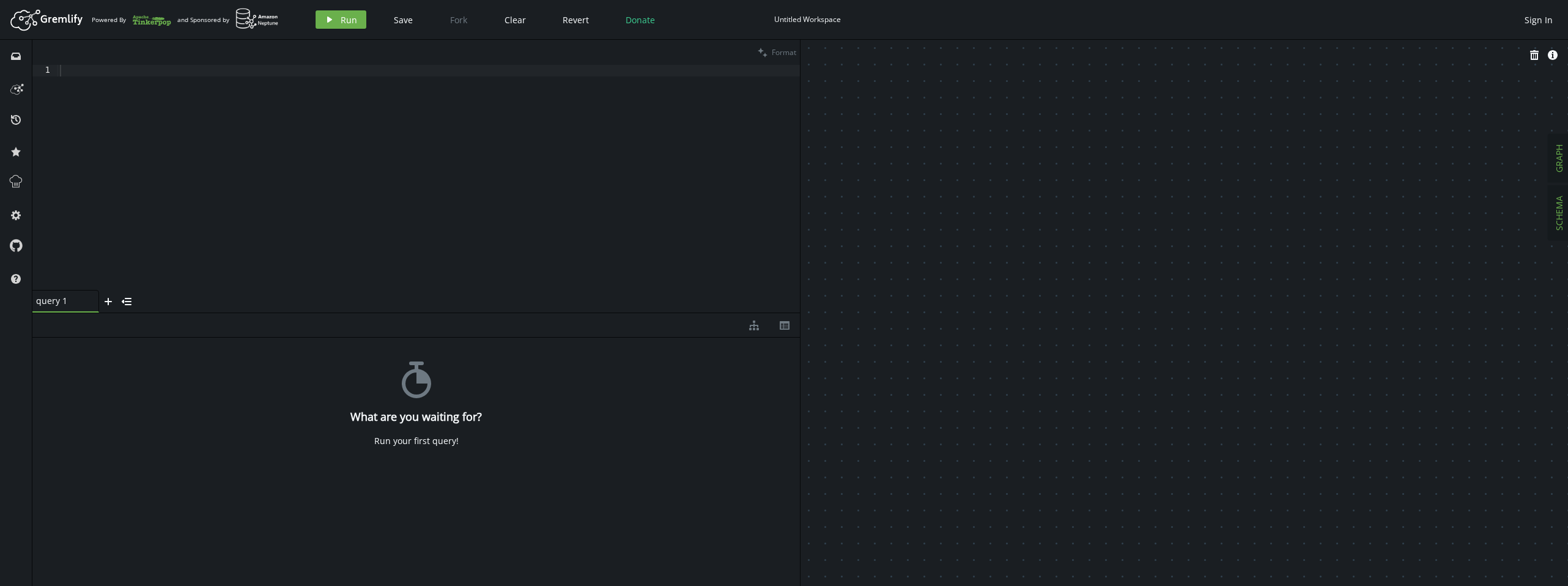
click at [1556, 156] on span "GRAPH" at bounding box center [1558, 158] width 11 height 28
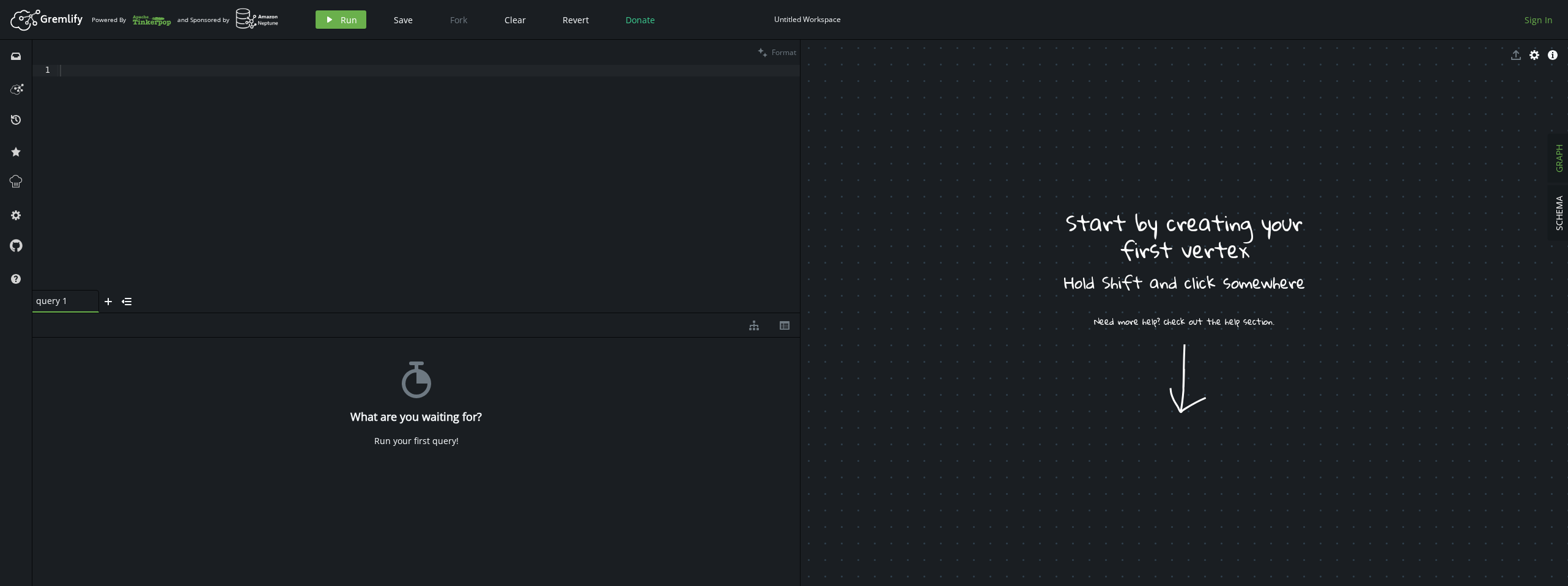
click at [1548, 22] on span "Sign In" at bounding box center [1538, 19] width 28 height 11
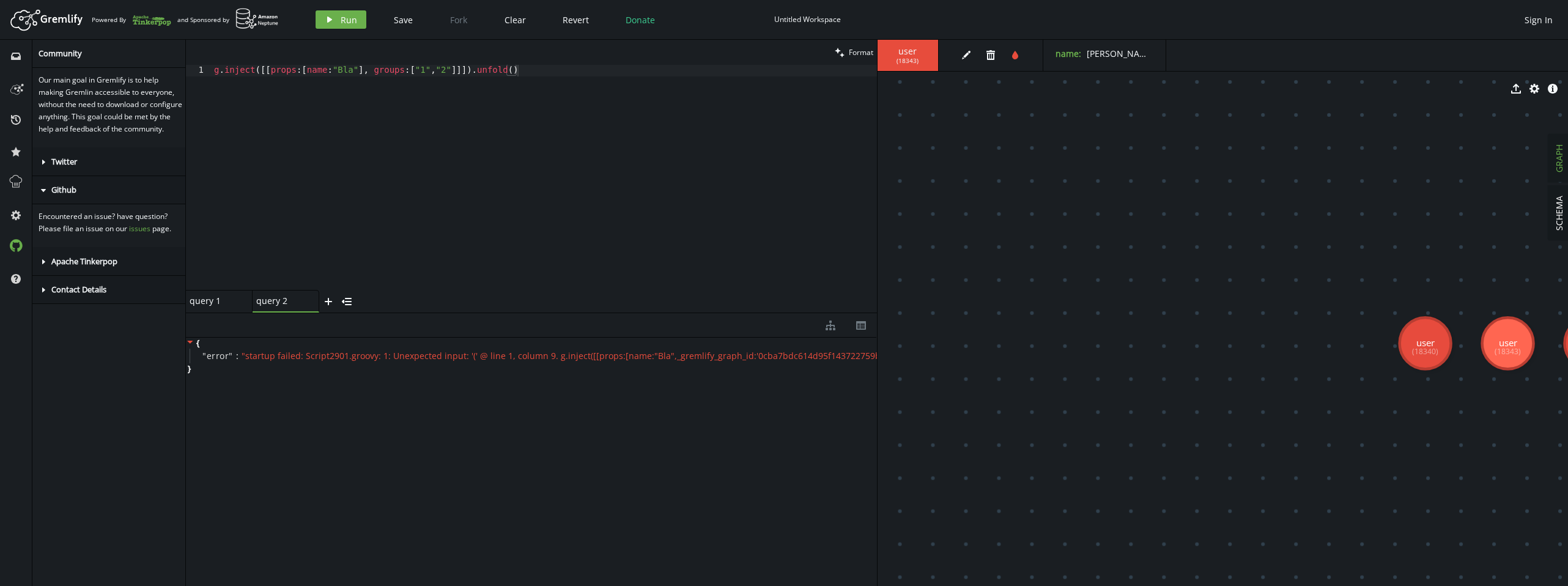
scroll to position [0, 262]
